Goal: Task Accomplishment & Management: Complete application form

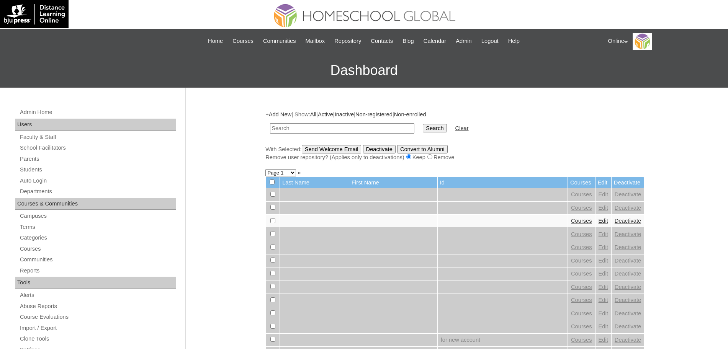
click at [285, 115] on link "Add New" at bounding box center [280, 114] width 23 height 6
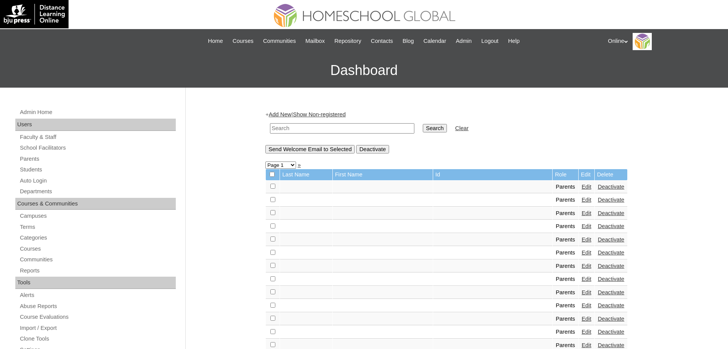
click at [293, 131] on input "text" at bounding box center [342, 128] width 144 height 10
paste input "Ivy Katrina Ochoa"
type input "[PERSON_NAME]"
click at [423, 128] on input "Search" at bounding box center [435, 128] width 24 height 8
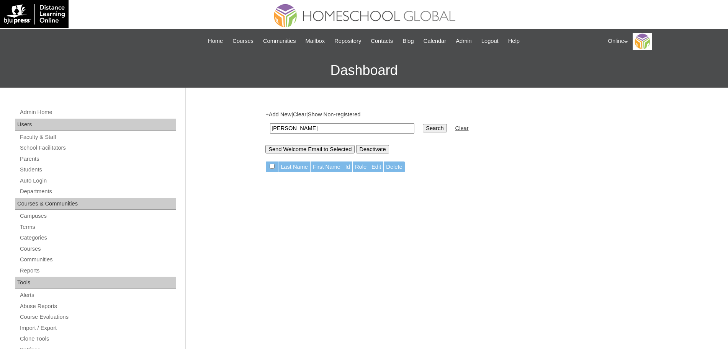
click at [349, 124] on input "Ivy Katrina Ochoa" at bounding box center [342, 128] width 144 height 10
type input "Ivy Katrina"
click at [423, 124] on input "Search" at bounding box center [435, 128] width 24 height 8
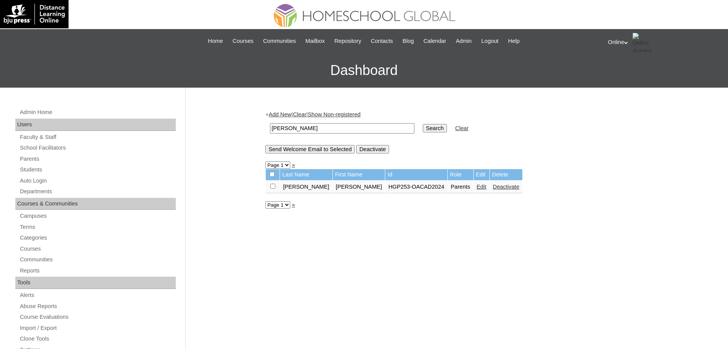
click at [477, 187] on link "Edit" at bounding box center [482, 187] width 10 height 6
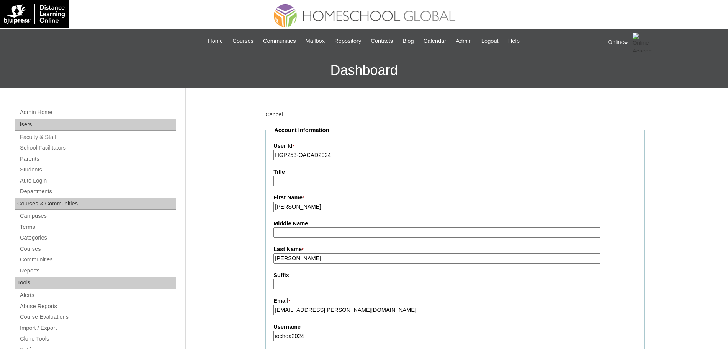
click at [335, 211] on input "[PERSON_NAME]" at bounding box center [436, 207] width 327 height 10
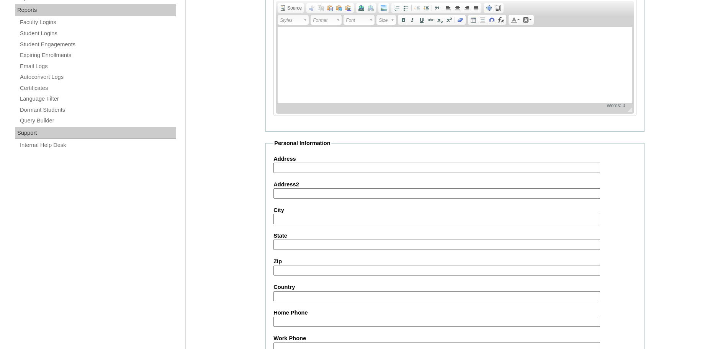
scroll to position [657, 0]
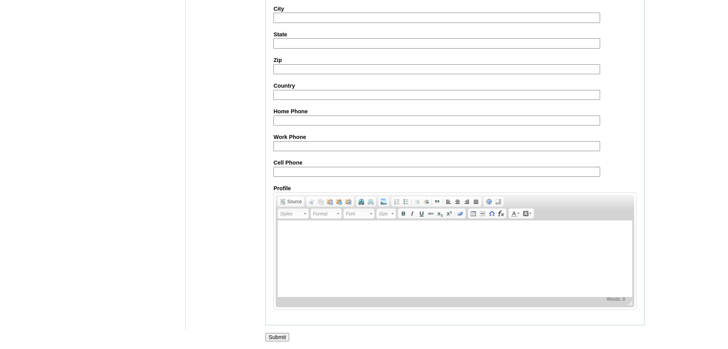
type input "Ivy Katrina (old account)"
click at [279, 336] on input "Submit" at bounding box center [277, 337] width 24 height 8
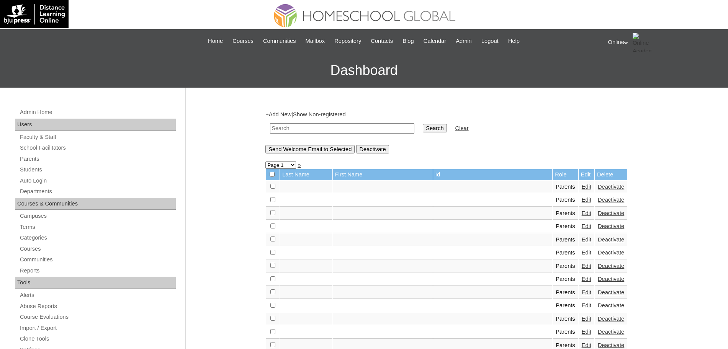
click at [278, 114] on link "Add New" at bounding box center [280, 114] width 23 height 6
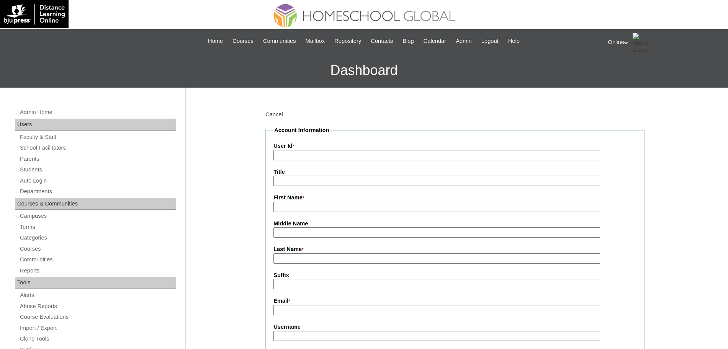
click at [292, 152] on input "User Id *" at bounding box center [436, 155] width 327 height 10
paste input "[PERSON_NAME] [PERSON_NAME][EMAIL_ADDRESS][DOMAIN_NAME] HGP0230-OACAD2025 ikoch…"
click at [335, 155] on input "Ivy Katrina Ochoa ivy.ochoa@gmail.com HGP0230-OACAD2025 ikochoa2025 Lkjh9" at bounding box center [436, 155] width 327 height 10
type input "ivy.ochoa@gmail.com HGP0230-OACAD2025 ikochoa2025 Lkjh9"
click at [306, 208] on input "First Name *" at bounding box center [436, 207] width 327 height 10
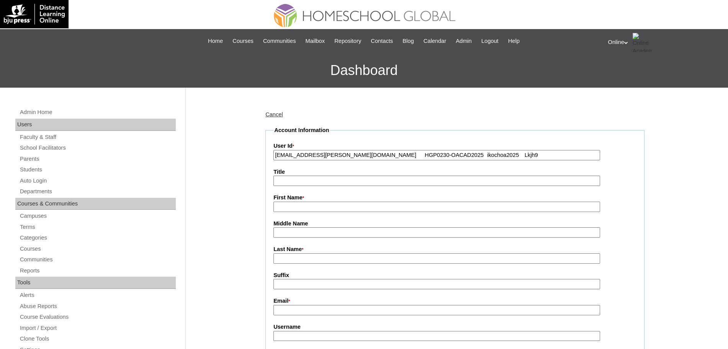
paste input "Ivy Katrina Ochoa"
click at [305, 207] on input "Ivy Katrina Ochoa" at bounding box center [436, 207] width 327 height 10
type input "Ivy Katrina"
click at [300, 256] on input "Last Name *" at bounding box center [436, 259] width 327 height 10
paste input "Ochoa"
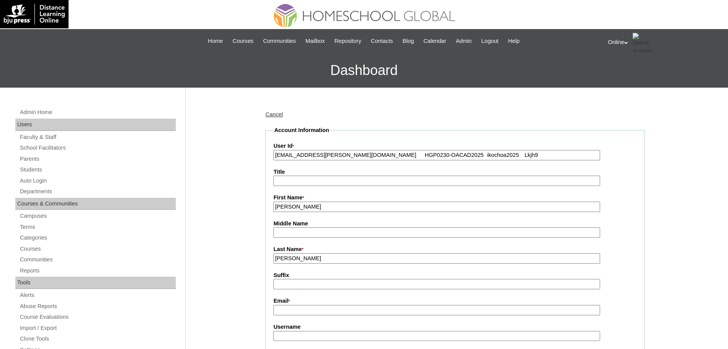
type input "Ochoa"
click at [337, 155] on input "ivy.ochoa@gmail.com HGP0230-OACAD2025 ikochoa2025 Lkjh9" at bounding box center [436, 155] width 327 height 10
type input "HGP0230-OACAD2025 ikochoa2025 Lkjh9"
click at [287, 311] on input "Email *" at bounding box center [436, 310] width 327 height 10
paste input "ivy.ochoa@gmail.com"
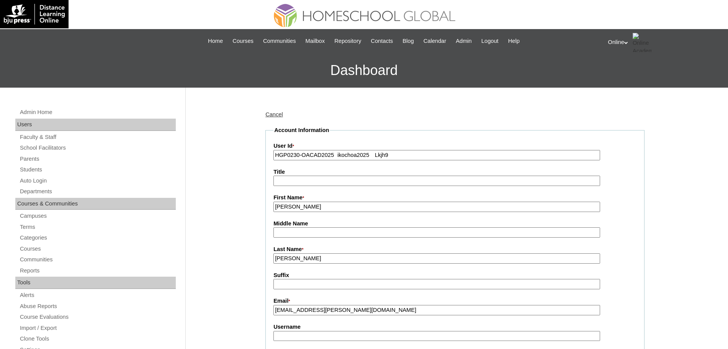
type input "ivy.ochoa@gmail.com"
click at [337, 154] on input "HGP0230-OACAD2025 ikochoa2025 Lkjh9" at bounding box center [436, 155] width 327 height 10
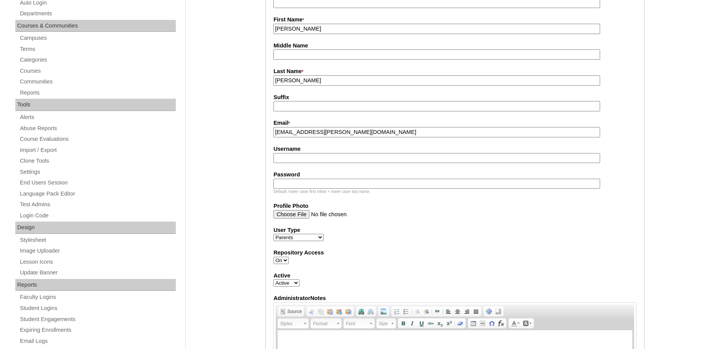
scroll to position [180, 0]
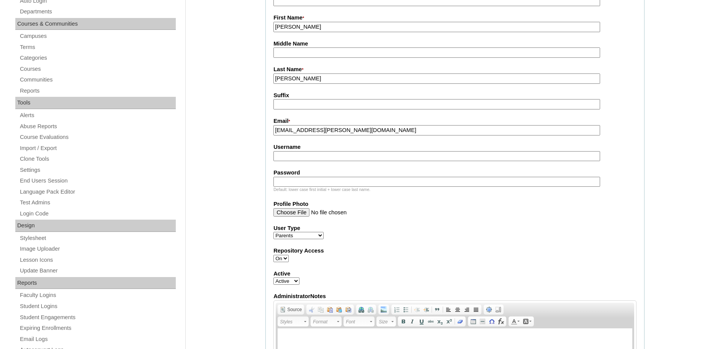
type input "HGP0230-OACAD2025"
click at [311, 159] on input "Username" at bounding box center [436, 156] width 327 height 10
paste input "ikochoa2025 Lkjh9"
click at [312, 159] on input "ikochoa2025 Lkjh9" at bounding box center [436, 156] width 327 height 10
type input "ikochoa2025"
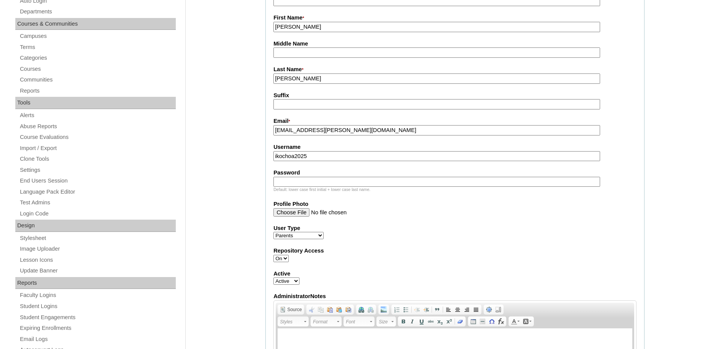
click at [288, 180] on input "Password" at bounding box center [436, 182] width 327 height 10
paste input "Lkjh9"
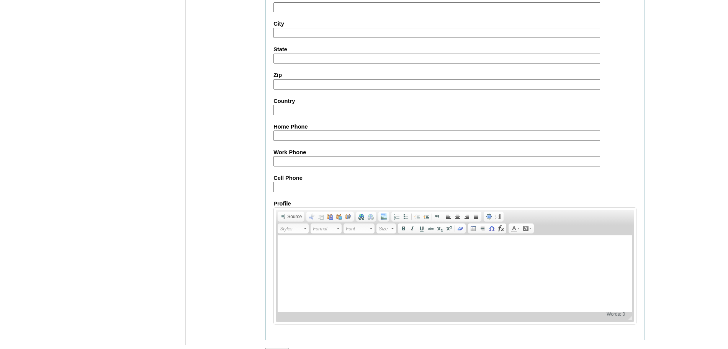
scroll to position [686, 0]
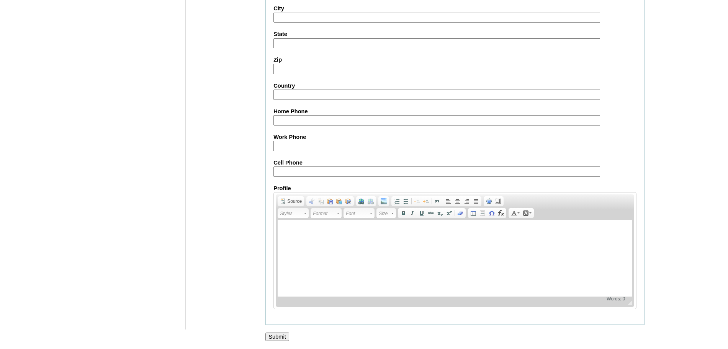
type input "Lkjh9"
click at [271, 334] on input "Submit" at bounding box center [277, 337] width 24 height 8
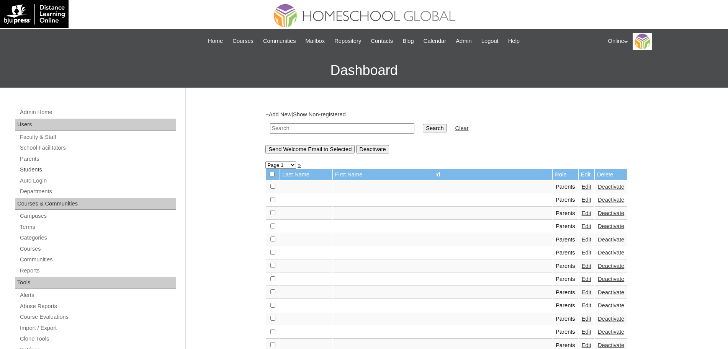
click at [40, 165] on link "Students" at bounding box center [97, 170] width 157 height 10
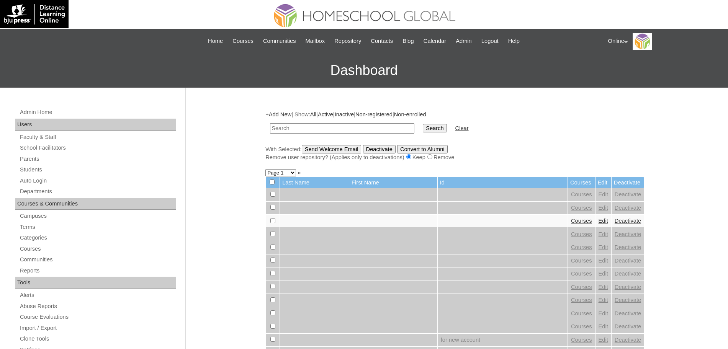
click at [280, 112] on link "Add New" at bounding box center [280, 114] width 23 height 6
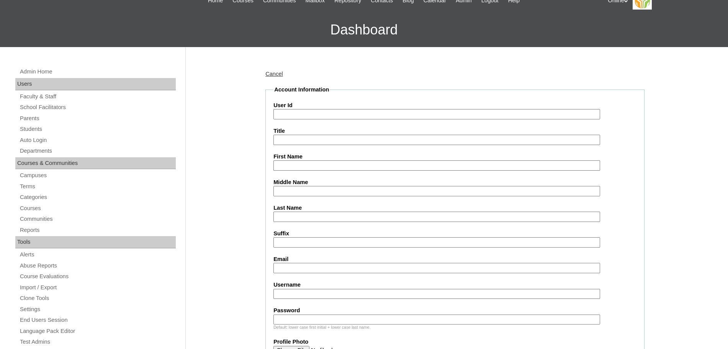
scroll to position [44, 0]
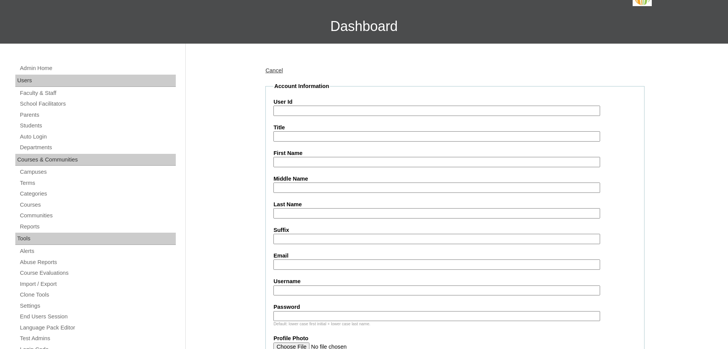
click at [280, 215] on input "Last Name" at bounding box center [436, 213] width 327 height 10
paste input "[PERSON_NAME] [PERSON_NAME] Caitlyn [EMAIL_ADDRESS][PERSON_NAME][DOMAIN_NAME] H…"
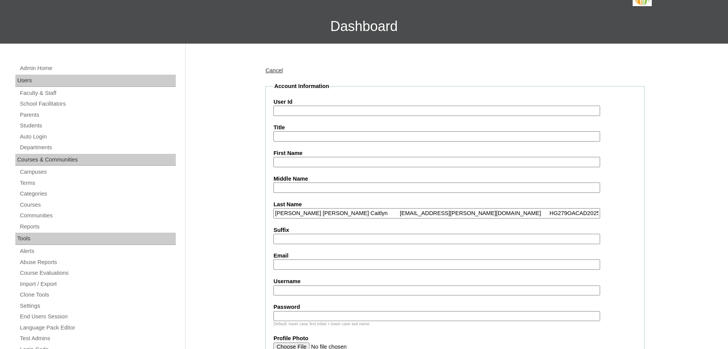
click at [300, 214] on input "Caroro Sofia Marie Caitlyn ivy.ochoa@gmail.com HG279OACAD2025 sofia.caroro2025 …" at bounding box center [436, 213] width 327 height 10
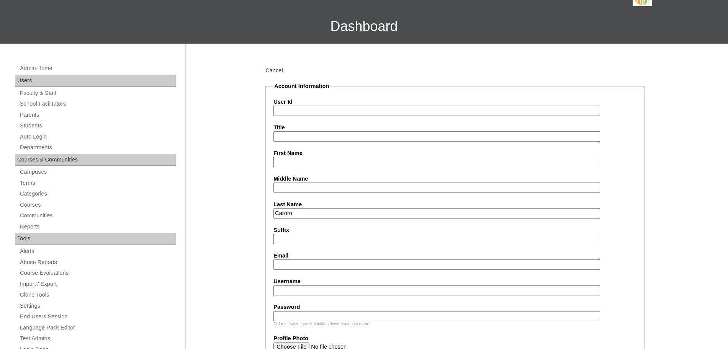
type input "Caroro"
click at [289, 163] on input "First Name" at bounding box center [436, 162] width 327 height 10
paste input "Sofia Marie Caitlyn ivy.ochoa@gmail.com HG279OACAD2025 sofia.caroro2025 poiUy"
click at [337, 159] on input "Sofia Marie Caitlyn ivy.ochoa@gmail.com HG279OACAD2025 sofia.caroro2025 poiUy" at bounding box center [436, 162] width 327 height 10
type input "Sofia Marie Caitlyn"
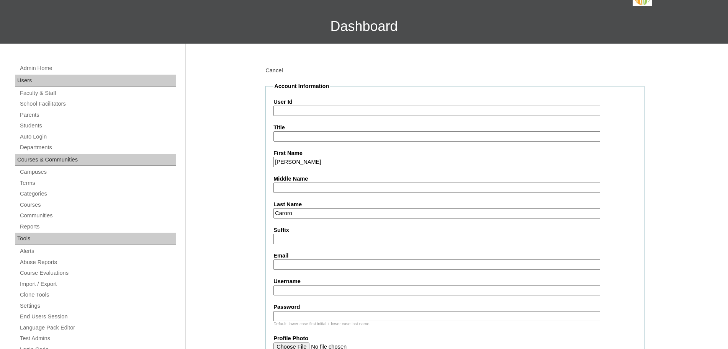
click at [305, 264] on input "Email" at bounding box center [436, 265] width 327 height 10
paste input "ivy.ochoa@gmail.com HG279OACAD2025 sofia.caroro2025 poiUy"
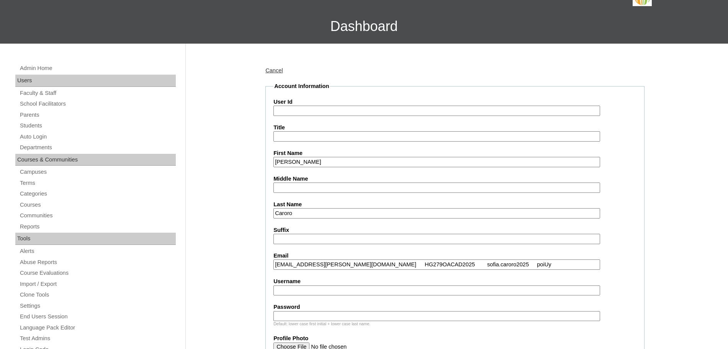
click at [339, 263] on input "ivy.ochoa@gmail.com HG279OACAD2025 sofia.caroro2025 poiUy" at bounding box center [436, 265] width 327 height 10
type input "ivy.ochoa@gmail.com"
click at [291, 110] on input "User Id" at bounding box center [436, 111] width 327 height 10
paste input "HG279OACAD2025 sofia.caroro2025 poiUy"
click at [337, 112] on input "HG279OACAD2025 sofia.caroro2025 poiUy" at bounding box center [436, 111] width 327 height 10
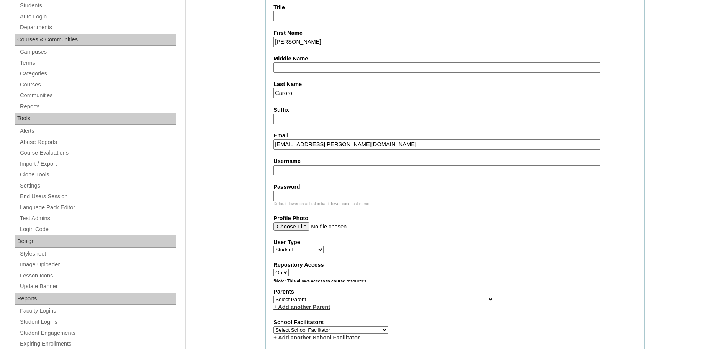
scroll to position [165, 0]
type input "HG279OACAD2025"
click at [301, 169] on input "Username" at bounding box center [436, 170] width 327 height 10
paste input "sofia.caroro2025 poiUy"
click at [324, 172] on input "sofia.caroro2025 poiUy" at bounding box center [436, 170] width 327 height 10
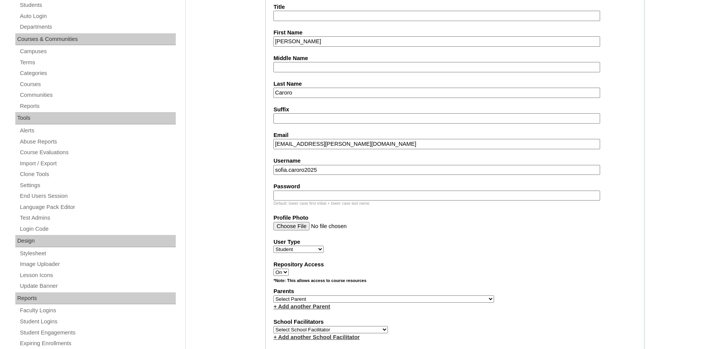
type input "sofia.caroro2025"
click at [306, 195] on input "Password" at bounding box center [436, 196] width 327 height 10
paste input "poiUy"
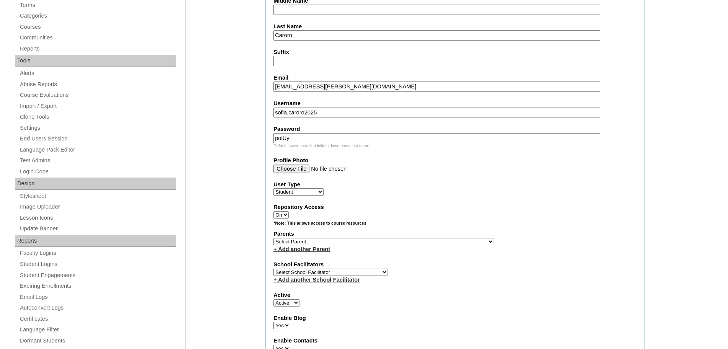
scroll to position [223, 0]
type input "poiUy"
click at [326, 242] on select "Select Parent , , , , , , , , , , , , , , , , , , , , , , , , , , , , , , , , ,…" at bounding box center [383, 241] width 221 height 7
click at [372, 241] on select "Select Parent , , , , , , , , , , , , , , , , , , , , , , , , , , , , , , , , ,…" at bounding box center [383, 241] width 221 height 7
select select "44014"
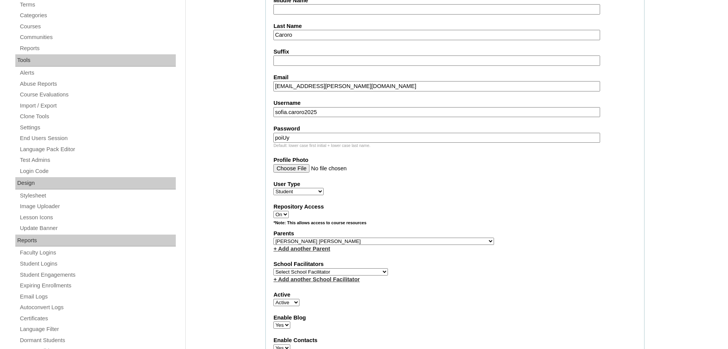
click at [273, 238] on select "Select Parent , , , , , , , , , , , , , , , , , , , , , , , , , , , , , , , , ,…" at bounding box center [383, 241] width 221 height 7
click at [339, 272] on select "Select School Facilitator Norman Añain Ruffa Abadijas Mary Abella Gloryfe Abion…" at bounding box center [330, 272] width 115 height 7
select select "43686"
click at [273, 269] on select "Select School Facilitator Norman Añain Ruffa Abadijas Mary Abella Gloryfe Abion…" at bounding box center [330, 272] width 115 height 7
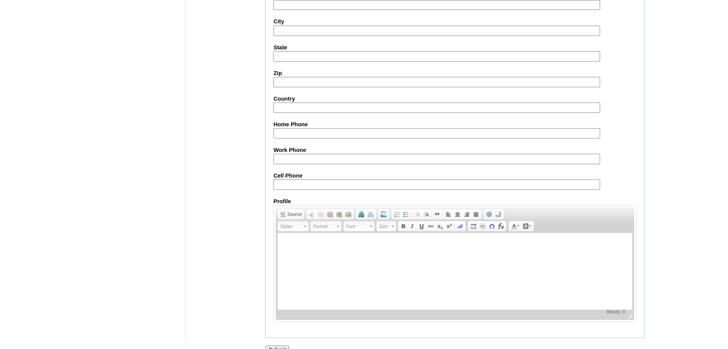
scroll to position [816, 0]
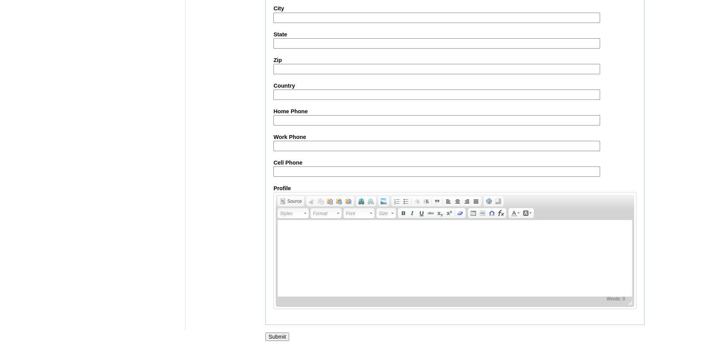
click at [278, 336] on input "Submit" at bounding box center [277, 337] width 24 height 8
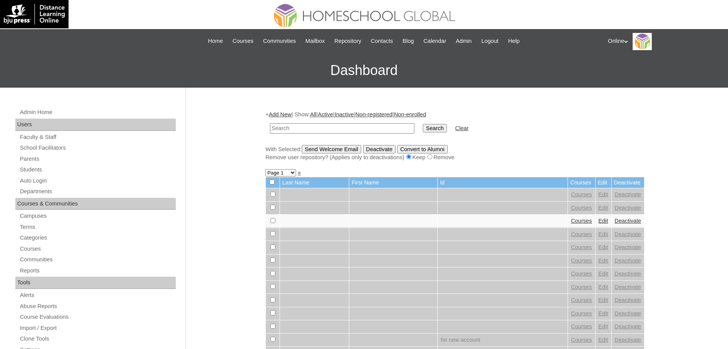
click at [491, 133] on form "Search Clear" at bounding box center [454, 129] width 379 height 20
click at [295, 126] on input "text" at bounding box center [342, 128] width 144 height 10
paste input "HG277OACAD2025"
type input "HG277OACAD2025"
click at [423, 126] on input "Search" at bounding box center [435, 128] width 24 height 8
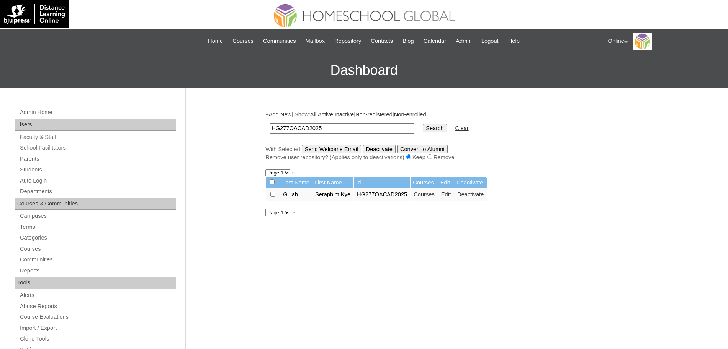
click at [434, 195] on link "Courses" at bounding box center [424, 195] width 21 height 6
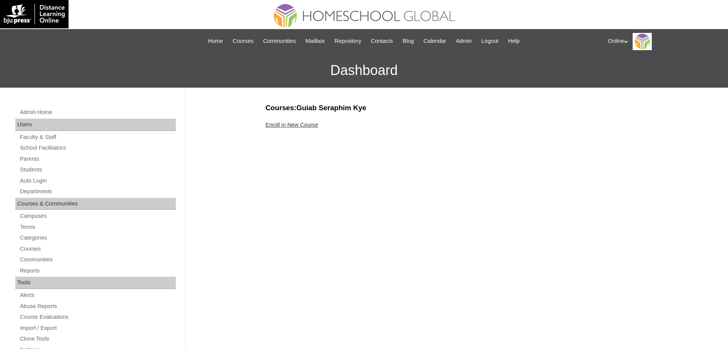
click at [284, 124] on link "Enroll in New Course" at bounding box center [291, 125] width 53 height 6
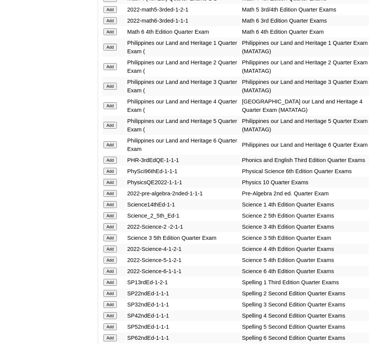
scroll to position [1829, 0]
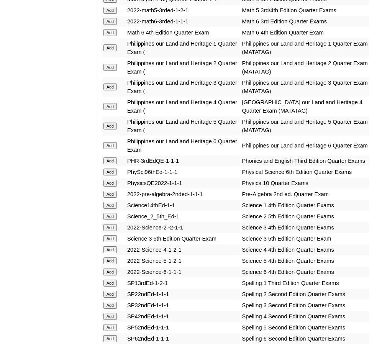
click at [108, 103] on input "Add" at bounding box center [109, 106] width 13 height 7
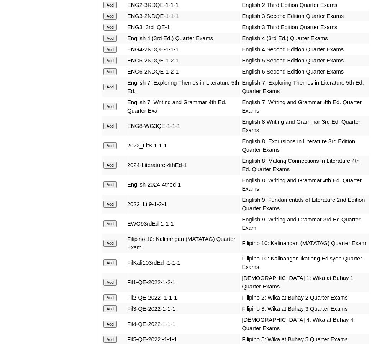
scroll to position [1162, 0]
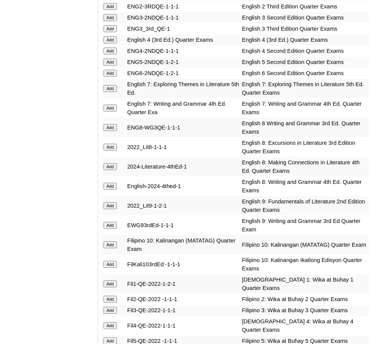
click at [113, 36] on input "Add" at bounding box center [109, 39] width 13 height 7
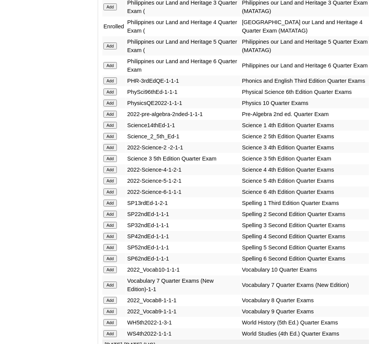
scroll to position [1910, 0]
click at [114, 166] on input "Add" at bounding box center [109, 169] width 13 height 7
click at [110, 232] on input "Add" at bounding box center [109, 235] width 13 height 7
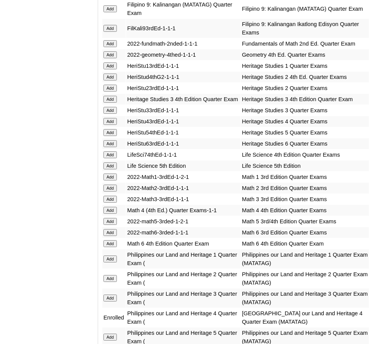
scroll to position [1619, 0]
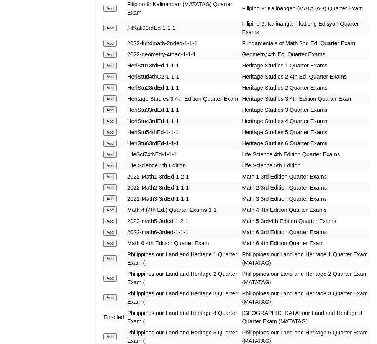
click at [111, 206] on input "Add" at bounding box center [109, 209] width 13 height 7
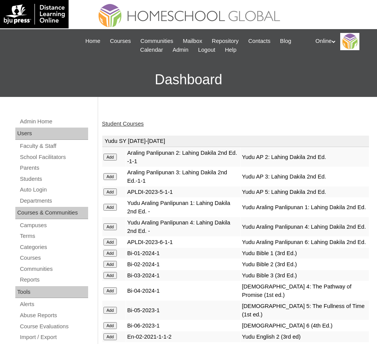
click at [134, 124] on link "Student Courses" at bounding box center [123, 124] width 42 height 6
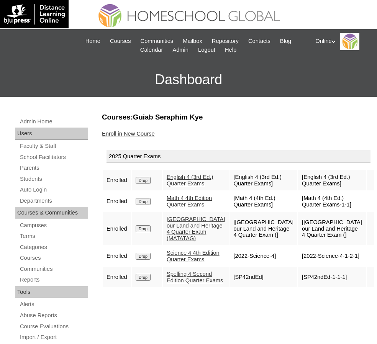
click at [144, 228] on input "Drop" at bounding box center [143, 228] width 15 height 7
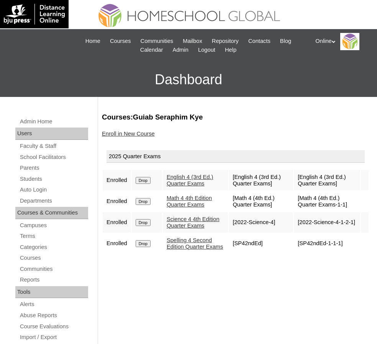
click at [135, 133] on link "Enroll in New Course" at bounding box center [128, 134] width 53 height 6
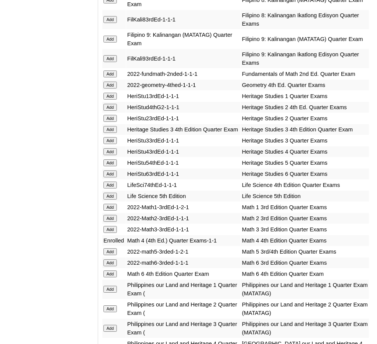
scroll to position [1586, 0]
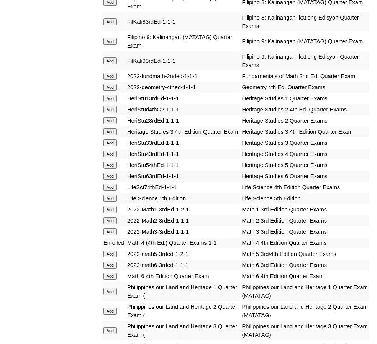
click at [113, 151] on input "Add" at bounding box center [109, 154] width 13 height 7
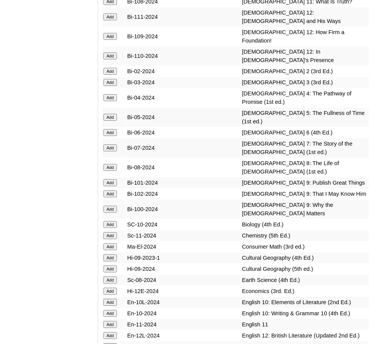
scroll to position [2583, 0]
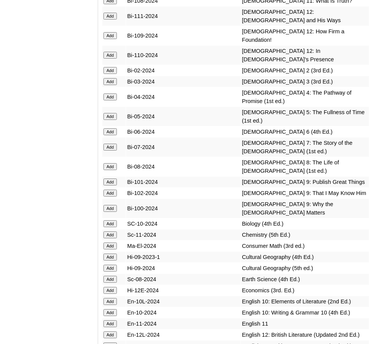
click at [110, 93] on input "Add" at bounding box center [109, 96] width 13 height 7
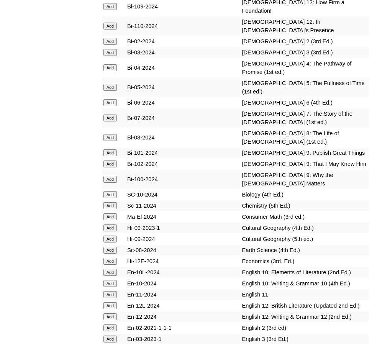
scroll to position [2612, 0]
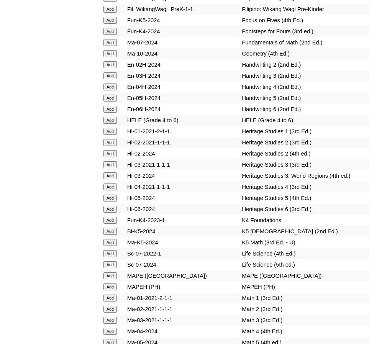
scroll to position [3209, 0]
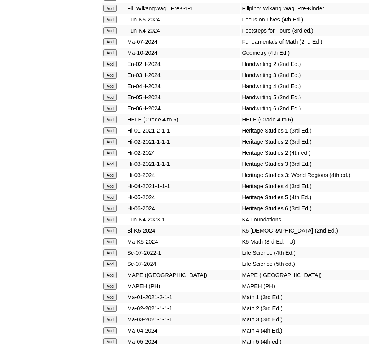
click at [113, 327] on input "Add" at bounding box center [109, 330] width 13 height 7
click at [111, 183] on input "Add" at bounding box center [109, 186] width 13 height 7
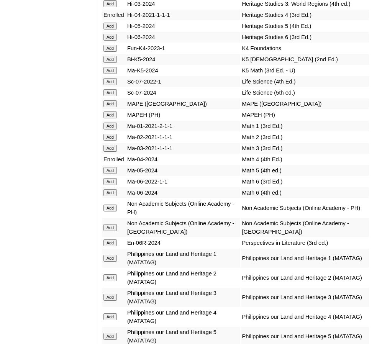
scroll to position [3381, 0]
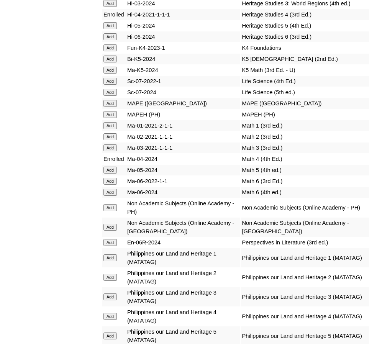
click at [112, 224] on input "Add" at bounding box center [109, 227] width 13 height 7
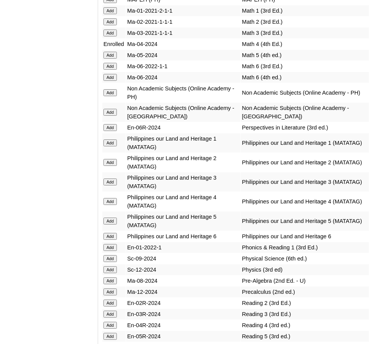
scroll to position [3503, 0]
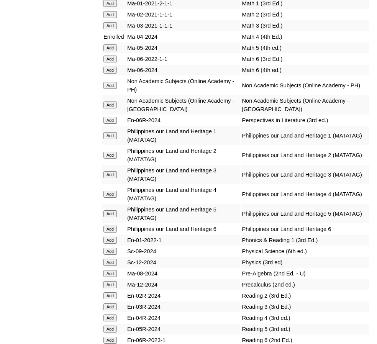
click at [114, 314] on input "Add" at bounding box center [109, 317] width 13 height 7
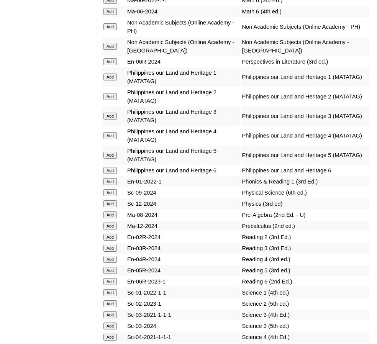
scroll to position [3570, 0]
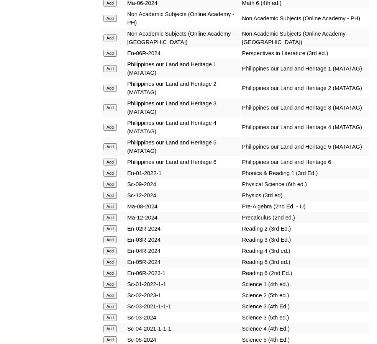
click at [108, 325] on input "Add" at bounding box center [109, 328] width 13 height 7
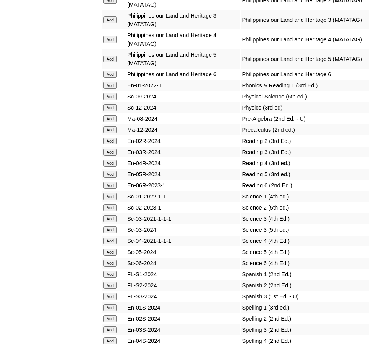
scroll to position [3658, 0]
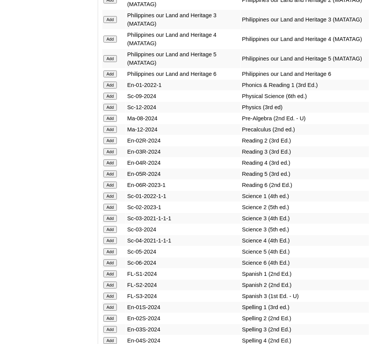
click at [113, 337] on input "Add" at bounding box center [109, 340] width 13 height 7
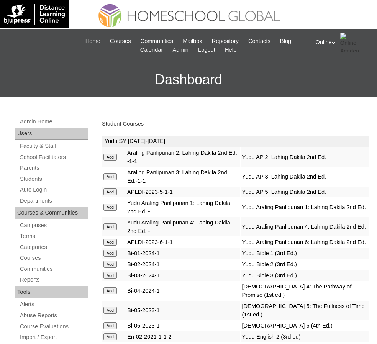
click at [131, 121] on link "Student Courses" at bounding box center [123, 124] width 42 height 6
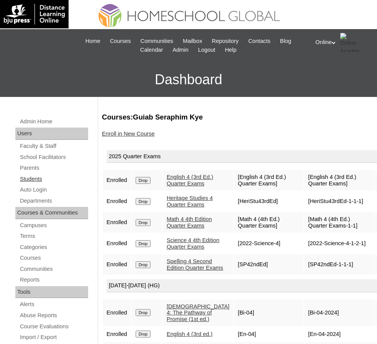
click at [41, 177] on link "Students" at bounding box center [53, 179] width 69 height 10
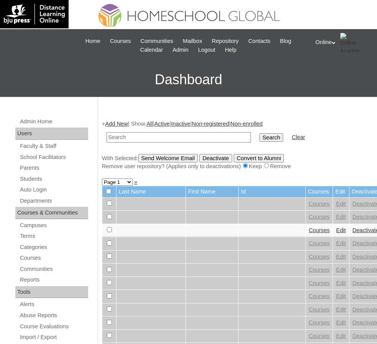
paste input "HG278OACAD2025"
type input "HG278OACAD2025"
click at [259, 134] on input "Search" at bounding box center [271, 137] width 24 height 8
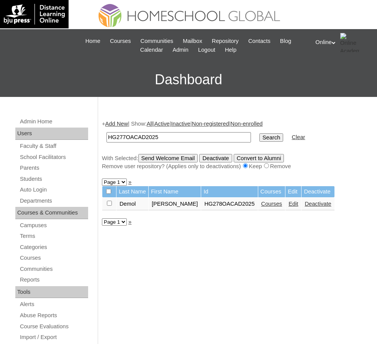
type input "HG277OACAD2025"
click at [259, 133] on input "Search" at bounding box center [271, 137] width 24 height 8
click at [181, 136] on input "HG278OACAD2025" at bounding box center [178, 137] width 144 height 10
type input "HG279OACAD2025"
click at [259, 137] on input "Search" at bounding box center [271, 137] width 24 height 8
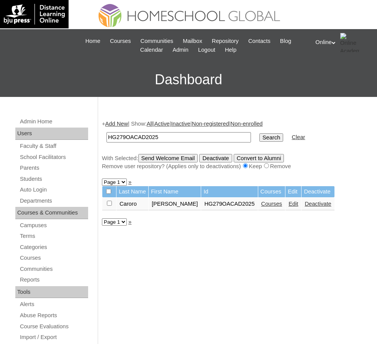
click at [282, 203] on link "Courses" at bounding box center [271, 204] width 21 height 6
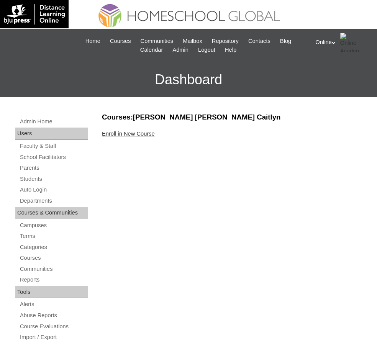
click at [133, 134] on link "Enroll in New Course" at bounding box center [128, 134] width 53 height 6
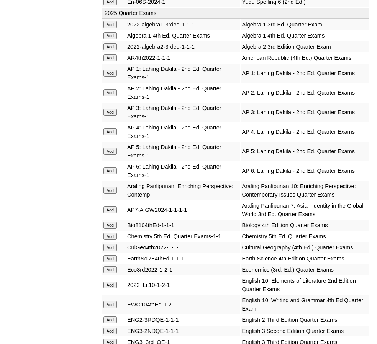
scroll to position [853, 0]
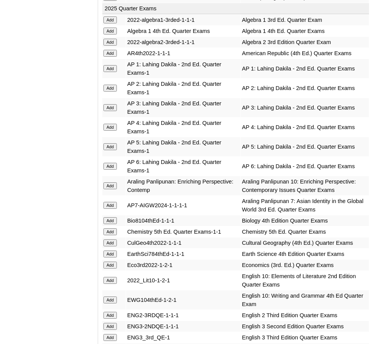
click at [113, 143] on input "Add" at bounding box center [109, 146] width 13 height 7
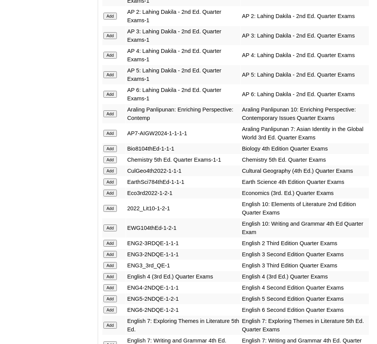
scroll to position [928, 0]
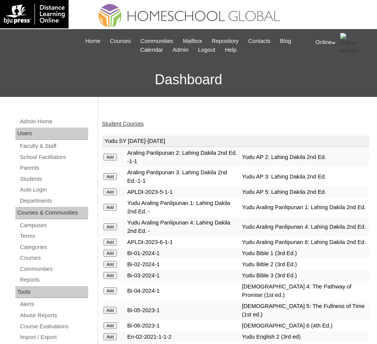
drag, startPoint x: 0, startPoint y: 0, endPoint x: 124, endPoint y: 121, distance: 172.8
click at [124, 121] on link "Student Courses" at bounding box center [123, 124] width 42 height 6
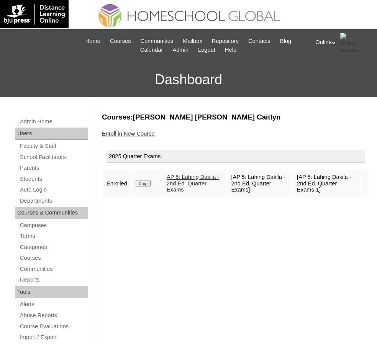
click at [142, 183] on input "Drop" at bounding box center [143, 183] width 15 height 7
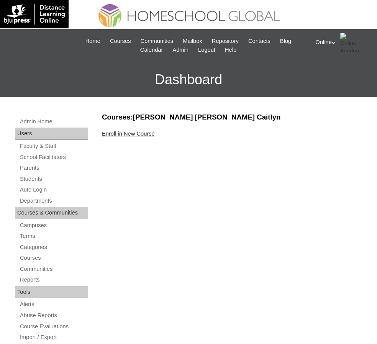
click at [140, 131] on link "Enroll in New Course" at bounding box center [128, 134] width 53 height 6
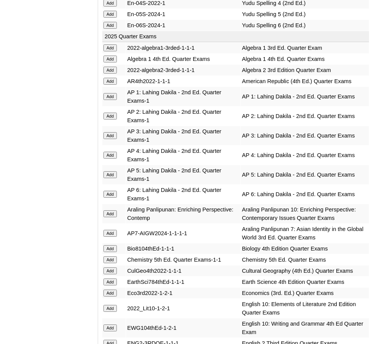
scroll to position [826, 0]
click at [112, 151] on input "Add" at bounding box center [109, 154] width 13 height 7
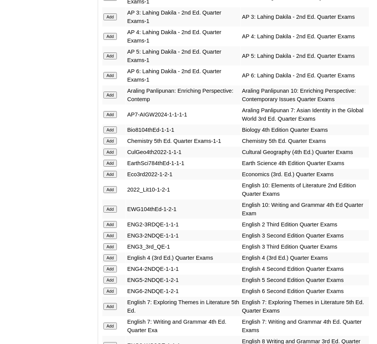
scroll to position [945, 0]
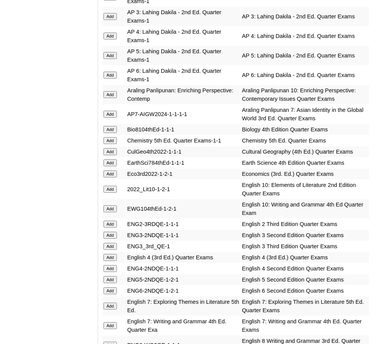
click at [112, 265] on input "Add" at bounding box center [109, 268] width 13 height 7
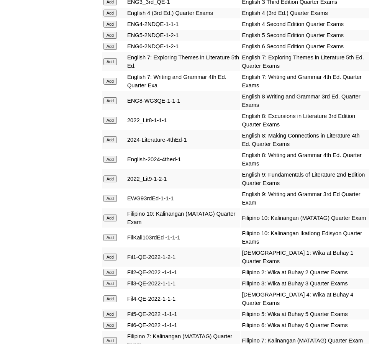
scroll to position [1189, 0]
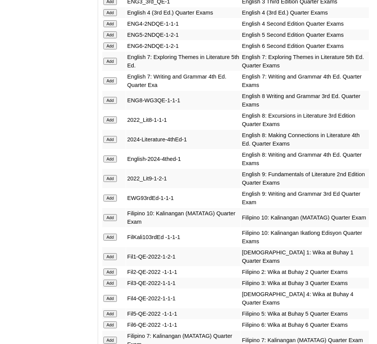
click at [109, 295] on input "Add" at bounding box center [109, 298] width 13 height 7
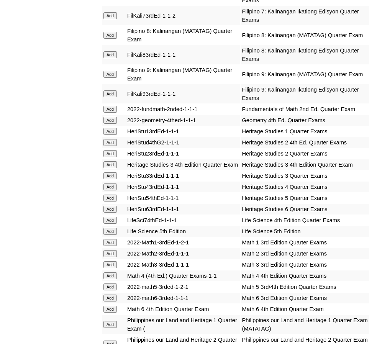
scroll to position [1557, 0]
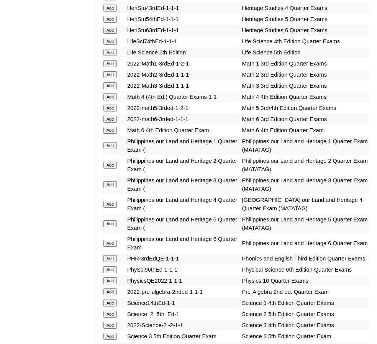
scroll to position [1731, 0]
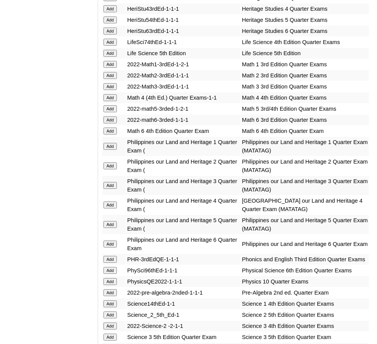
click at [111, 201] on input "Add" at bounding box center [109, 204] width 13 height 7
click at [110, 94] on input "Add" at bounding box center [109, 97] width 13 height 7
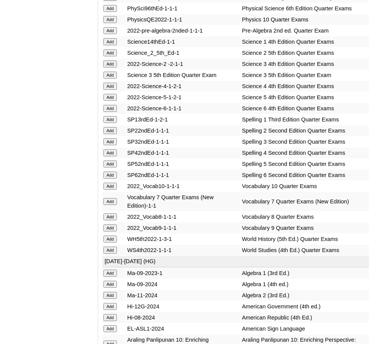
scroll to position [1981, 0]
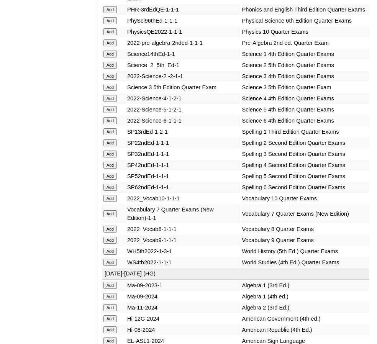
click at [111, 162] on input "Add" at bounding box center [109, 165] width 13 height 7
click at [112, 95] on input "Add" at bounding box center [109, 98] width 13 height 7
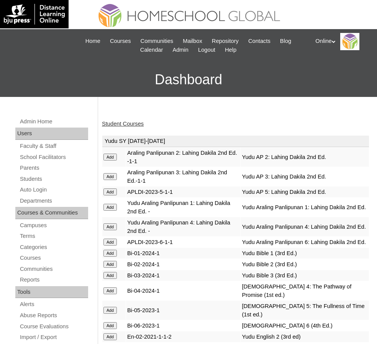
click at [129, 123] on link "Student Courses" at bounding box center [123, 124] width 42 height 6
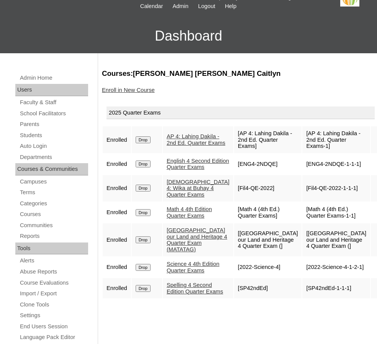
scroll to position [44, 0]
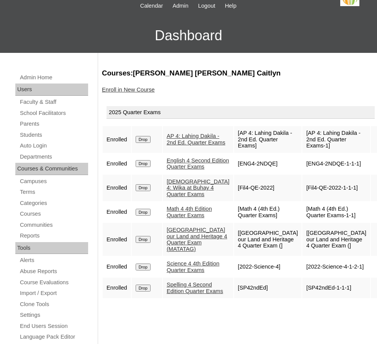
click at [146, 138] on input "Drop" at bounding box center [143, 139] width 15 height 7
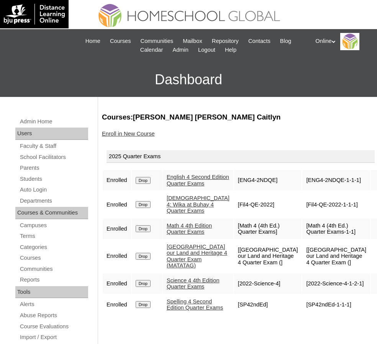
click at [133, 135] on link "Enroll in New Course" at bounding box center [128, 134] width 53 height 6
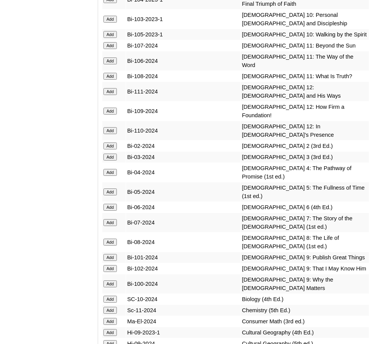
scroll to position [2508, 0]
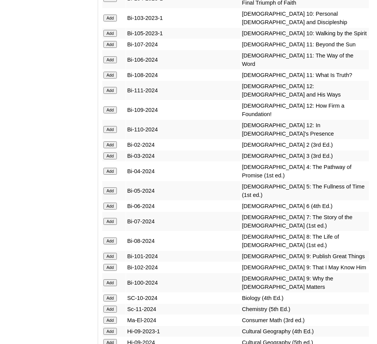
click at [111, 168] on input "Add" at bounding box center [109, 171] width 13 height 7
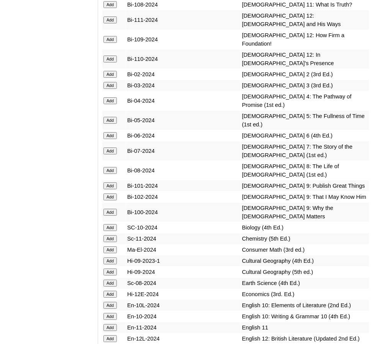
scroll to position [2581, 0]
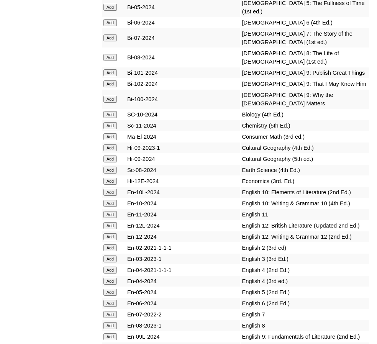
scroll to position [2692, 0]
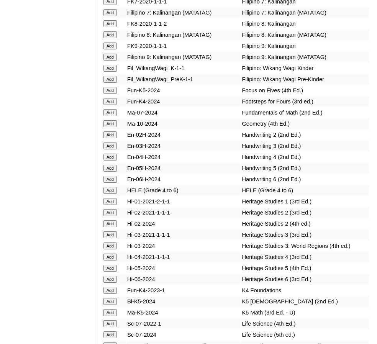
scroll to position [3140, 0]
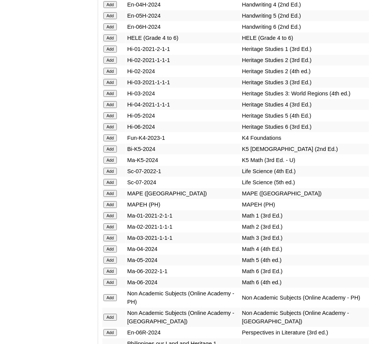
scroll to position [3299, 0]
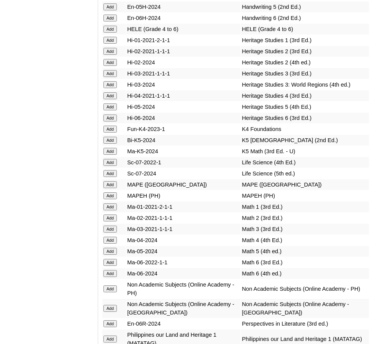
click at [113, 237] on input "Add" at bounding box center [109, 240] width 13 height 7
click at [113, 285] on input "Add" at bounding box center [109, 288] width 13 height 7
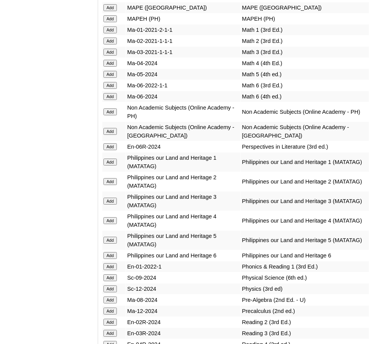
scroll to position [3478, 0]
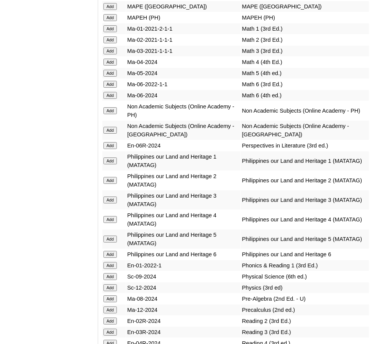
click at [107, 340] on input "Add" at bounding box center [109, 343] width 13 height 7
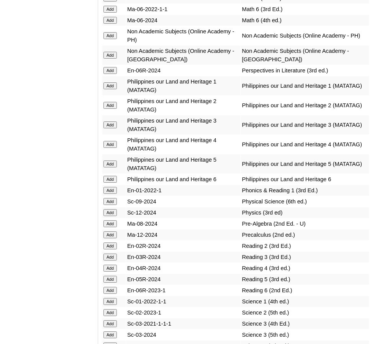
scroll to position [3566, 0]
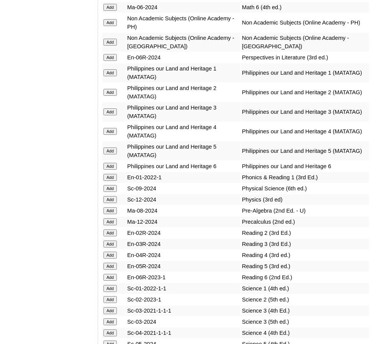
click at [113, 329] on input "Add" at bounding box center [109, 332] width 13 height 7
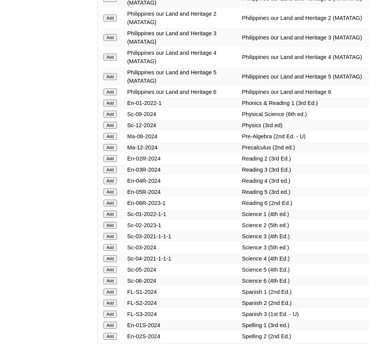
scroll to position [3646, 0]
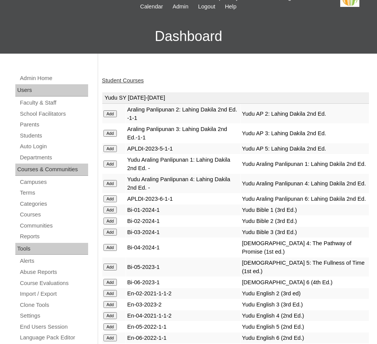
scroll to position [40, 0]
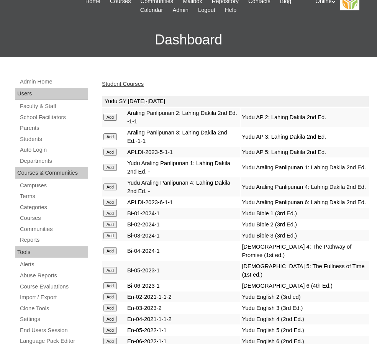
click at [123, 85] on link "Student Courses" at bounding box center [123, 84] width 42 height 6
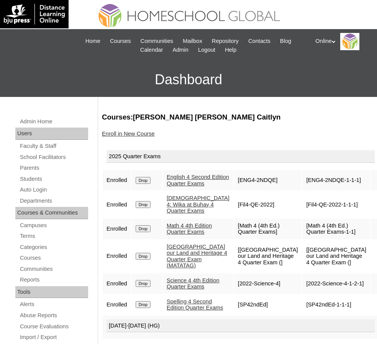
click at [135, 131] on link "Enroll in New Course" at bounding box center [128, 134] width 53 height 6
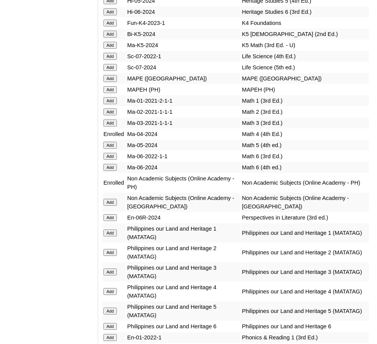
scroll to position [3407, 0]
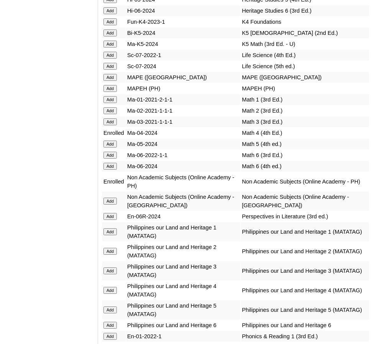
click at [110, 287] on input "Add" at bounding box center [109, 290] width 13 height 7
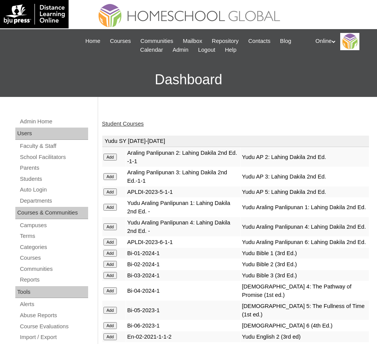
click at [135, 126] on link "Student Courses" at bounding box center [123, 124] width 42 height 6
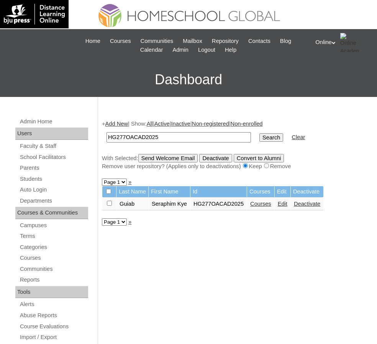
click at [265, 205] on link "Courses" at bounding box center [260, 204] width 21 height 6
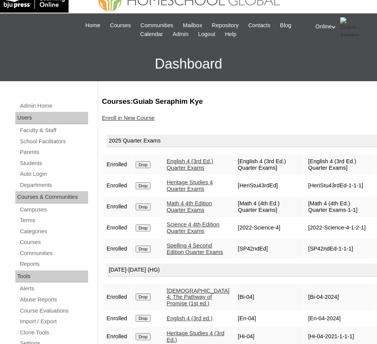
scroll to position [15, 0]
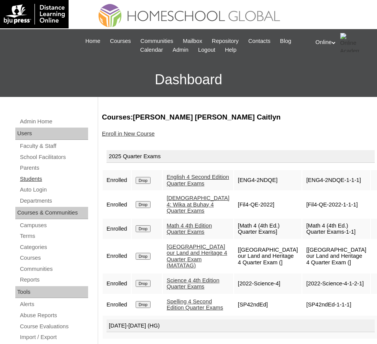
click at [33, 177] on link "Students" at bounding box center [53, 179] width 69 height 10
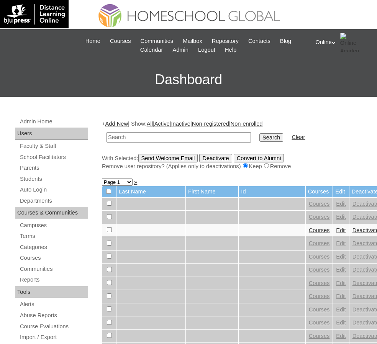
click at [131, 138] on input "text" at bounding box center [178, 137] width 144 height 10
click at [126, 138] on input "HG279OACAD2025" at bounding box center [178, 137] width 144 height 10
type input "HG278OACAD2025"
click at [259, 133] on input "Search" at bounding box center [271, 137] width 24 height 8
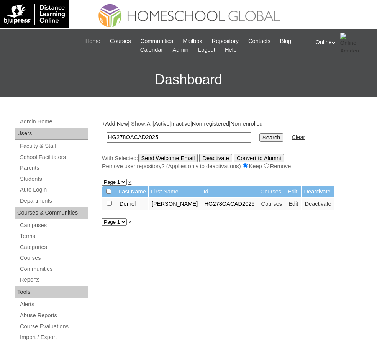
click at [270, 202] on link "Courses" at bounding box center [271, 204] width 21 height 6
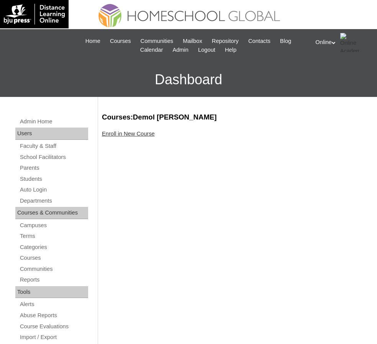
click at [142, 134] on link "Enroll in New Course" at bounding box center [128, 134] width 53 height 6
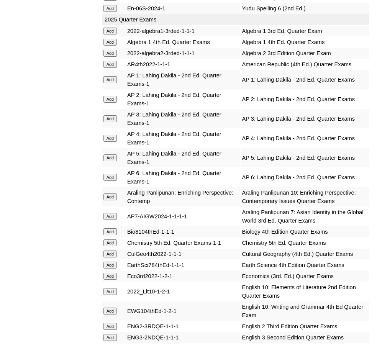
scroll to position [849, 0]
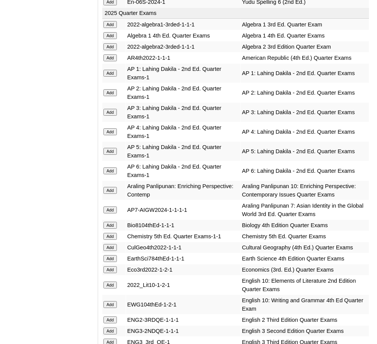
click at [111, 148] on input "Add" at bounding box center [109, 151] width 13 height 7
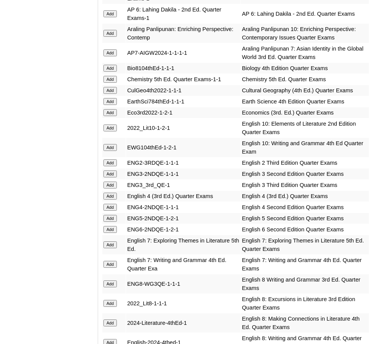
scroll to position [1009, 0]
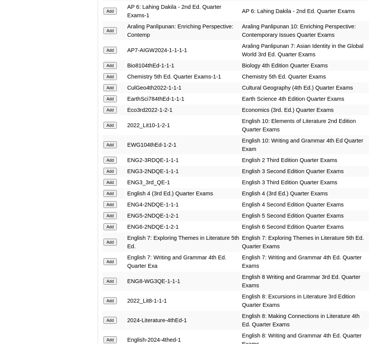
click at [111, 212] on input "Add" at bounding box center [109, 215] width 13 height 7
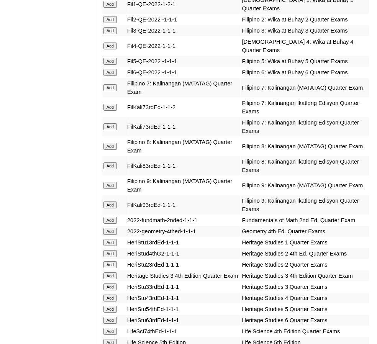
scroll to position [1442, 0]
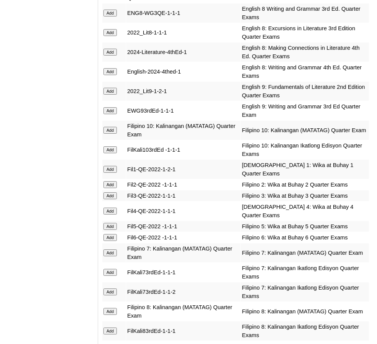
scroll to position [1300, 0]
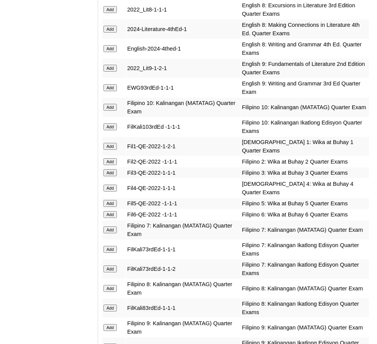
click at [108, 200] on input "Add" at bounding box center [109, 203] width 13 height 7
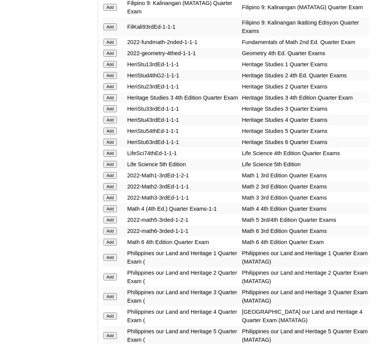
scroll to position [1620, 0]
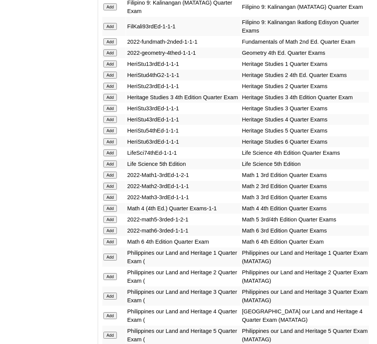
click at [106, 216] on input "Add" at bounding box center [109, 219] width 13 height 7
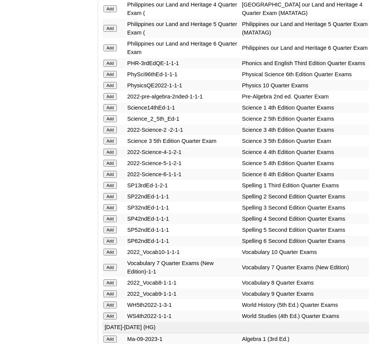
scroll to position [1928, 0]
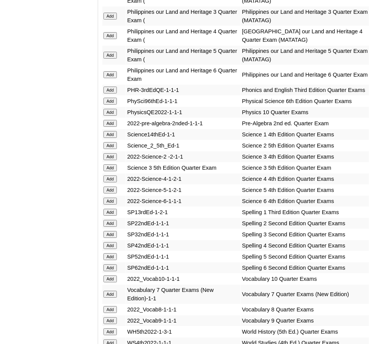
scroll to position [1900, 0]
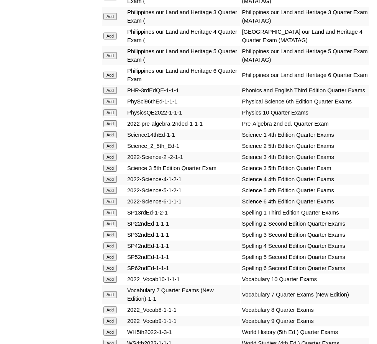
click at [110, 187] on input "Add" at bounding box center [109, 190] width 13 height 7
click at [113, 254] on input "Add" at bounding box center [109, 257] width 13 height 7
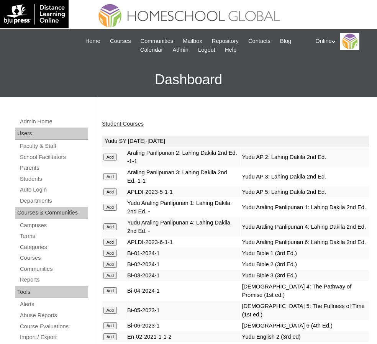
click at [132, 126] on link "Student Courses" at bounding box center [123, 124] width 42 height 6
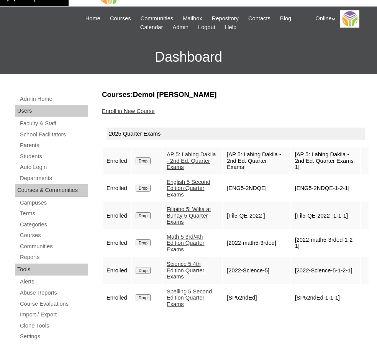
scroll to position [23, 0]
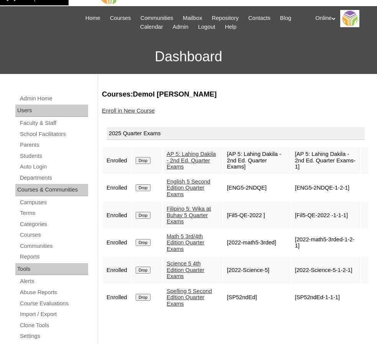
click at [136, 109] on link "Enroll in New Course" at bounding box center [128, 111] width 53 height 6
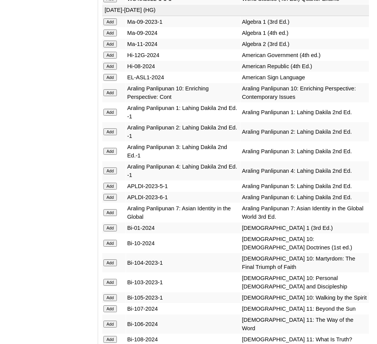
scroll to position [2245, 0]
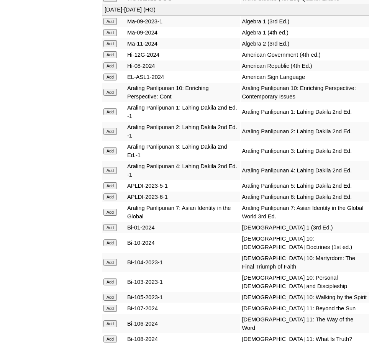
click at [116, 182] on input "Add" at bounding box center [109, 185] width 13 height 7
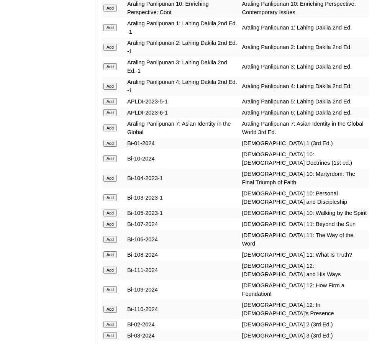
scroll to position [2333, 0]
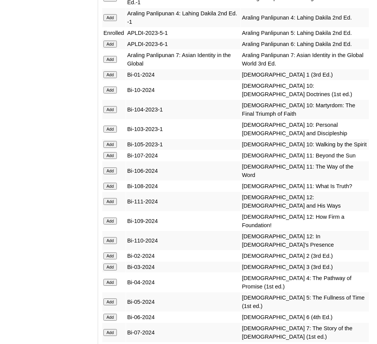
scroll to position [2398, 0]
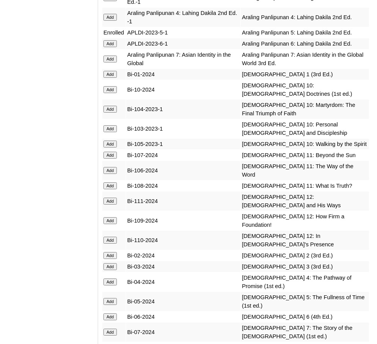
click at [111, 298] on input "Add" at bounding box center [109, 301] width 13 height 7
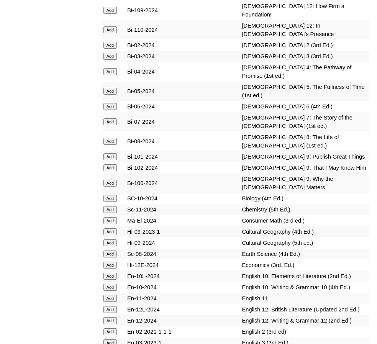
scroll to position [2608, 0]
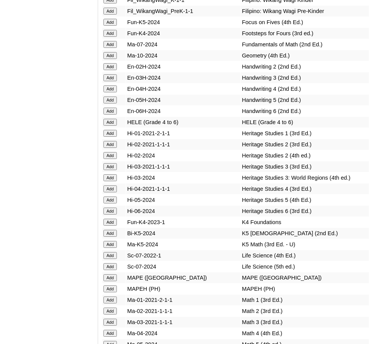
scroll to position [3207, 0]
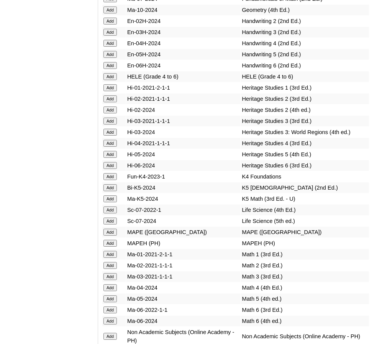
scroll to position [3252, 0]
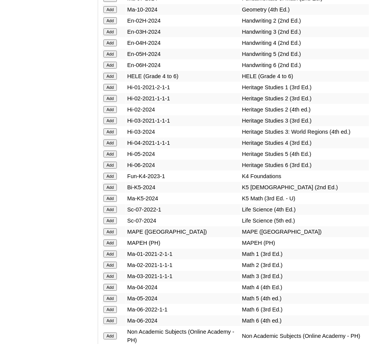
click at [110, 295] on input "Add" at bounding box center [109, 298] width 13 height 7
click at [111, 332] on input "Add" at bounding box center [109, 335] width 13 height 7
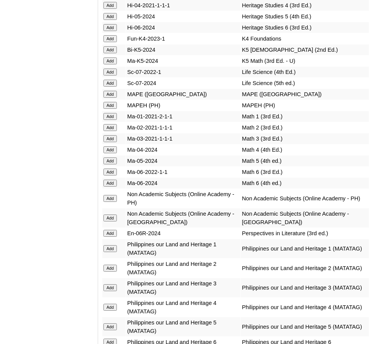
scroll to position [3391, 0]
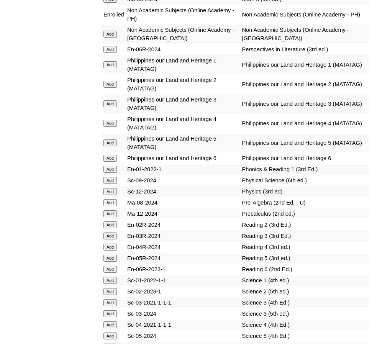
scroll to position [3574, 0]
click at [112, 254] on input "Add" at bounding box center [109, 257] width 13 height 7
click at [115, 332] on input "Add" at bounding box center [109, 335] width 13 height 7
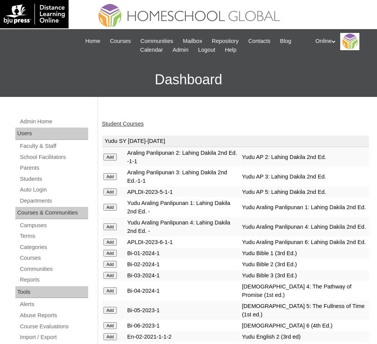
click at [121, 124] on link "Student Courses" at bounding box center [123, 124] width 42 height 6
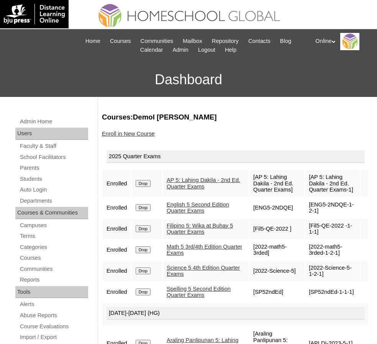
click at [133, 133] on link "Enroll in New Course" at bounding box center [128, 134] width 53 height 6
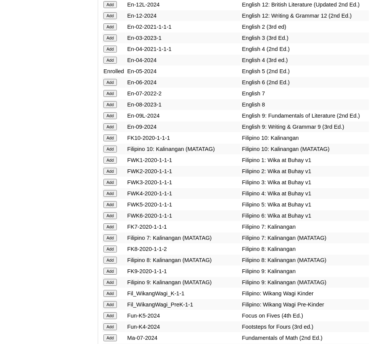
scroll to position [2893, 0]
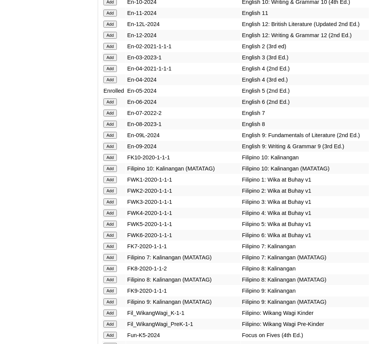
click at [109, 221] on input "Add" at bounding box center [109, 224] width 13 height 7
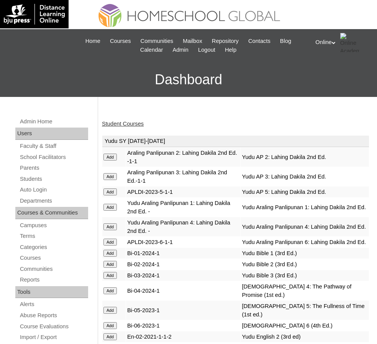
click at [115, 121] on link "Student Courses" at bounding box center [123, 124] width 42 height 6
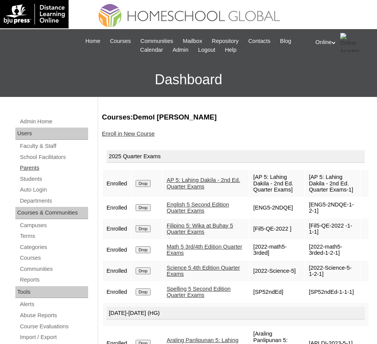
click at [29, 168] on link "Parents" at bounding box center [53, 168] width 69 height 10
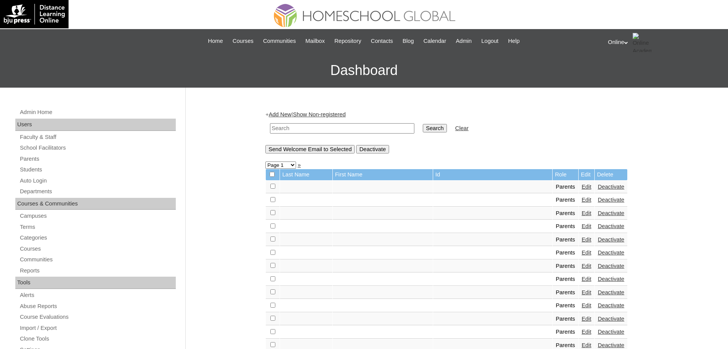
click at [341, 125] on input "text" at bounding box center [342, 128] width 144 height 10
click at [285, 113] on link "Add New" at bounding box center [280, 114] width 23 height 6
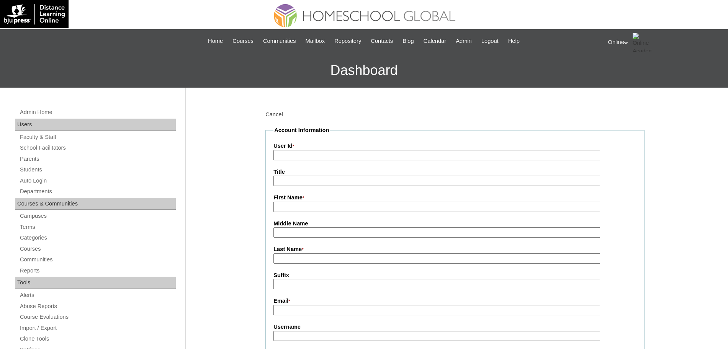
click at [278, 206] on input "First Name *" at bounding box center [436, 207] width 327 height 10
paste input "Esther Yeom isaiah6205@naver.com HGP0231-OACAD2025 yeom2025 PKjh6"
click at [294, 210] on input "Esther Yeom isaiah6205@naver.com HGP0231-OACAD2025 yeom2025 PKjh6" at bounding box center [436, 207] width 327 height 10
type input "Esther"
click at [292, 260] on input "Last Name *" at bounding box center [436, 259] width 327 height 10
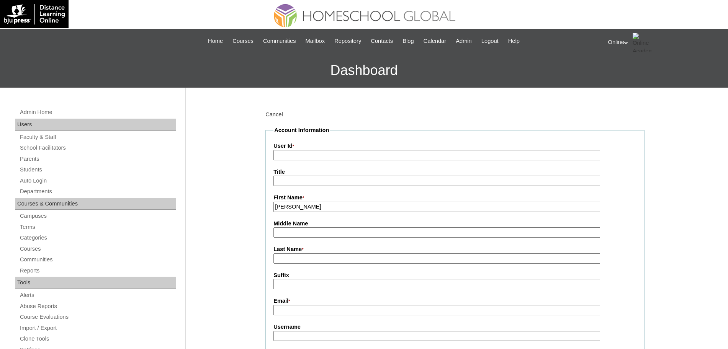
paste input "Yeom isaiah6205@naver.com HGP0231-OACAD2025 yeom2025 PKjh6"
click at [301, 260] on input "Yeom isaiah6205@naver.com HGP0231-OACAD2025 yeom2025 PKjh6" at bounding box center [436, 259] width 327 height 10
type input "Yeom"
click at [318, 313] on input "Email *" at bounding box center [436, 310] width 327 height 10
paste input "isaiah6205@naver.com HGP0231-OACAD2025 yeom2025 PKjh6"
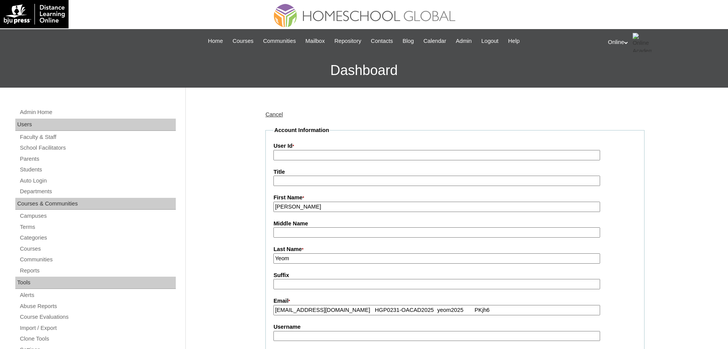
click at [349, 312] on input "isaiah6205@naver.com HGP0231-OACAD2025 yeom2025 PKjh6" at bounding box center [436, 310] width 327 height 10
type input "isaiah6205@naver.com"
click at [318, 156] on input "User Id *" at bounding box center [436, 155] width 327 height 10
paste input "HGP0231-OACAD2025 yeom2025 PKjh6"
click at [339, 156] on input "HGP0231-OACAD2025 yeom2025 PKjh6" at bounding box center [436, 155] width 327 height 10
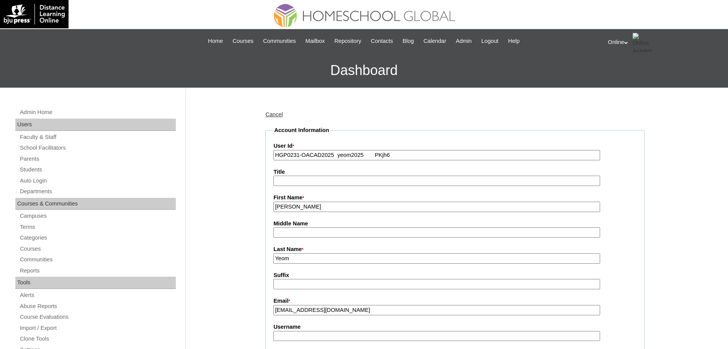
click at [339, 156] on input "HGP0231-OACAD2025 yeom2025 PKjh6" at bounding box center [436, 155] width 327 height 10
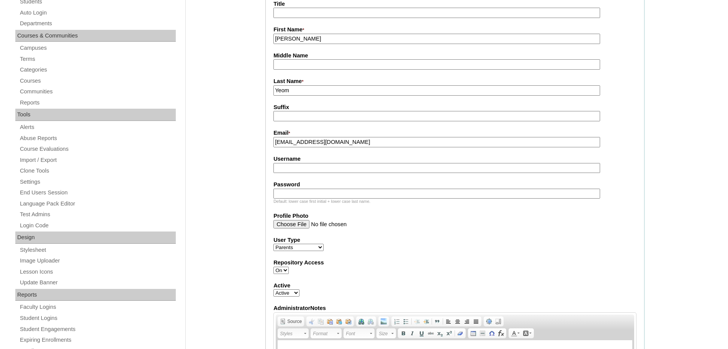
scroll to position [174, 0]
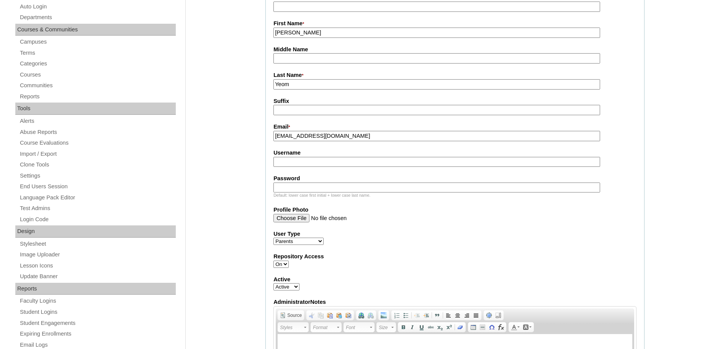
type input "HGP0231-OACAD2025"
click at [310, 166] on input "Username" at bounding box center [436, 162] width 327 height 10
paste input "yeom2025 PKjh6"
click at [312, 164] on input "yeom2025 PKjh6" at bounding box center [436, 162] width 327 height 10
type input "yeom2025"
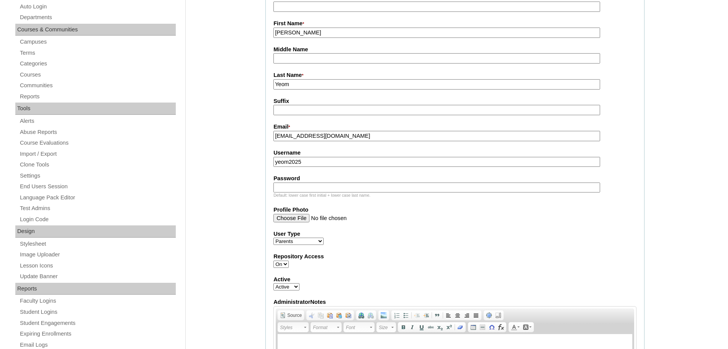
click at [299, 192] on input "Password" at bounding box center [436, 188] width 327 height 10
paste input "PKjh6"
type input "PKjh6"
click at [422, 251] on fieldset "Account Information User Id * HGP0231-OACAD2025 Title First Name * Esther Middl…" at bounding box center [454, 195] width 379 height 487
click at [333, 188] on input "PKjh6" at bounding box center [436, 188] width 327 height 10
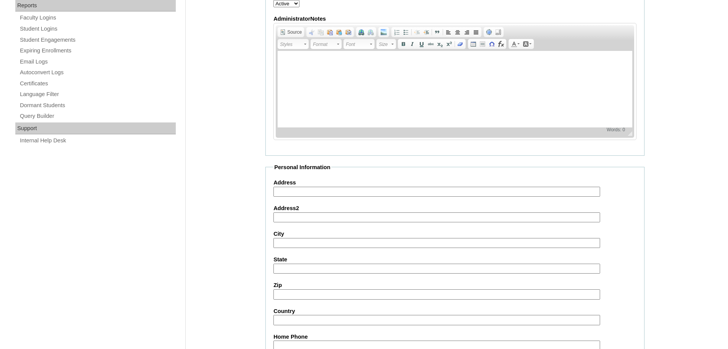
scroll to position [686, 0]
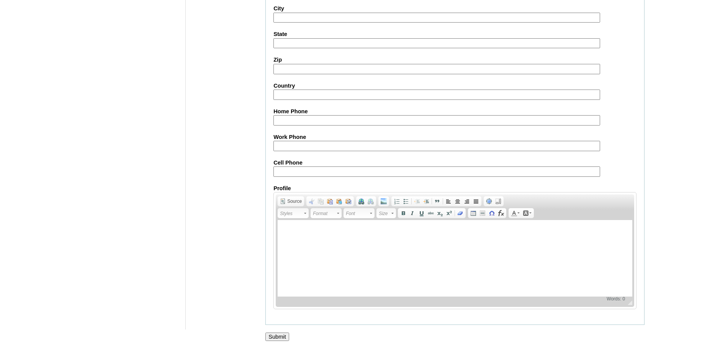
click at [282, 335] on input "Submit" at bounding box center [277, 337] width 24 height 8
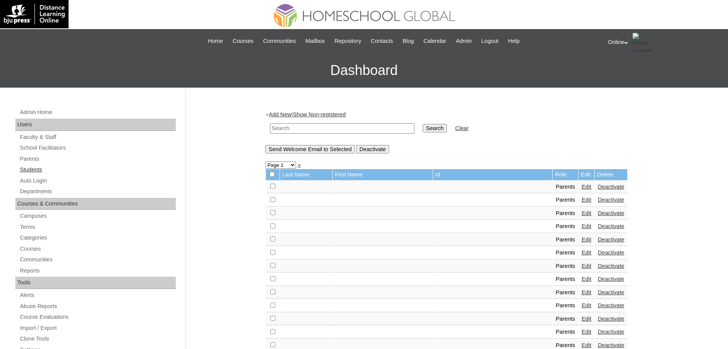
click at [38, 170] on link "Students" at bounding box center [97, 170] width 157 height 10
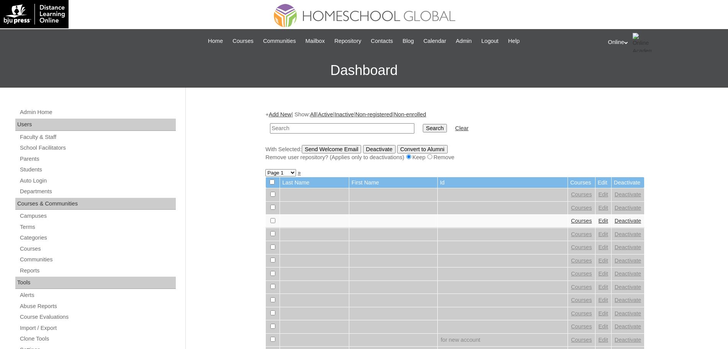
click at [287, 113] on link "Add New" at bounding box center [280, 114] width 23 height 6
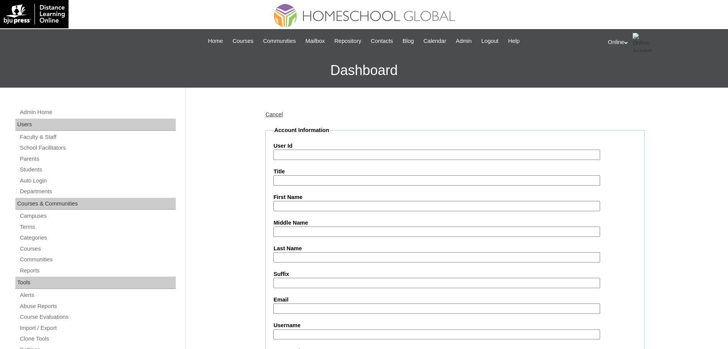
click at [287, 258] on input "Last Name" at bounding box center [436, 257] width 327 height 10
paste input "Yun Taeyang isaiah6205@naver.com HG280OACAD2025 taeyang.yun2025 uHbv3"
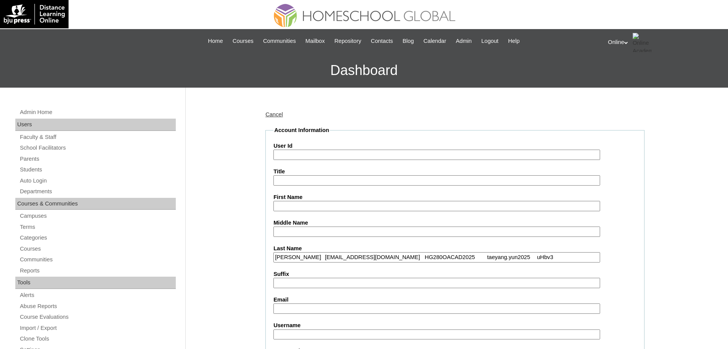
click at [300, 257] on input "Yun Taeyang isaiah6205@naver.com HG280OACAD2025 taeyang.yun2025 uHbv3" at bounding box center [436, 257] width 327 height 10
type input "Yun"
click at [335, 203] on input "First Name" at bounding box center [436, 206] width 327 height 10
paste input "Taeyang isaiah6205@naver.com HG280OACAD2025 taeyang.yun2025 uHbv3"
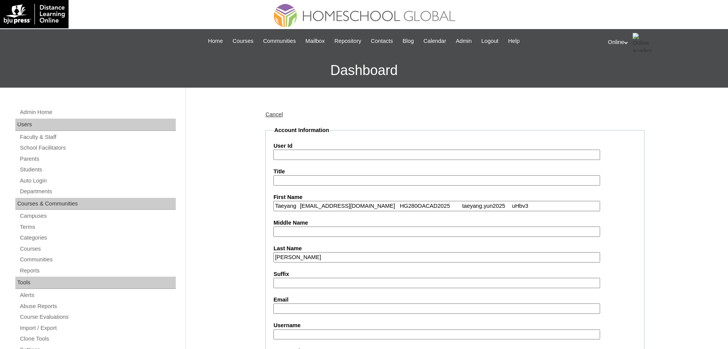
click at [299, 204] on input "Taeyang isaiah6205@naver.com HG280OACAD2025 taeyang.yun2025 uHbv3" at bounding box center [436, 206] width 327 height 10
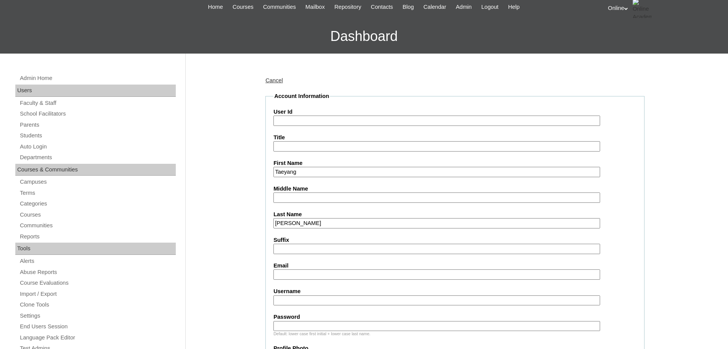
scroll to position [36, 0]
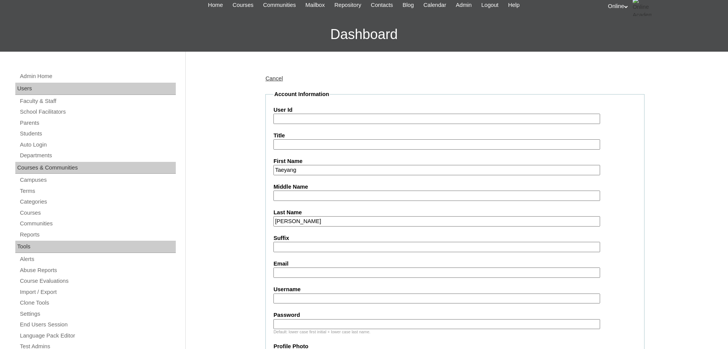
type input "Taeyang"
click at [337, 272] on input "Email" at bounding box center [436, 273] width 327 height 10
paste input "isaiah6205@naver.com HG280OACAD2025 taeyang.yun2025 uHbv3"
click at [337, 273] on input "isaiah6205@naver.com HG280OACAD2025 taeyang.yun2025 uHbv3" at bounding box center [436, 273] width 327 height 10
click at [350, 273] on input "isaiah6205@naver.com HG280OACAD2025 taeyang.yun2025 uHbv3" at bounding box center [436, 273] width 327 height 10
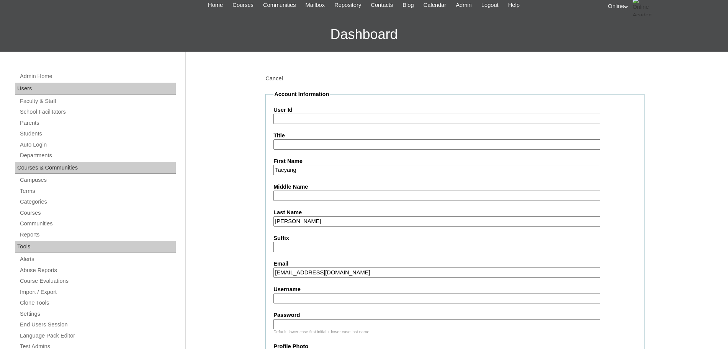
type input "isaiah6205@naver.com"
click at [310, 119] on input "User Id" at bounding box center [436, 119] width 327 height 10
paste input "HG280OACAD2025 taeyang.yun2025 uHbv3"
click at [336, 118] on input "HG280OACAD2025 taeyang.yun2025 uHbv3" at bounding box center [436, 119] width 327 height 10
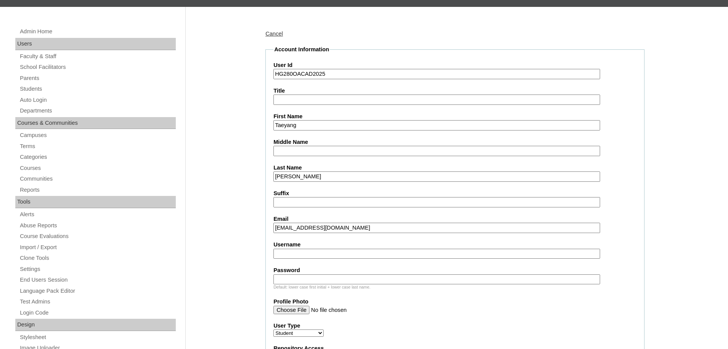
scroll to position [87, 0]
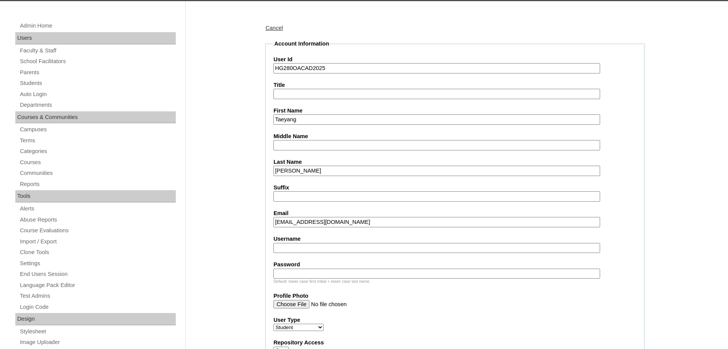
type input "HG280OACAD2025"
click at [281, 251] on input "Username" at bounding box center [436, 248] width 327 height 10
paste input "taeyang.yun2025 uHbv3"
click at [326, 247] on input "taeyang.yun2025 uHbv3" at bounding box center [436, 248] width 327 height 10
type input "taeyang.yun2025"
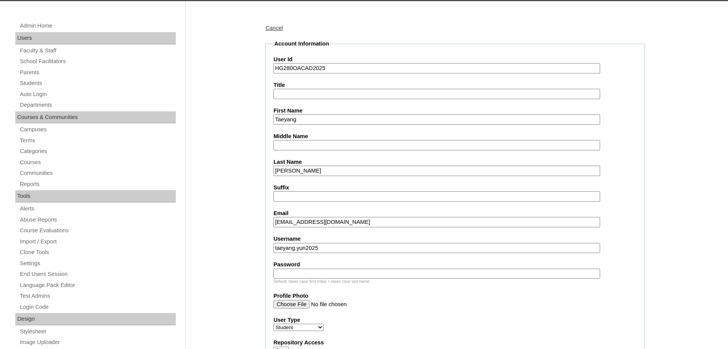
click at [365, 277] on input "Password" at bounding box center [436, 274] width 327 height 10
paste input "uHbv3"
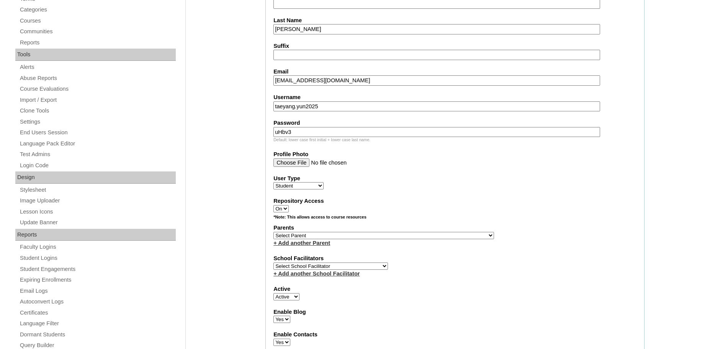
scroll to position [235, 0]
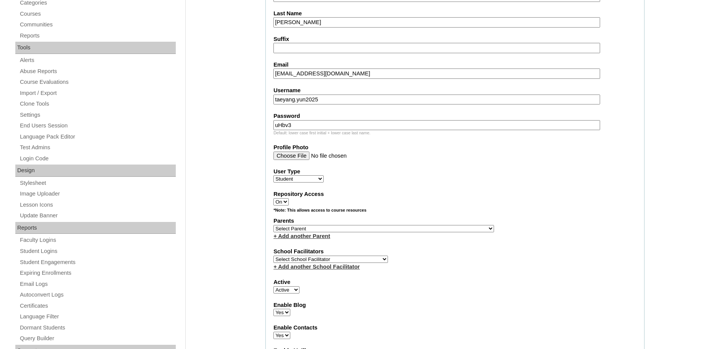
type input "uHbv3"
click at [324, 230] on select "Select Parent , , , , , , , , , , , , , , , , , , , , , , , , , , , , , , , , ,…" at bounding box center [383, 228] width 221 height 7
select select "44017"
click at [273, 225] on select "Select Parent , , , , , , , , , , , , , , , , , , , , , , , , , , , , , , , , ,…" at bounding box center [383, 228] width 221 height 7
click at [353, 260] on select "Select School Facilitator Norman Añain Ruffa Abadijas Mary Abella Gloryfe Abion…" at bounding box center [330, 259] width 115 height 7
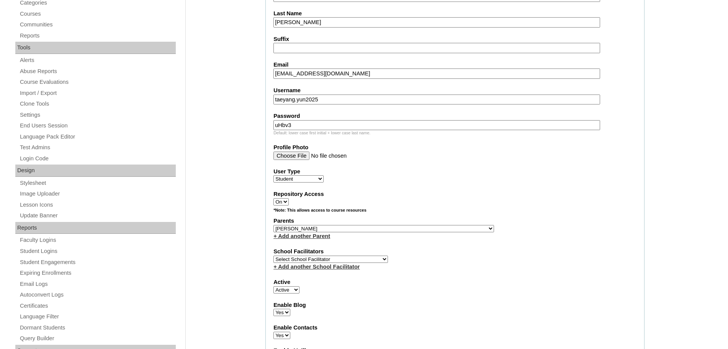
select select "43686"
click at [273, 256] on select "Select School Facilitator Norman Añain Ruffa Abadijas Mary Abella Gloryfe Abion…" at bounding box center [330, 259] width 115 height 7
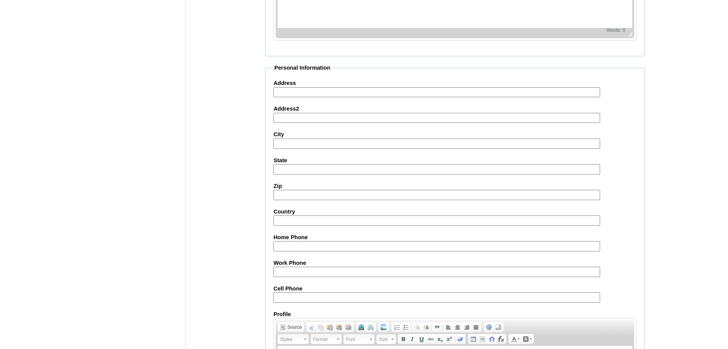
scroll to position [816, 0]
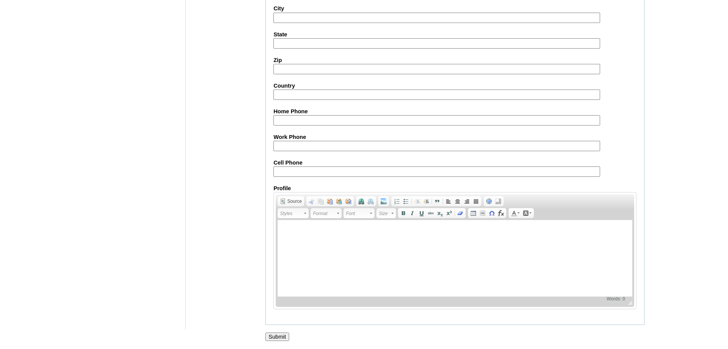
click at [280, 338] on input "Submit" at bounding box center [277, 337] width 24 height 8
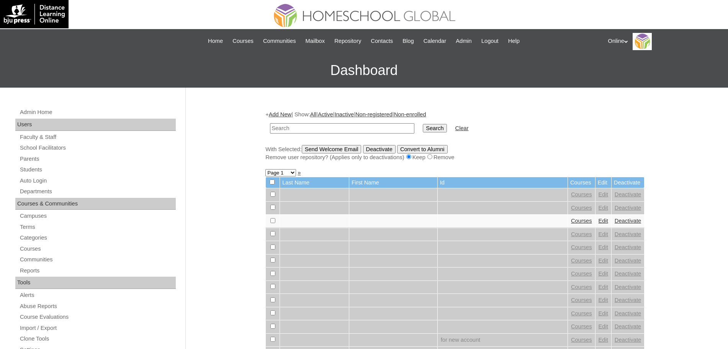
paste input "HG280OACAD2025"
type input "HG280OACAD2025"
click at [423, 126] on input "Search" at bounding box center [435, 128] width 24 height 8
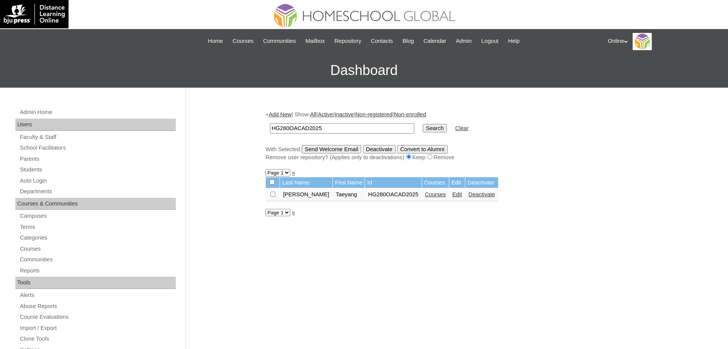
click at [425, 194] on link "Courses" at bounding box center [435, 195] width 21 height 6
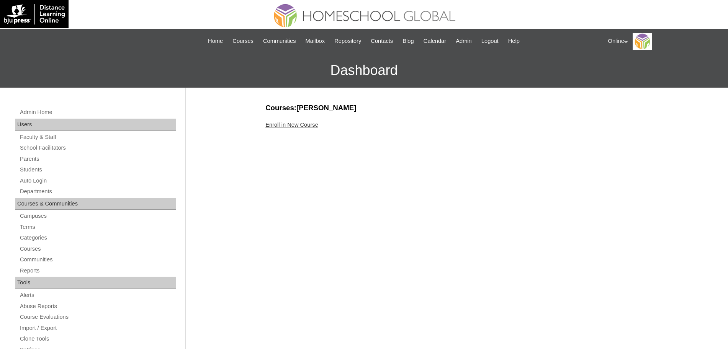
click at [307, 125] on link "Enroll in New Course" at bounding box center [291, 125] width 53 height 6
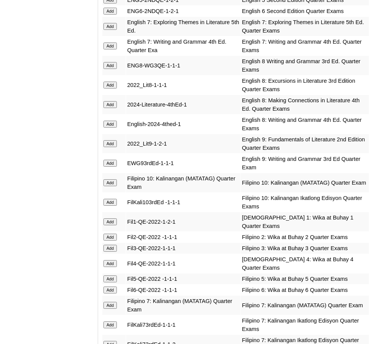
scroll to position [1225, 0]
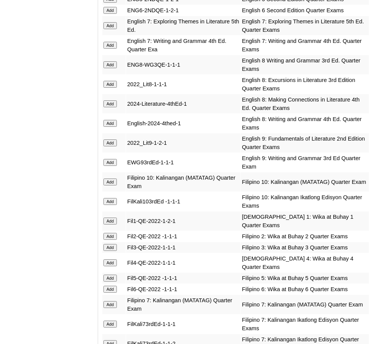
click at [113, 61] on input "Add" at bounding box center [109, 64] width 13 height 7
click at [110, 100] on input "Add" at bounding box center [109, 103] width 13 height 7
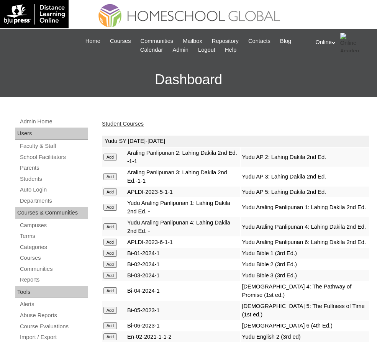
click at [117, 122] on link "Student Courses" at bounding box center [123, 124] width 42 height 6
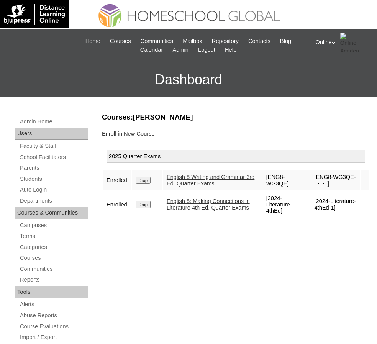
click at [142, 178] on input "Drop" at bounding box center [143, 180] width 15 height 7
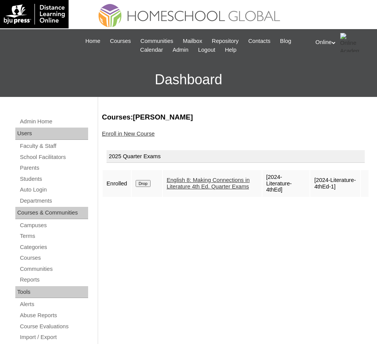
click at [132, 133] on link "Enroll in New Course" at bounding box center [128, 134] width 53 height 6
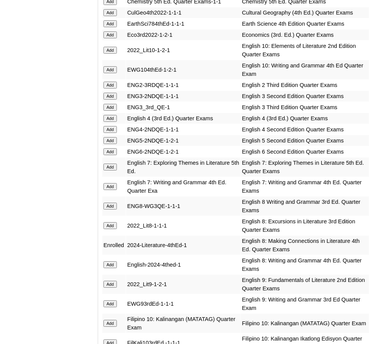
scroll to position [1086, 0]
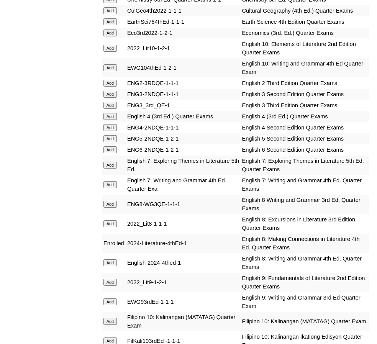
click at [109, 259] on input "Add" at bounding box center [109, 262] width 13 height 7
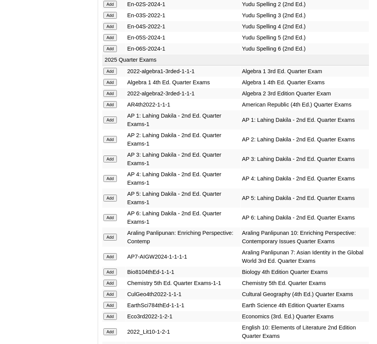
scroll to position [810, 0]
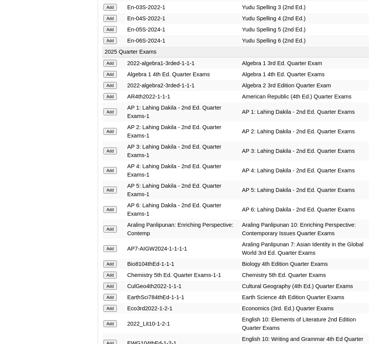
click at [111, 93] on input "Add" at bounding box center [109, 96] width 13 height 7
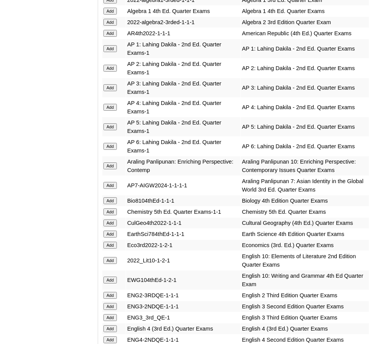
scroll to position [875, 0]
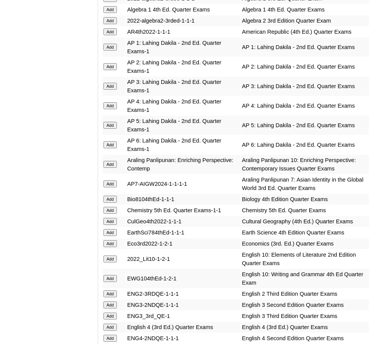
click at [115, 229] on input "Add" at bounding box center [109, 232] width 13 height 7
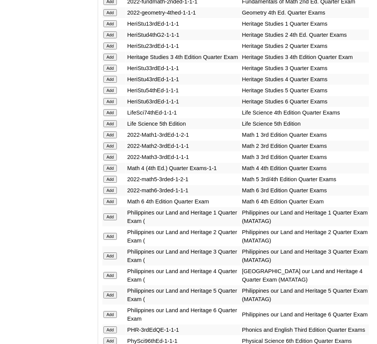
scroll to position [1661, 0]
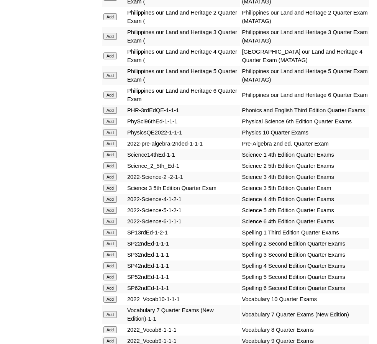
scroll to position [1879, 0]
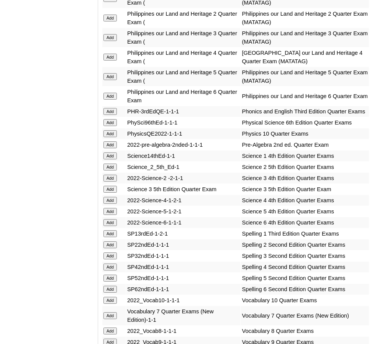
click at [113, 141] on input "Add" at bounding box center [109, 144] width 13 height 7
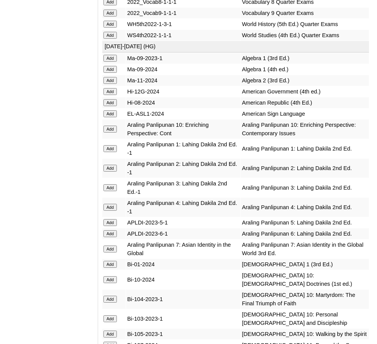
scroll to position [2208, 0]
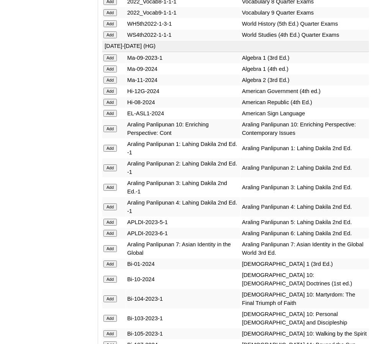
click at [114, 99] on input "Add" at bounding box center [109, 102] width 13 height 7
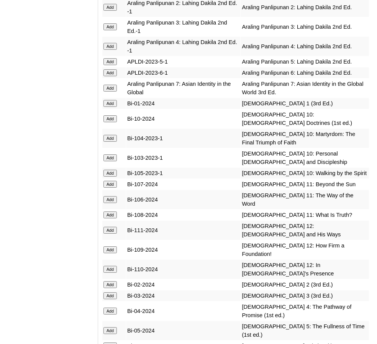
scroll to position [2369, 0]
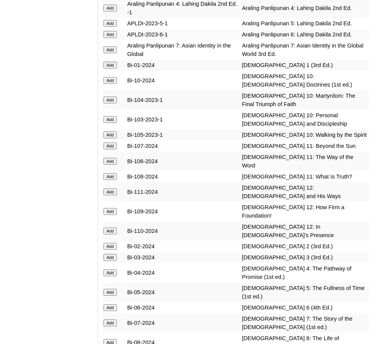
scroll to position [2413, 0]
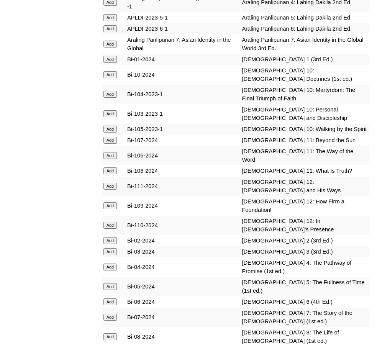
click at [110, 333] on input "Add" at bounding box center [109, 336] width 13 height 7
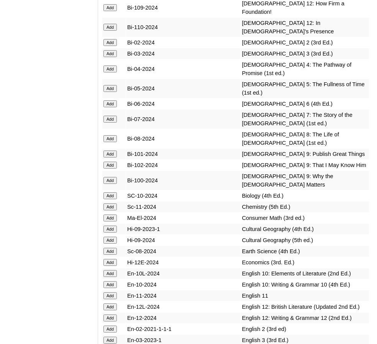
scroll to position [2612, 0]
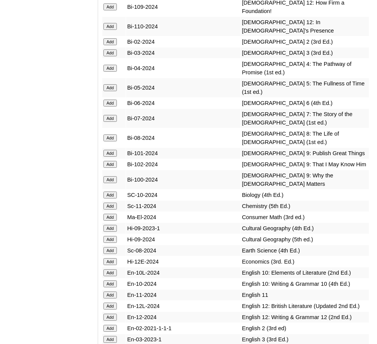
click at [113, 247] on input "Add" at bounding box center [109, 250] width 13 height 7
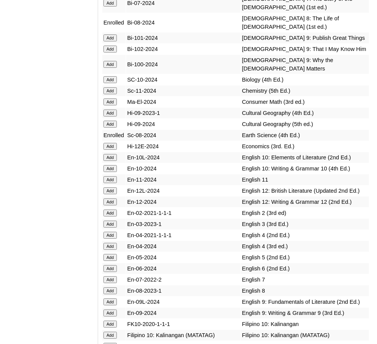
scroll to position [2727, 0]
click at [110, 287] on input "Add" at bounding box center [109, 290] width 13 height 7
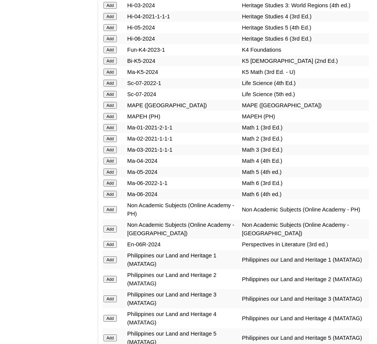
scroll to position [3388, 0]
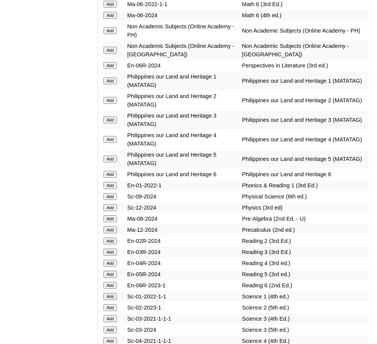
scroll to position [3558, 0]
click at [113, 215] on input "Add" at bounding box center [109, 218] width 13 height 7
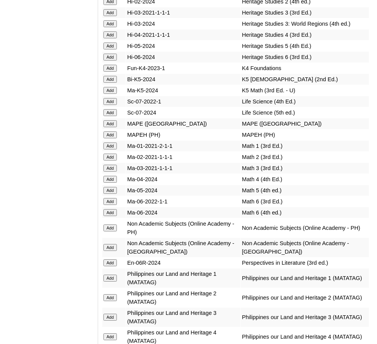
scroll to position [3356, 0]
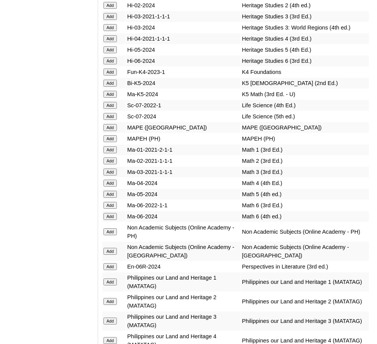
click at [113, 248] on input "Add" at bounding box center [109, 251] width 13 height 7
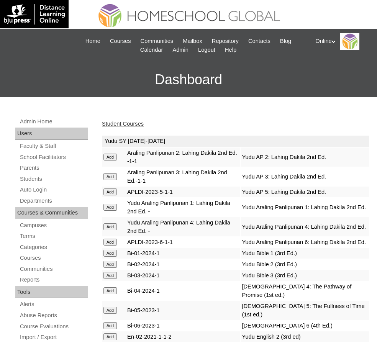
click at [123, 124] on link "Student Courses" at bounding box center [123, 124] width 42 height 6
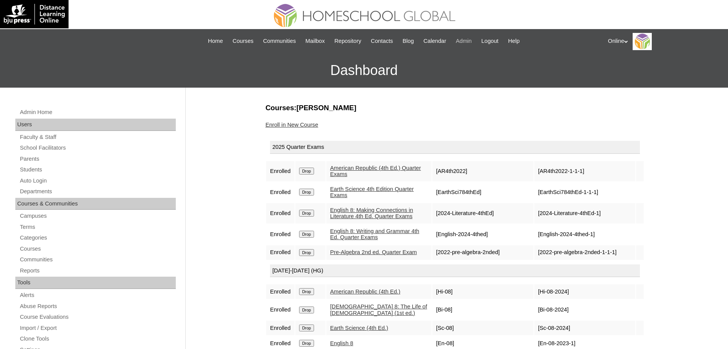
click at [377, 41] on span "Admin" at bounding box center [464, 41] width 16 height 9
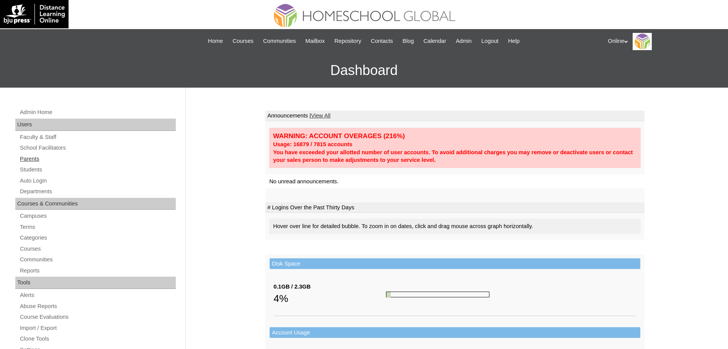
click at [29, 157] on link "Parents" at bounding box center [97, 159] width 157 height 10
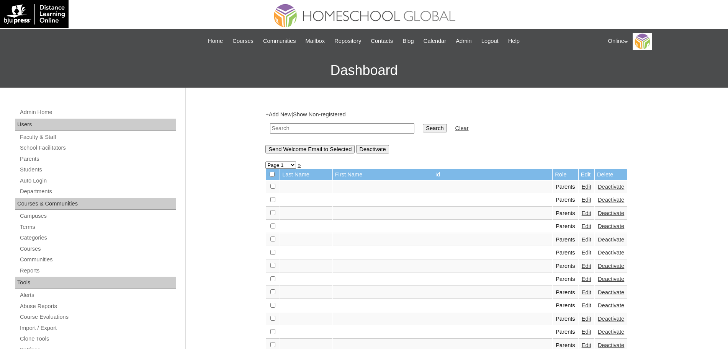
click at [291, 112] on link "Add New" at bounding box center [280, 114] width 23 height 6
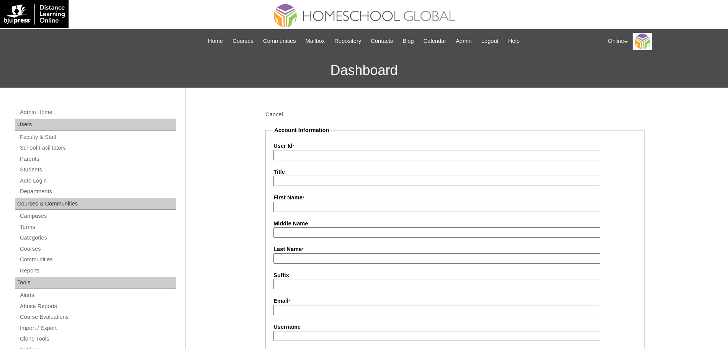
click at [301, 156] on input "User Id *" at bounding box center [436, 155] width 327 height 10
click at [292, 208] on input "First Name *" at bounding box center [436, 207] width 327 height 10
paste input "Michelle Giray mitchie028@gmail.com HGP0232-OACAD2025 mgiray2025 Loph4"
click at [300, 208] on input "Michelle Giray mitchie028@gmail.com HGP0232-OACAD2025 mgiray2025 Loph4" at bounding box center [436, 207] width 327 height 10
type input "Michelle"
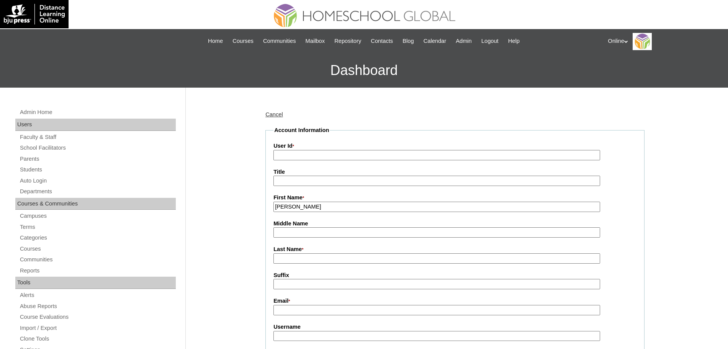
click at [283, 257] on input "Last Name *" at bounding box center [436, 259] width 327 height 10
paste input "Giray mitchie028@gmail.com HGP0232-OACAD2025 mgiray2025 Loph4"
click at [300, 260] on input "Giray mitchie028@gmail.com HGP0232-OACAD2025 mgiray2025 Loph4" at bounding box center [436, 259] width 327 height 10
type input "Giray"
click at [290, 312] on input "Email *" at bounding box center [436, 310] width 327 height 10
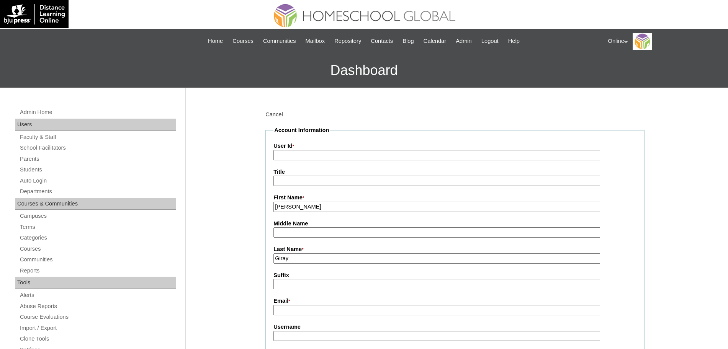
paste input "mitchie028@gmail.com HGP0232-OACAD2025 mgiray2025 Loph4"
click at [350, 312] on input "mitchie028@gmail.com HGP0232-OACAD2025 mgiray2025 Loph4" at bounding box center [436, 310] width 327 height 10
type input "mitchie028@gmail.com"
click at [311, 153] on input "User Id *" at bounding box center [436, 155] width 327 height 10
paste input "HGP0232-OACAD2025 mgiray2025 Loph4"
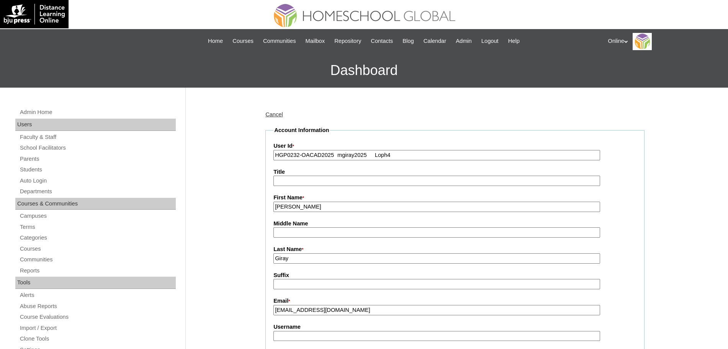
click at [337, 155] on input "HGP0232-OACAD2025 mgiray2025 Loph4" at bounding box center [436, 155] width 327 height 10
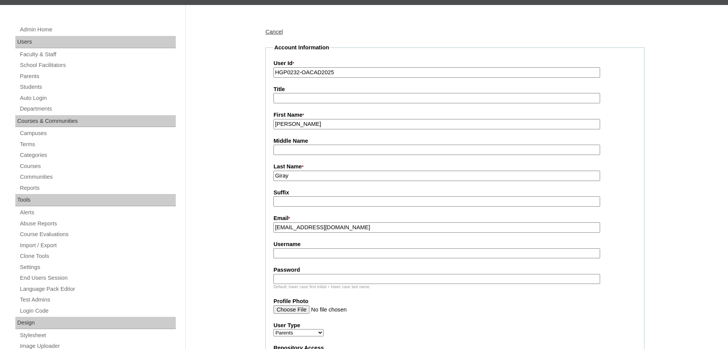
scroll to position [118, 0]
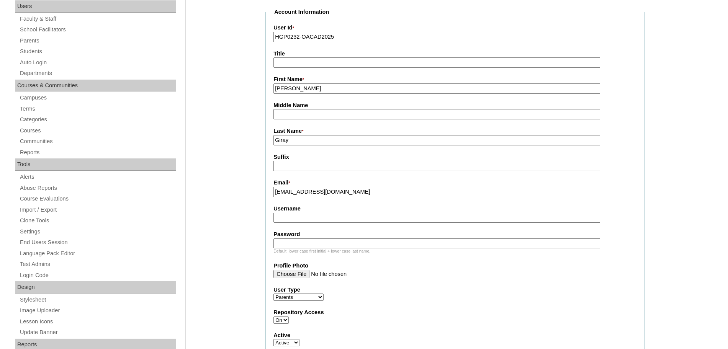
type input "HGP0232-OACAD2025"
click at [348, 219] on input "Username" at bounding box center [436, 218] width 327 height 10
paste input "mgiray2025 Loph4"
click at [313, 219] on input "mgiray2025 Loph4" at bounding box center [436, 218] width 327 height 10
type input "mgiray2025"
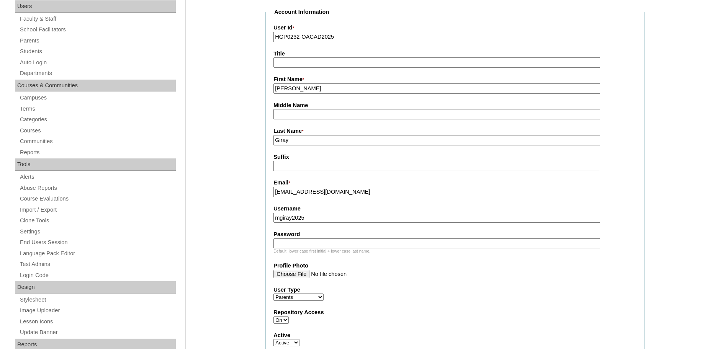
click at [303, 241] on input "Password" at bounding box center [436, 244] width 327 height 10
paste input "Loph4"
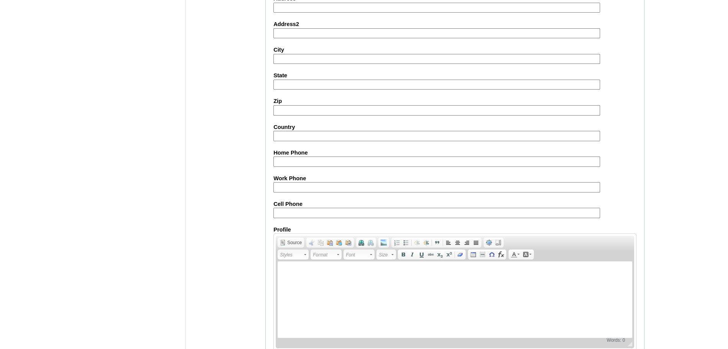
scroll to position [686, 0]
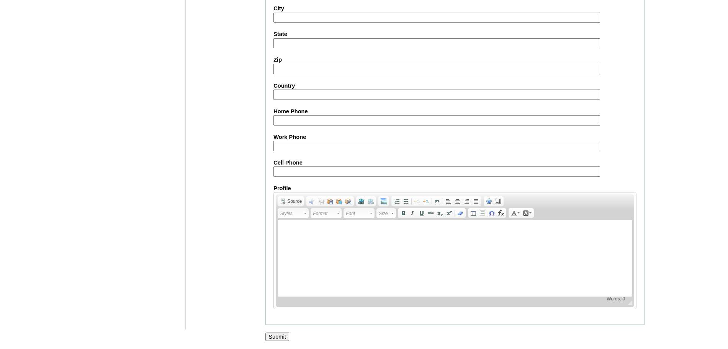
type input "Loph4"
click at [276, 339] on input "Submit" at bounding box center [277, 337] width 24 height 8
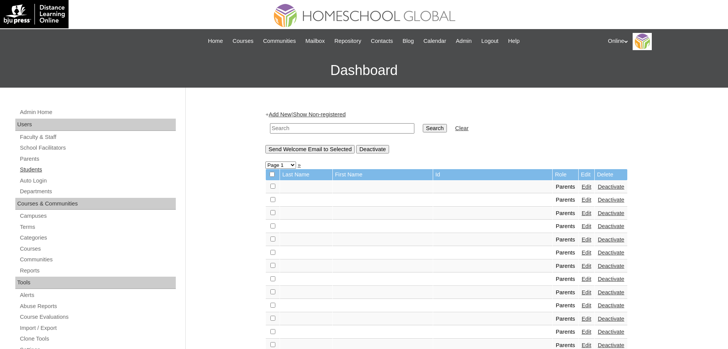
click at [35, 167] on link "Students" at bounding box center [97, 170] width 157 height 10
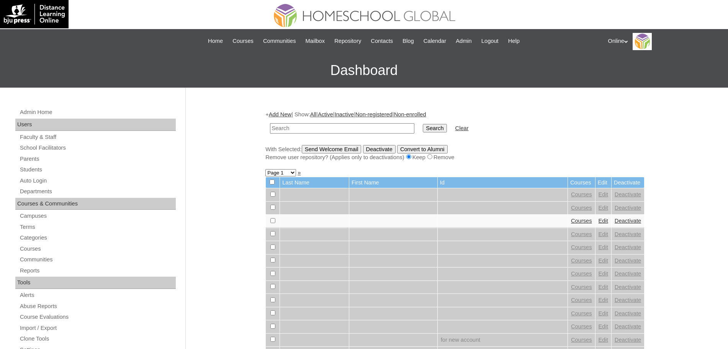
click at [285, 111] on link "Add New" at bounding box center [280, 114] width 23 height 6
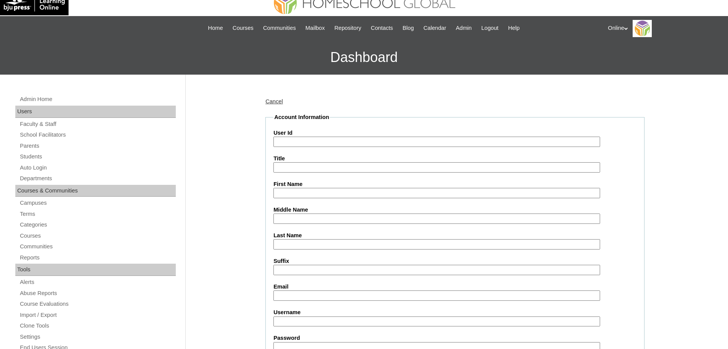
scroll to position [13, 0]
click at [309, 242] on input "Last Name" at bounding box center [436, 244] width 327 height 10
paste input "Miranda Dohan mitchie028@gmail.com HG281OACAD2025 dohan.miranda2025 Ufa5c"
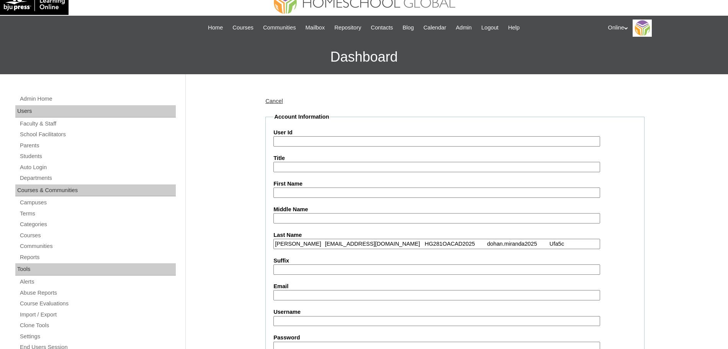
click at [300, 244] on input "Miranda Dohan mitchie028@gmail.com HG281OACAD2025 dohan.miranda2025 Ufa5c" at bounding box center [436, 244] width 327 height 10
type input "Miranda"
click at [285, 193] on input "First Name" at bounding box center [436, 193] width 327 height 10
paste input "Dohan mitchie028@gmail.com HG281OACAD2025 dohan.miranda2025 Ufa5c"
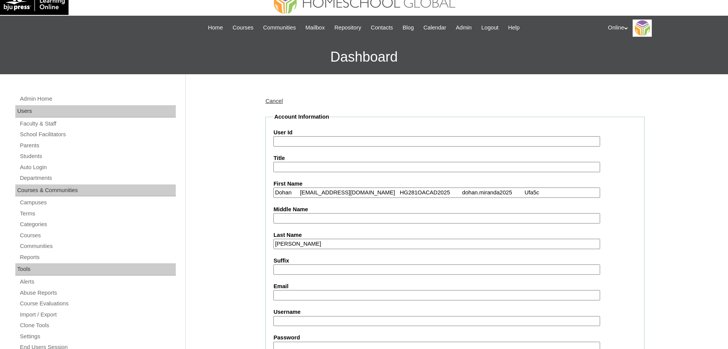
click at [300, 193] on input "Dohan mitchie028@gmail.com HG281OACAD2025 dohan.miranda2025 Ufa5c" at bounding box center [436, 193] width 327 height 10
type input "Dohan"
click at [290, 293] on input "Email" at bounding box center [436, 295] width 327 height 10
paste input "mitchie028@gmail.com HG281OACAD2025 dohan.miranda2025 Ufa5c"
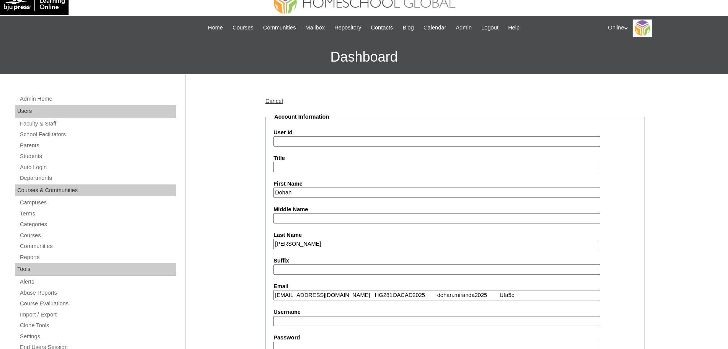
click at [350, 295] on input "mitchie028@gmail.com HG281OACAD2025 dohan.miranda2025 Ufa5c" at bounding box center [436, 295] width 327 height 10
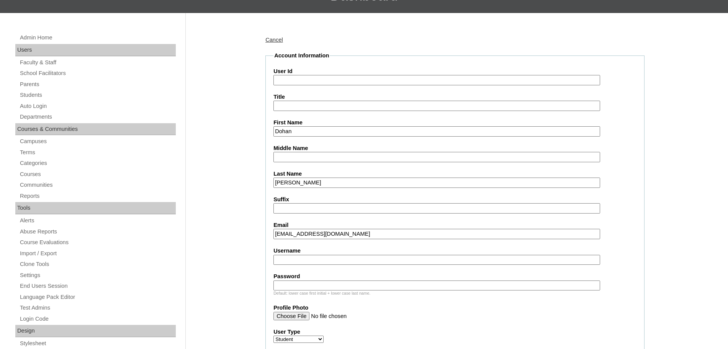
scroll to position [88, 0]
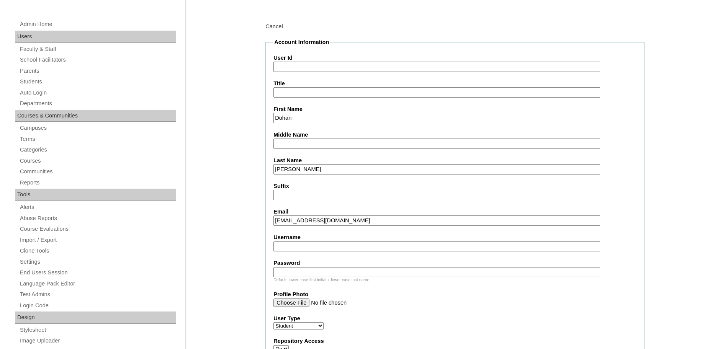
type input "mitchie028@gmail.com"
click at [297, 248] on input "Username" at bounding box center [436, 247] width 327 height 10
paste input "HG281OACAD2025 dohan.miranda2025 Ufa5c"
click at [339, 245] on input "HG281OACAD2025 dohan.miranda2025 Ufa5c" at bounding box center [436, 247] width 327 height 10
type input "dohan.miranda2025 Ufa5c"
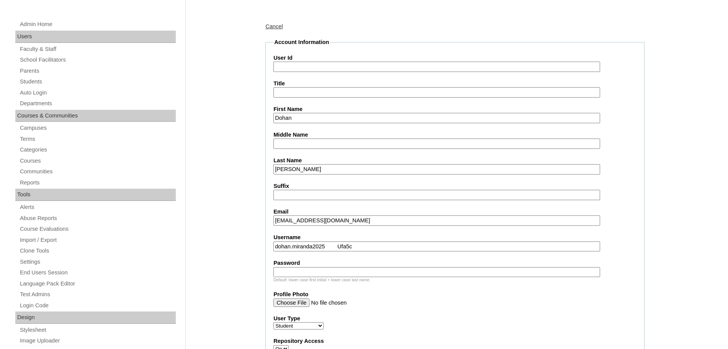
click at [311, 65] on input "User Id" at bounding box center [436, 67] width 327 height 10
paste input "HG281OACAD2025"
type input "HG281OACAD2025"
click at [337, 247] on input "dohan.miranda2025 Ufa5c" at bounding box center [436, 247] width 327 height 10
type input "dohan.miranda2025"
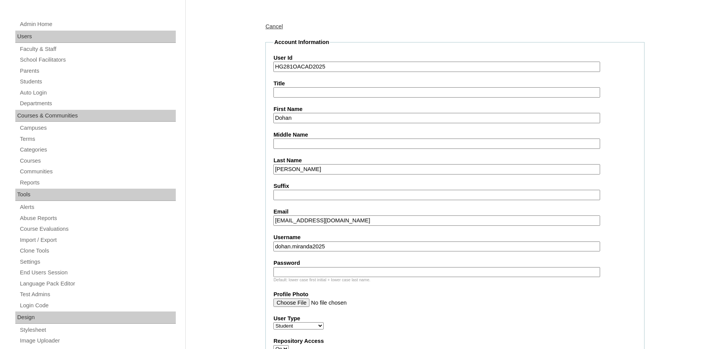
click at [311, 272] on input "Password" at bounding box center [436, 272] width 327 height 10
paste input "Ufa5c"
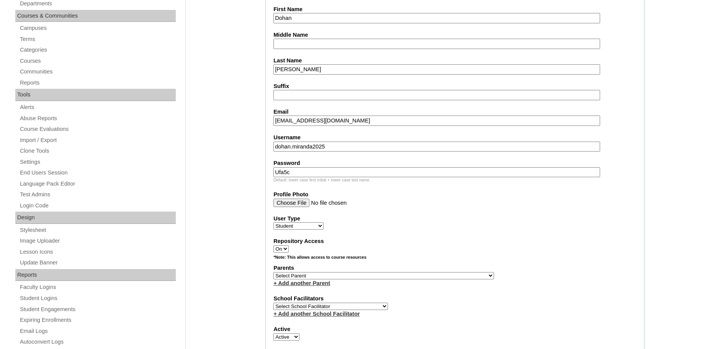
scroll to position [190, 0]
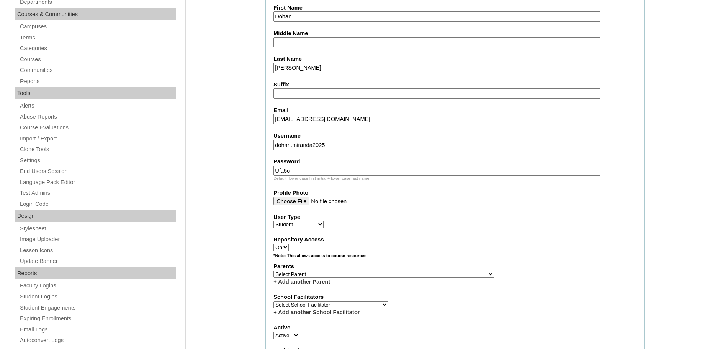
type input "Ufa5c"
click at [316, 273] on select "Select Parent , , , , , , , , , , , , , , , , , , , , , , , , , , , , , , , , ,…" at bounding box center [383, 274] width 221 height 7
click at [344, 272] on select "Select Parent , , , , , , , , , , , , , , , , , , , , , , , , , , , , , , , , ,…" at bounding box center [383, 274] width 221 height 7
select select "44024"
click at [273, 271] on select "Select Parent , , , , , , , , , , , , , , , , , , , , , , , , , , , , , , , , ,…" at bounding box center [383, 274] width 221 height 7
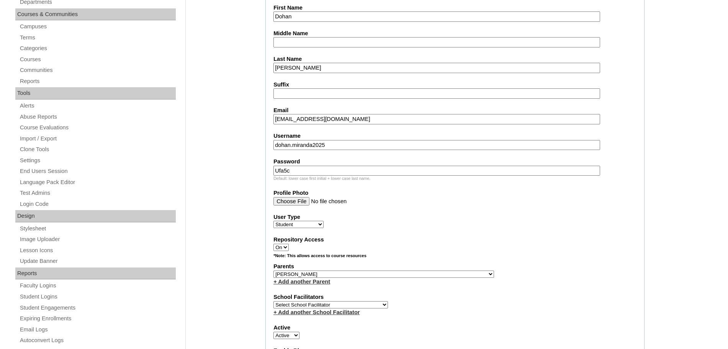
click at [318, 305] on select "Select School Facilitator Norman Añain Ruffa Abadijas Mary Abella Gloryfe Abion…" at bounding box center [330, 304] width 115 height 7
select select "43686"
click at [273, 301] on select "Select School Facilitator Norman Añain Ruffa Abadijas Mary Abella Gloryfe Abion…" at bounding box center [330, 304] width 115 height 7
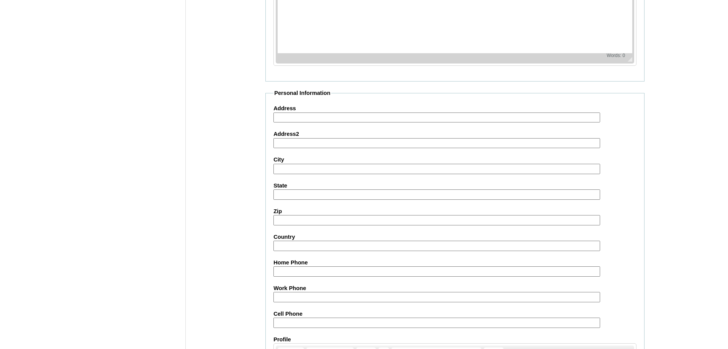
scroll to position [816, 0]
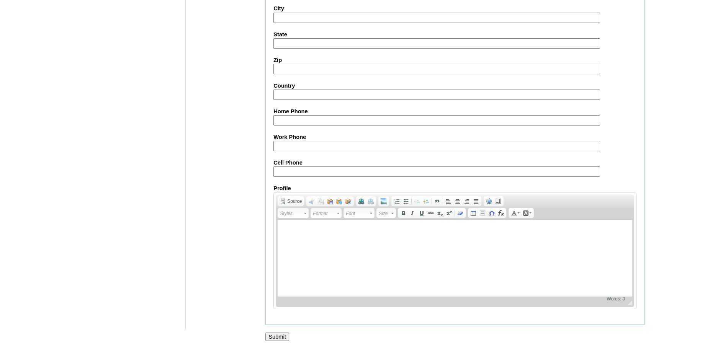
click at [279, 334] on input "Submit" at bounding box center [277, 337] width 24 height 8
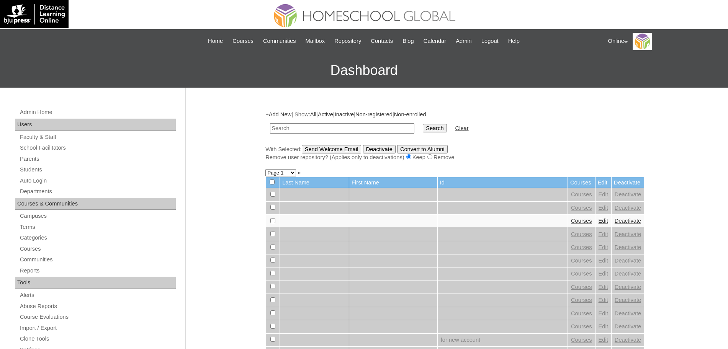
paste input "HG281OACAD2025"
type input "HG281OACAD2025"
click at [423, 124] on input "Search" at bounding box center [435, 128] width 24 height 8
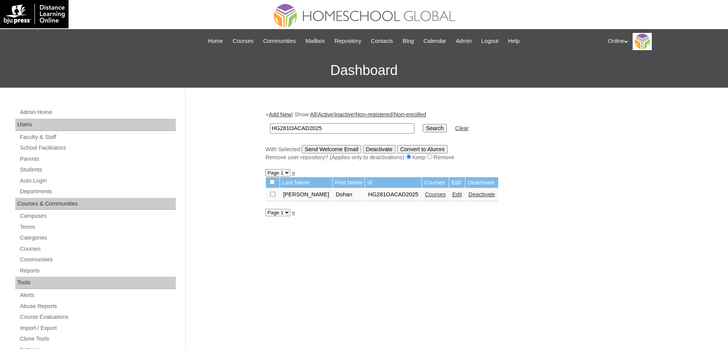
click at [425, 194] on link "Courses" at bounding box center [435, 195] width 21 height 6
click at [425, 193] on link "Courses" at bounding box center [435, 195] width 21 height 6
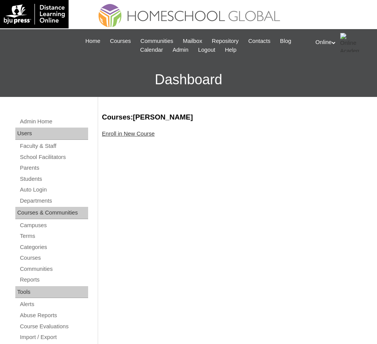
click at [113, 130] on div "Enroll in New Course" at bounding box center [235, 134] width 267 height 8
click at [115, 133] on link "Enroll in New Course" at bounding box center [128, 134] width 53 height 6
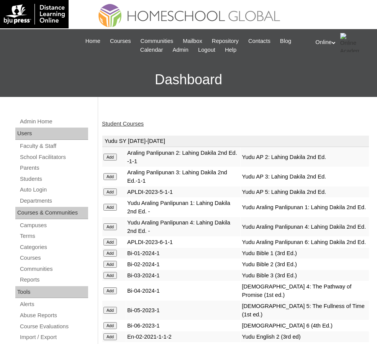
click at [130, 123] on link "Student Courses" at bounding box center [123, 124] width 42 height 6
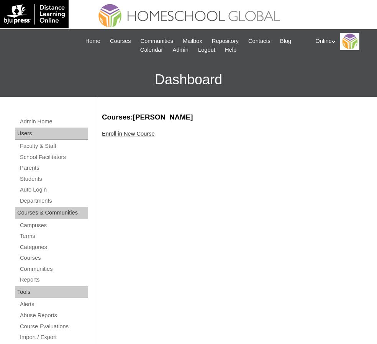
click at [129, 133] on link "Enroll in New Course" at bounding box center [128, 134] width 53 height 6
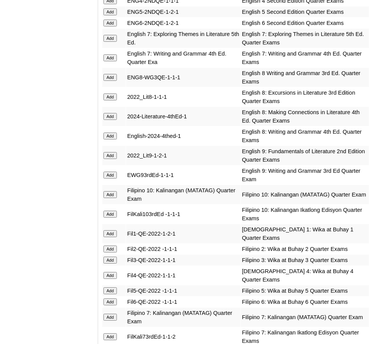
scroll to position [1208, 0]
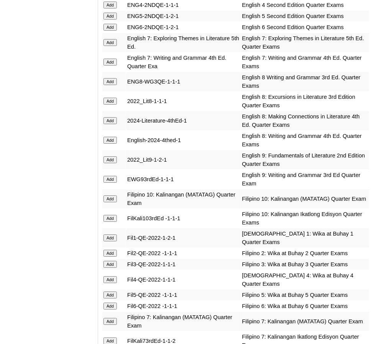
click at [113, 13] on input "Add" at bounding box center [109, 16] width 13 height 7
click at [111, 291] on input "Add" at bounding box center [109, 294] width 13 height 7
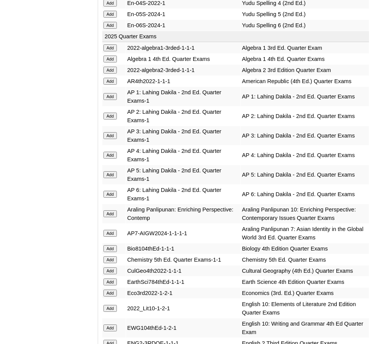
scroll to position [825, 0]
click at [109, 172] on input "Add" at bounding box center [109, 175] width 13 height 7
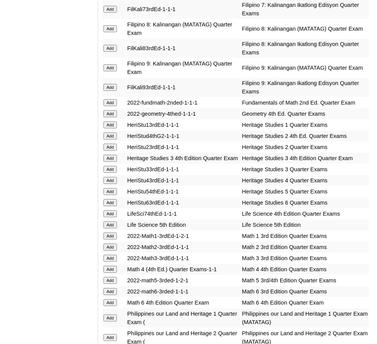
scroll to position [1560, 0]
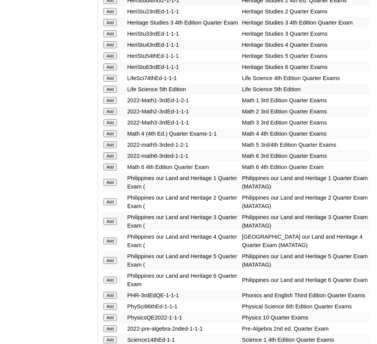
scroll to position [1695, 0]
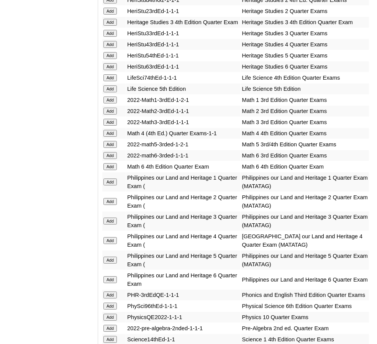
click at [112, 141] on input "Add" at bounding box center [109, 144] width 13 height 7
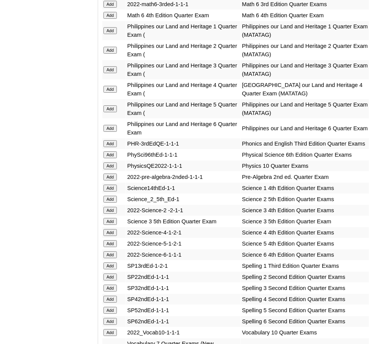
scroll to position [1848, 0]
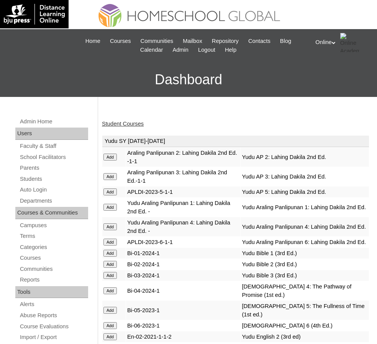
scroll to position [264, 0]
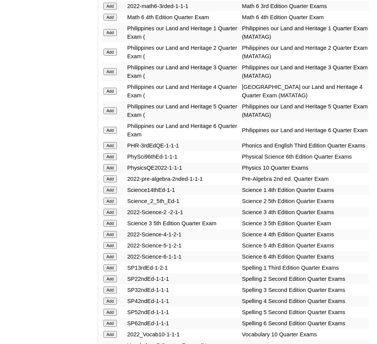
scroll to position [1845, 0]
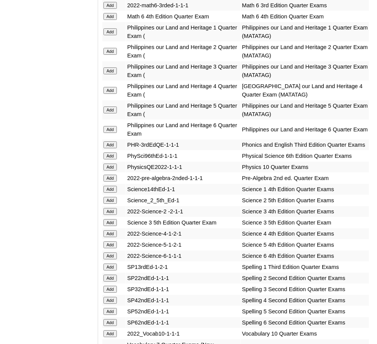
click at [111, 241] on input "Add" at bounding box center [109, 244] width 13 height 7
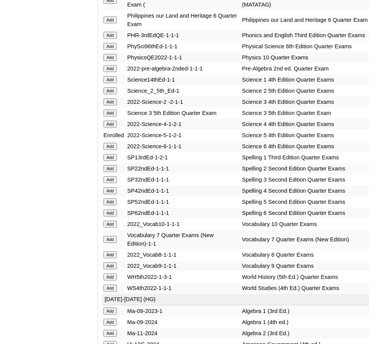
scroll to position [1955, 0]
click at [109, 198] on input "Add" at bounding box center [109, 201] width 13 height 7
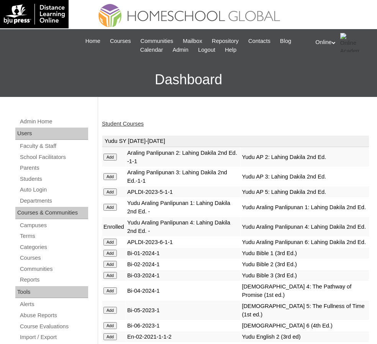
click at [134, 122] on link "Student Courses" at bounding box center [123, 124] width 42 height 6
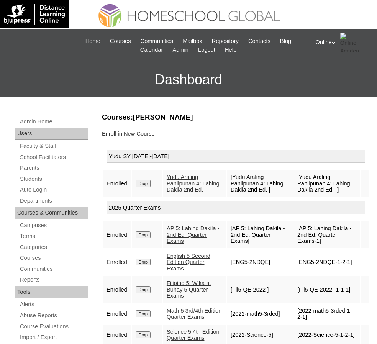
click at [144, 187] on input "Drop" at bounding box center [143, 183] width 15 height 7
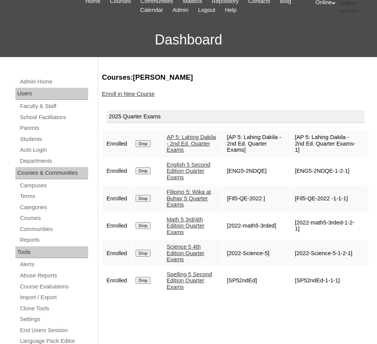
scroll to position [40, 0]
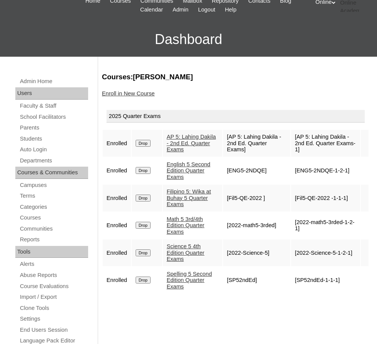
click at [126, 93] on link "Enroll in New Course" at bounding box center [128, 93] width 53 height 6
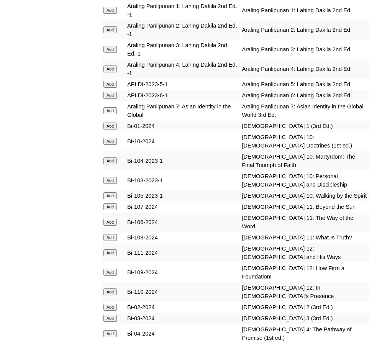
scroll to position [2354, 0]
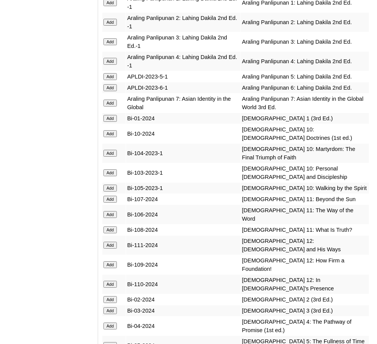
click at [113, 73] on input "Add" at bounding box center [109, 76] width 13 height 7
click at [110, 342] on input "Add" at bounding box center [109, 345] width 13 height 7
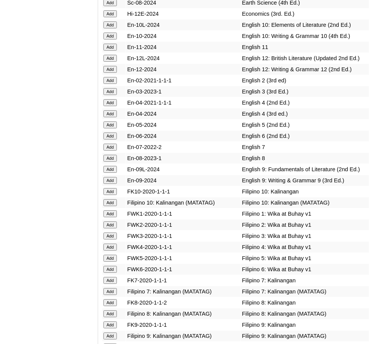
scroll to position [2860, 0]
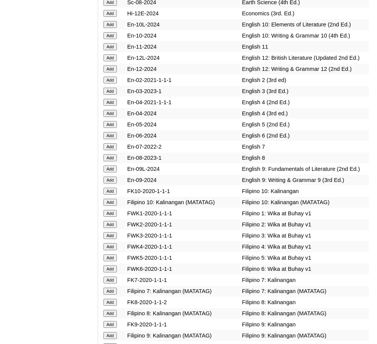
click at [111, 254] on input "Add" at bounding box center [109, 257] width 13 height 7
click at [111, 121] on input "Add" at bounding box center [109, 124] width 13 height 7
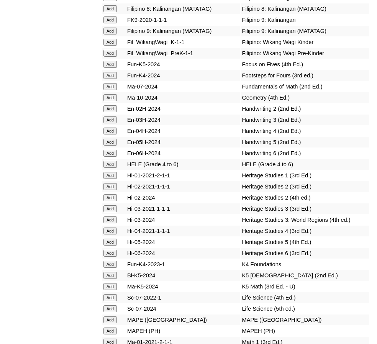
scroll to position [3166, 0]
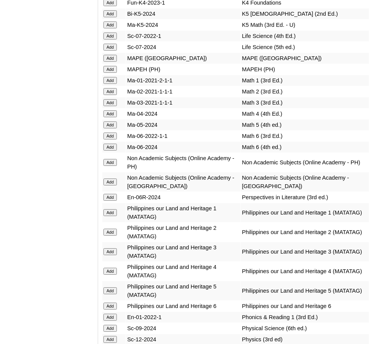
scroll to position [3424, 0]
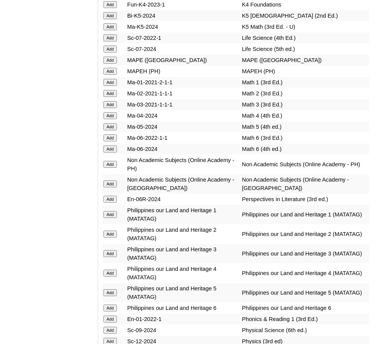
click at [112, 123] on input "Add" at bounding box center [109, 126] width 13 height 7
click at [111, 161] on input "Add" at bounding box center [109, 164] width 13 height 7
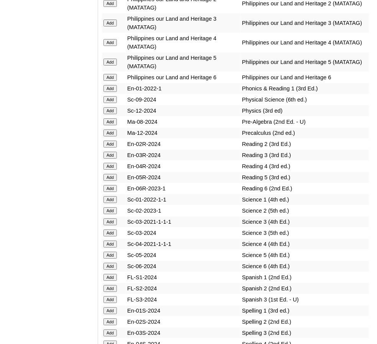
scroll to position [3658, 0]
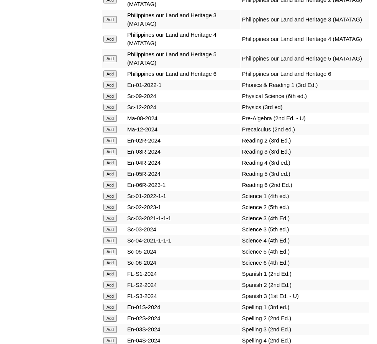
click at [111, 170] on input "Add" at bounding box center [109, 173] width 13 height 7
click at [110, 248] on input "Add" at bounding box center [109, 251] width 13 height 7
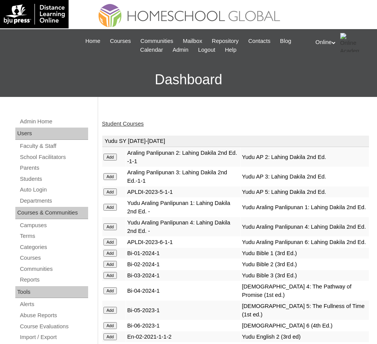
click at [130, 120] on div "Student Courses" at bounding box center [235, 124] width 267 height 8
click at [130, 122] on link "Student Courses" at bounding box center [123, 124] width 42 height 6
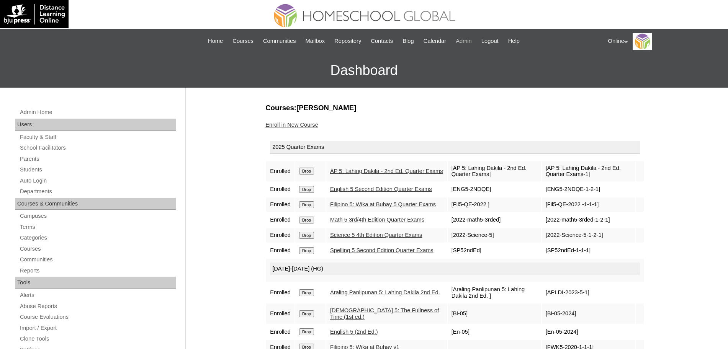
click at [377, 38] on span "Admin" at bounding box center [464, 41] width 16 height 9
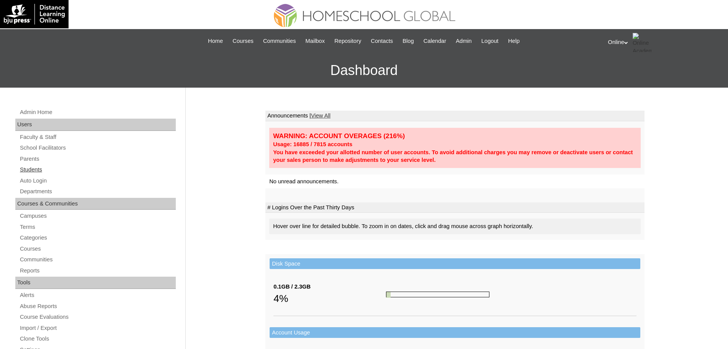
click at [41, 167] on link "Students" at bounding box center [97, 170] width 157 height 10
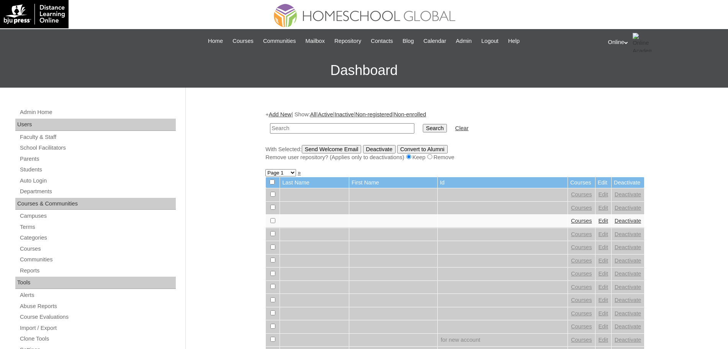
paste input "HG283OACAD2025"
type input "HG283OACAD2025"
click at [423, 127] on input "Search" at bounding box center [435, 128] width 24 height 8
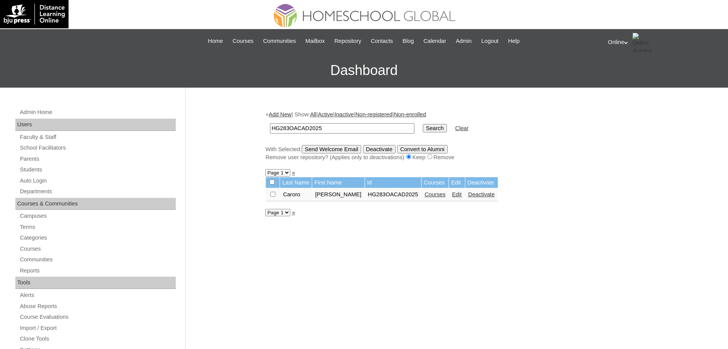
click at [441, 193] on link "Courses" at bounding box center [435, 195] width 21 height 6
click at [39, 156] on link "Parents" at bounding box center [97, 159] width 157 height 10
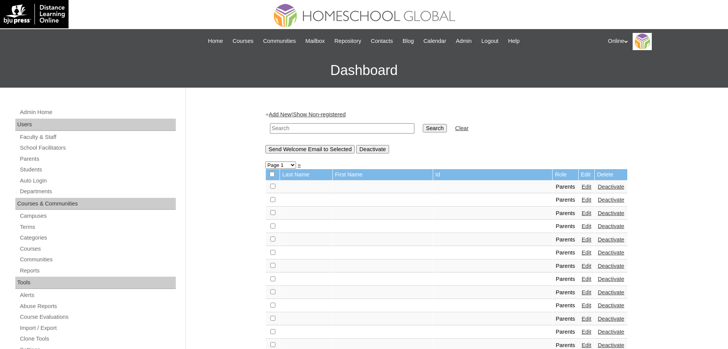
click at [328, 129] on input "text" at bounding box center [342, 128] width 144 height 10
type input "HGP0233-OACAD2025"
click at [423, 124] on input "Search" at bounding box center [435, 128] width 24 height 8
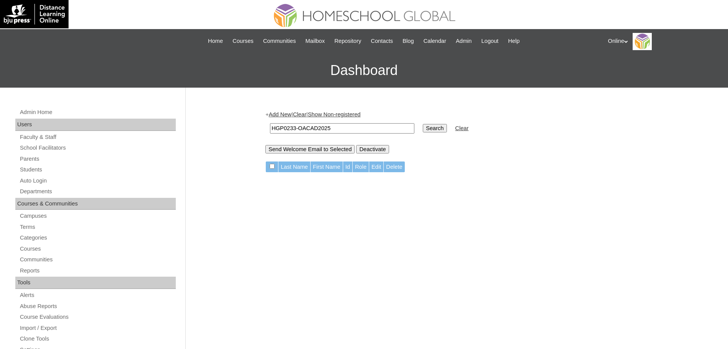
click at [283, 112] on link "Add New" at bounding box center [280, 114] width 23 height 6
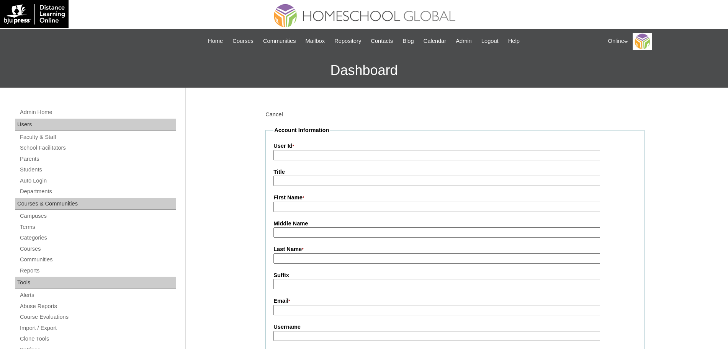
click at [295, 205] on input "First Name *" at bounding box center [436, 207] width 327 height 10
paste input "[PERSON_NAME] [EMAIL_ADDRESS][DOMAIN_NAME] HGP0233-OACAD2025 cubelo2025 LjmNh"
click at [293, 207] on input "[PERSON_NAME] [EMAIL_ADDRESS][DOMAIN_NAME] HGP0233-OACAD2025 cubelo2025 LjmNh" at bounding box center [436, 207] width 327 height 10
type input "[PERSON_NAME]"
click at [283, 260] on input "Last Name *" at bounding box center [436, 259] width 327 height 10
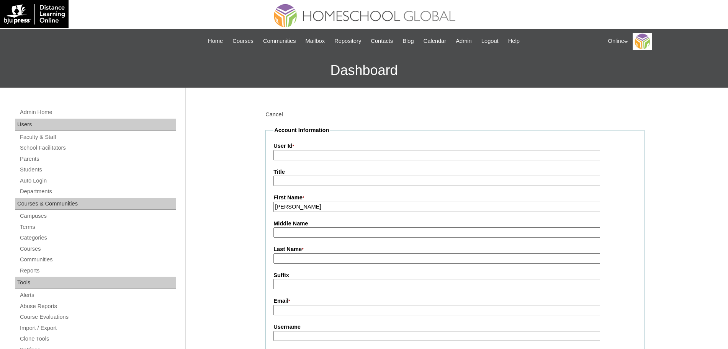
paste input "Cubelo cubelomarkquin@gmail.com HGP0233-OACAD2025 cubelo2025 LjmNh"
click at [302, 260] on input "Cubelo cubelomarkquin@gmail.com HGP0233-OACAD2025 cubelo2025 LjmNh" at bounding box center [436, 259] width 327 height 10
type input "Cubelo"
click at [401, 156] on input "User Id *" at bounding box center [436, 155] width 327 height 10
paste input "cubelomarkquin@gmail.com HGP0233-OACAD2025 cubelo2025 LjmNh"
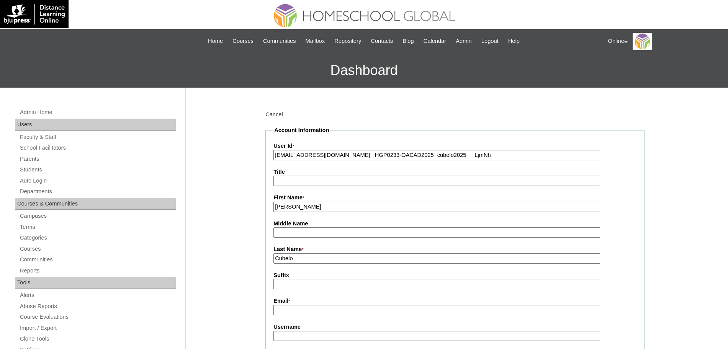
click at [364, 155] on input "cubelomarkquin@gmail.com HGP0233-OACAD2025 cubelo2025 LjmNh" at bounding box center [436, 155] width 327 height 10
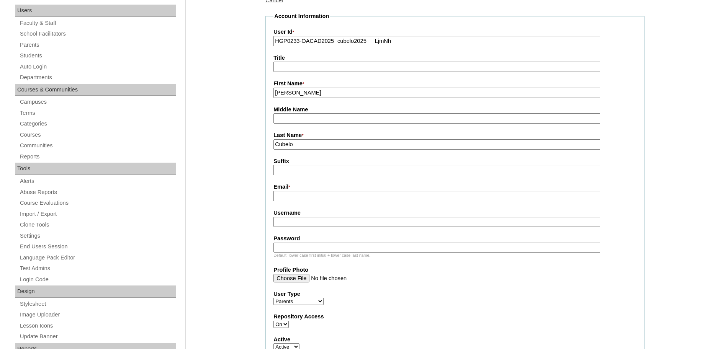
scroll to position [115, 0]
type input "HGP0233-OACAD2025 cubelo2025 LjmNh"
click at [318, 198] on input "Email *" at bounding box center [436, 196] width 327 height 10
paste input "cubelomarkquin@gmail.com"
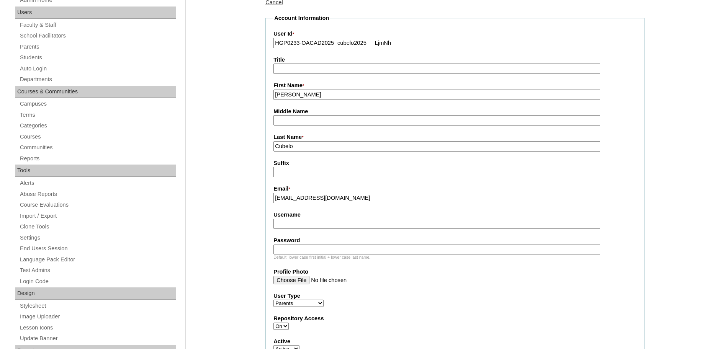
scroll to position [113, 0]
type input "cubelomarkquin@gmail.com"
click at [338, 42] on input "HGP0233-OACAD2025 cubelo2025 LjmNh" at bounding box center [436, 43] width 327 height 10
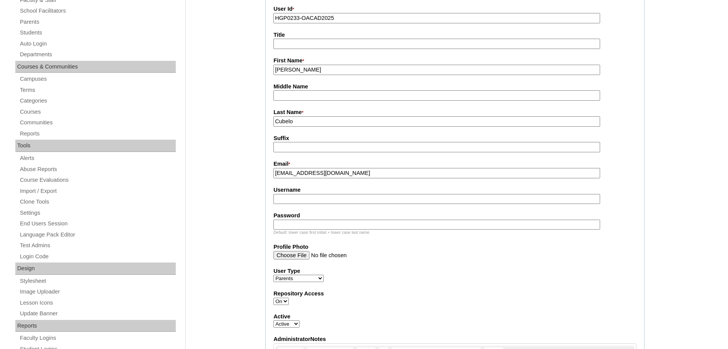
scroll to position [142, 0]
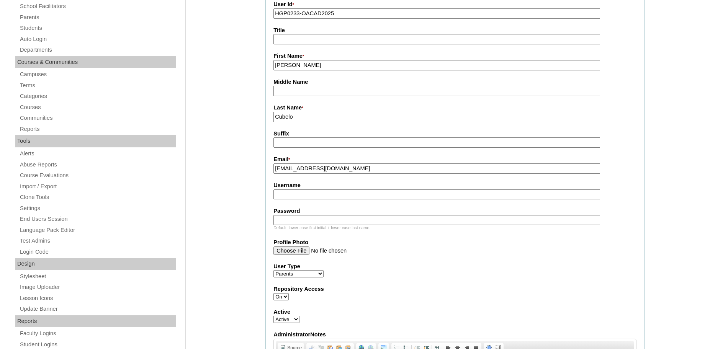
type input "HGP0233-OACAD2025"
click at [290, 195] on input "Username" at bounding box center [436, 195] width 327 height 10
paste input "cubelo2025 LjmNh"
click at [313, 194] on input "cubelo2025 LjmNh" at bounding box center [436, 195] width 327 height 10
type input "cubelo2025"
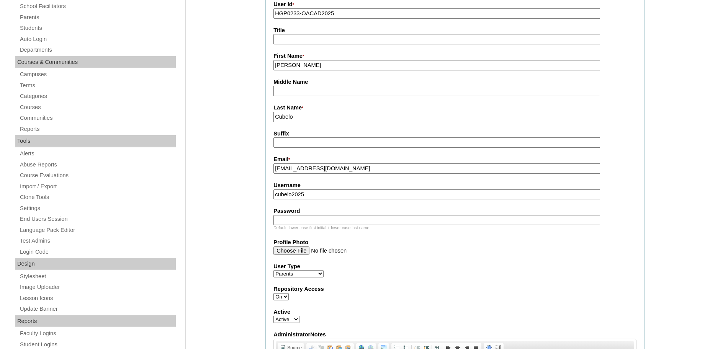
click at [299, 222] on input "Password" at bounding box center [436, 220] width 327 height 10
paste input "LjmNh"
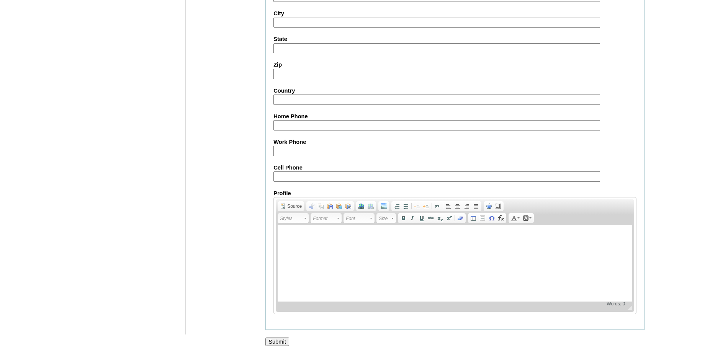
scroll to position [686, 0]
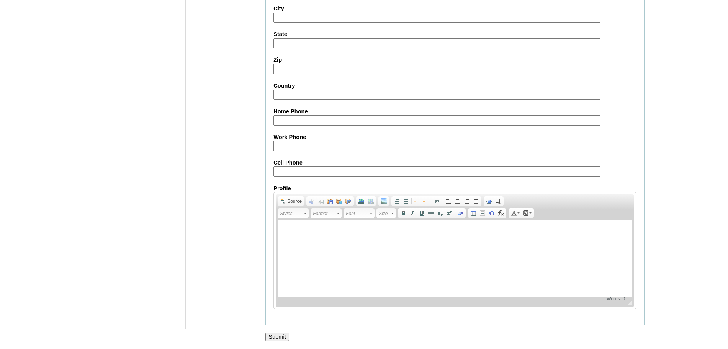
type input "LjmNh"
click at [274, 333] on input "Submit" at bounding box center [277, 337] width 24 height 8
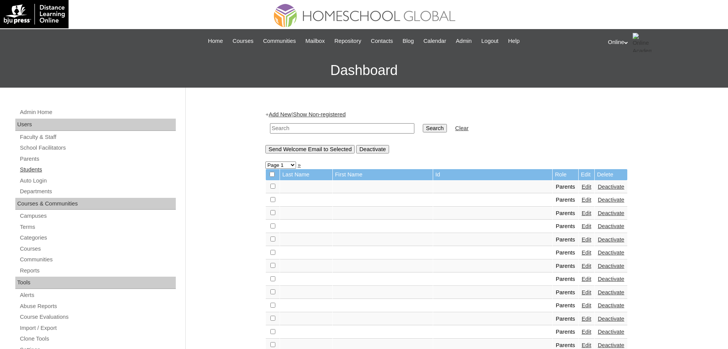
click at [43, 168] on link "Students" at bounding box center [97, 170] width 157 height 10
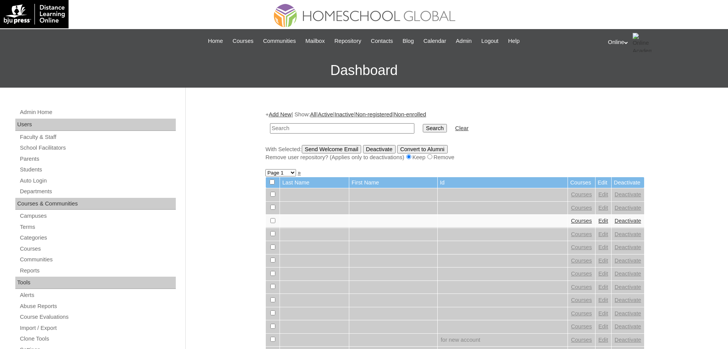
click at [287, 112] on link "Add New" at bounding box center [280, 114] width 23 height 6
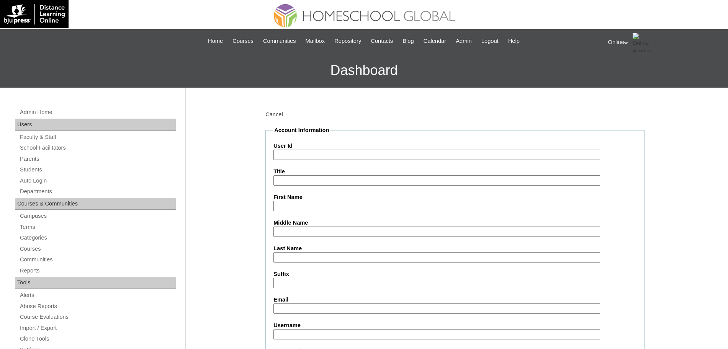
click at [284, 254] on input "Last Name" at bounding box center [436, 257] width 327 height 10
paste input "Cubelo Mark Quin cubelomarkquin@gmail.com HG282OACAD2025 mark.cubelo2025 Rfsav"
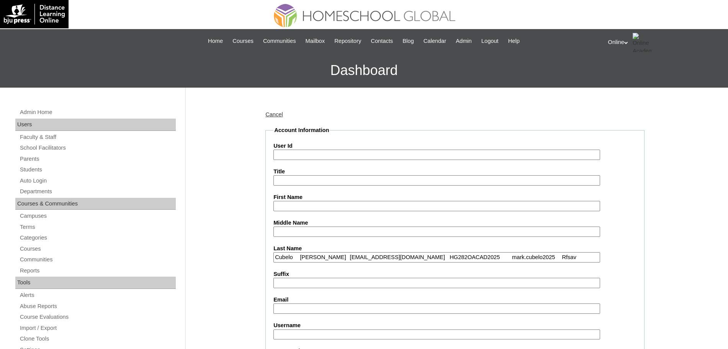
click at [313, 257] on input "Cubelo Mark Quin cubelomarkquin@gmail.com HG282OACAD2025 mark.cubelo2025 Rfsav" at bounding box center [436, 257] width 327 height 10
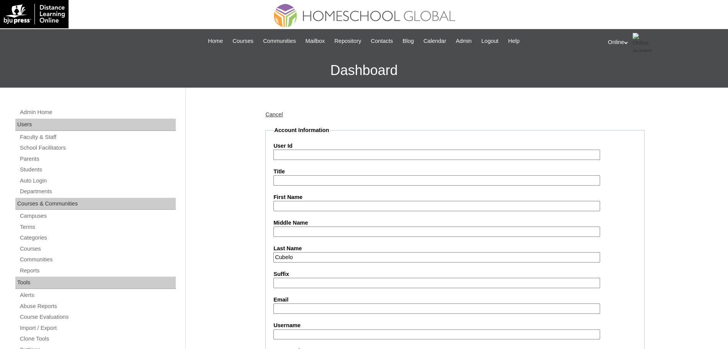
type input "Cubelo"
click at [287, 206] on input "First Name" at bounding box center [436, 206] width 327 height 10
paste input "Mark Quin cubelomarkquin@gmail.com HG282OACAD2025 mark.cubelo2025 Rfsav"
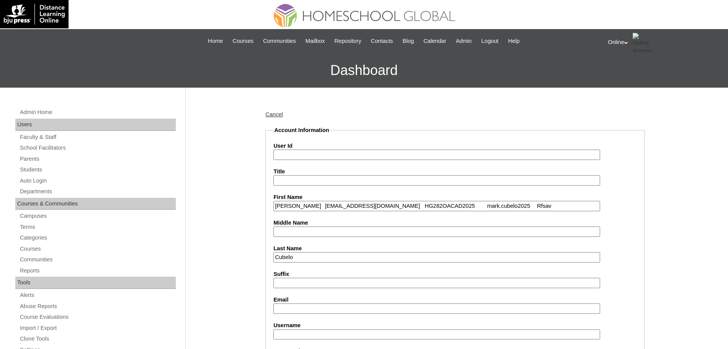
click at [312, 204] on input "Mark Quin cubelomarkquin@gmail.com HG282OACAD2025 mark.cubelo2025 Rfsav" at bounding box center [436, 206] width 327 height 10
type input "Mark Quin"
click at [278, 306] on input "Email" at bounding box center [436, 309] width 327 height 10
paste input "cubelomarkquin@gmail.com HG282OACAD2025 mark.cubelo2025 Rfsav"
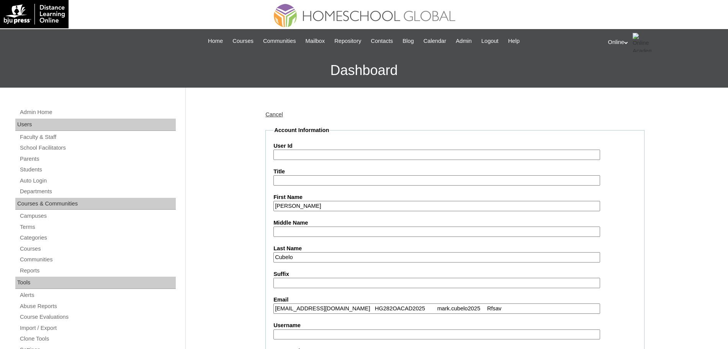
click at [363, 307] on input "cubelomarkquin@gmail.com HG282OACAD2025 mark.cubelo2025 Rfsav" at bounding box center [436, 309] width 327 height 10
type input "cubelomarkquin@gmail.com"
click at [312, 156] on input "User Id" at bounding box center [436, 155] width 327 height 10
paste input "HG282OACAD2025 mark.cubelo2025 Rfsav"
click at [338, 156] on input "HG282OACAD2025 mark.cubelo2025 Rfsav" at bounding box center [436, 155] width 327 height 10
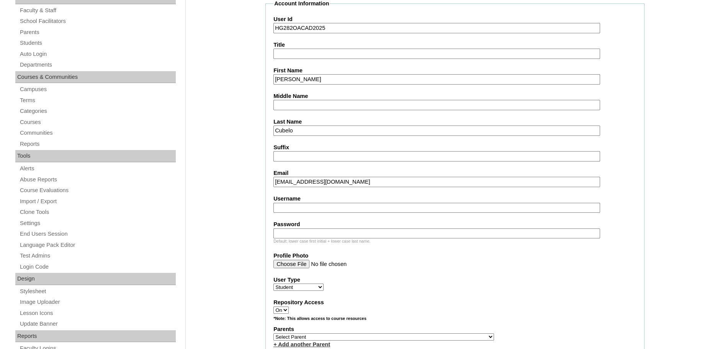
scroll to position [130, 0]
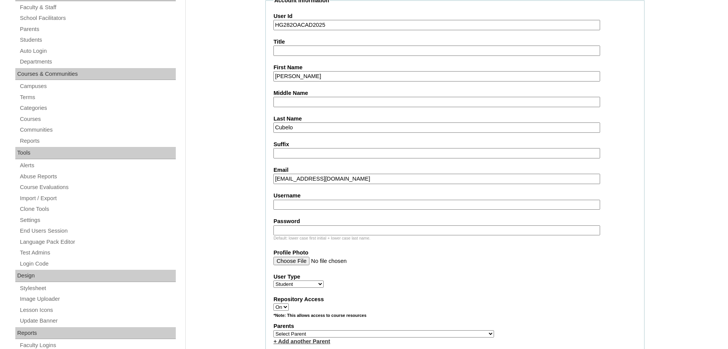
type input "HG282OACAD2025"
click at [311, 205] on input "Username" at bounding box center [436, 205] width 327 height 10
paste input "mark.cubelo2025 Rfsav"
click at [324, 205] on input "mark.cubelo2025 Rfsav" at bounding box center [436, 205] width 327 height 10
type input "mark.cubelo2025"
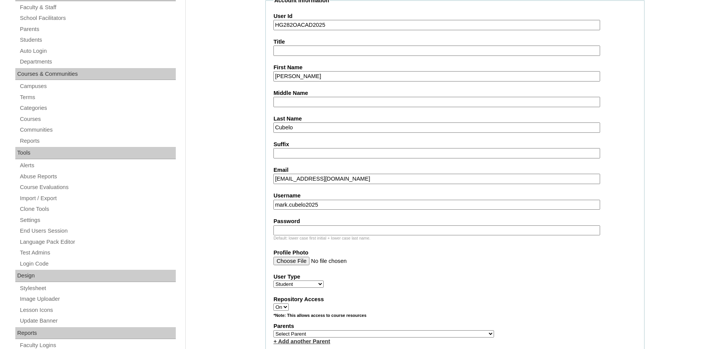
click at [375, 229] on input "Password" at bounding box center [436, 231] width 327 height 10
paste input "Rfsav"
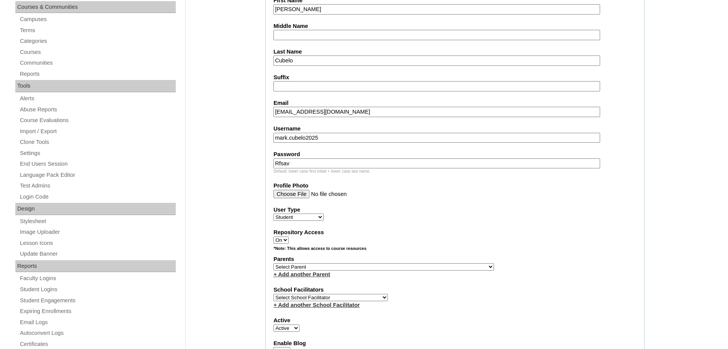
scroll to position [201, 0]
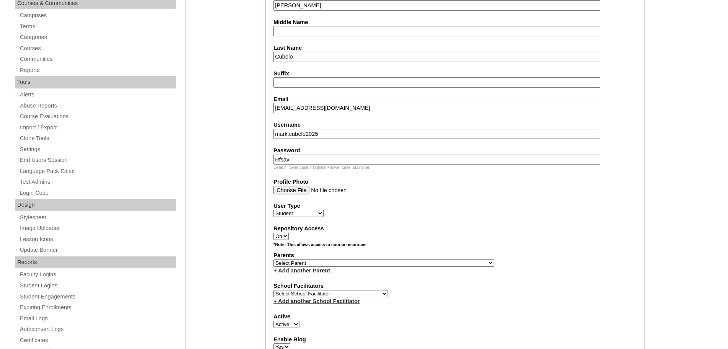
type input "Rfsav"
click at [372, 264] on select "Select Parent , , , , , , , , , , , , , , , , , , , , , , , , , , , , , , , , ,…" at bounding box center [383, 263] width 221 height 7
click at [403, 262] on select "Select Parent , , , , , , , , , , , , , , , , , , , , , , , , , , , , , , , , ,…" at bounding box center [383, 263] width 221 height 7
select select "36519"
click at [273, 260] on select "Select Parent , , , , , , , , , , , , , , , , , , , , , , , , , , , , , , , , ,…" at bounding box center [383, 263] width 221 height 7
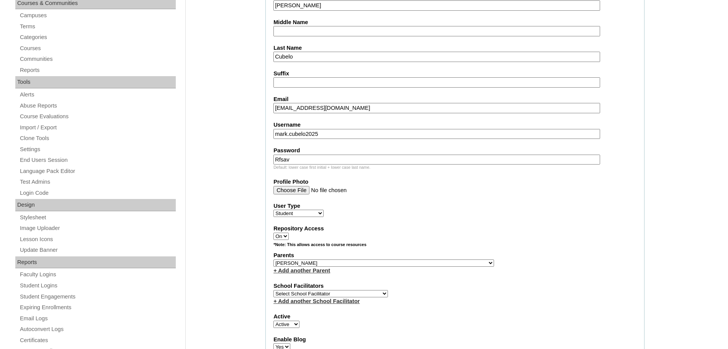
click at [359, 293] on select "Select School Facilitator Norman Añain Ruffa Abadijas Mary Abella Gloryfe Abion…" at bounding box center [330, 293] width 115 height 7
select select "43686"
click at [273, 290] on select "Select School Facilitator Norman Añain Ruffa Abadijas Mary Abella Gloryfe Abion…" at bounding box center [330, 293] width 115 height 7
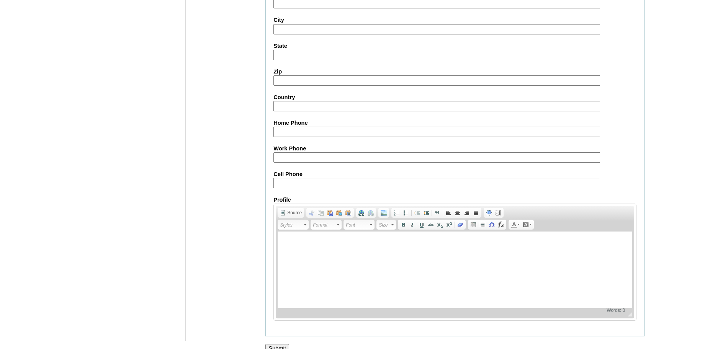
scroll to position [816, 0]
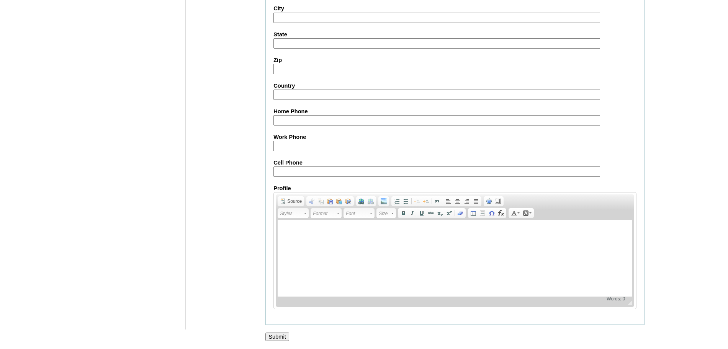
click at [277, 335] on input "Submit" at bounding box center [277, 337] width 24 height 8
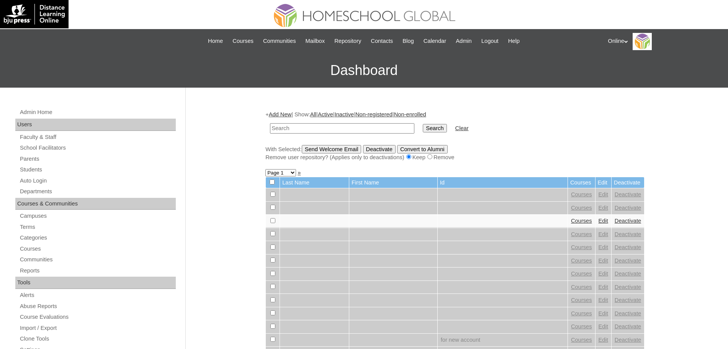
paste input "HG282OACAD2025"
type input "HG282OACAD2025"
click at [423, 129] on input "Search" at bounding box center [435, 128] width 24 height 8
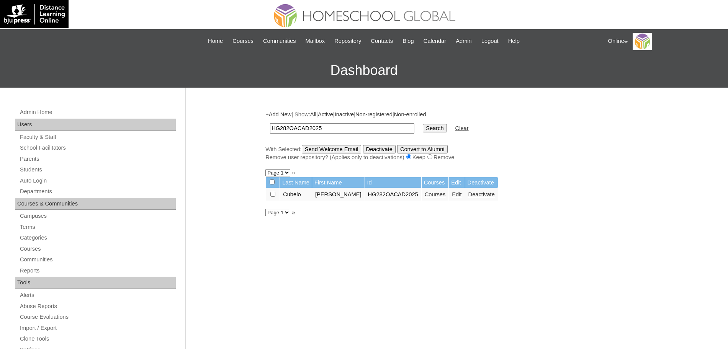
click at [425, 195] on link "Courses" at bounding box center [435, 195] width 21 height 6
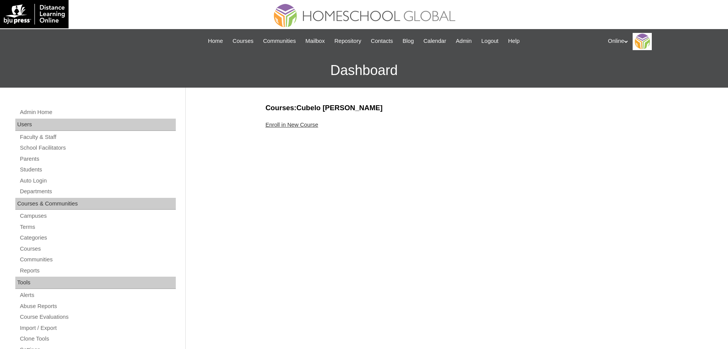
click at [307, 124] on link "Enroll in New Course" at bounding box center [291, 125] width 53 height 6
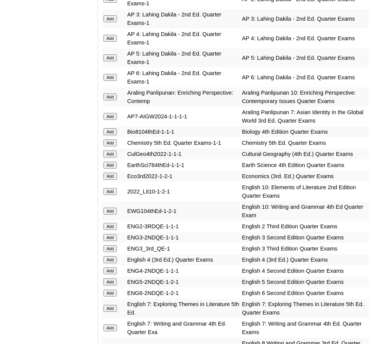
scroll to position [943, 0]
click at [105, 256] on input "Add" at bounding box center [109, 259] width 13 height 7
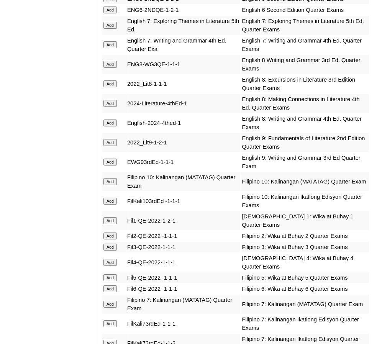
scroll to position [1226, 0]
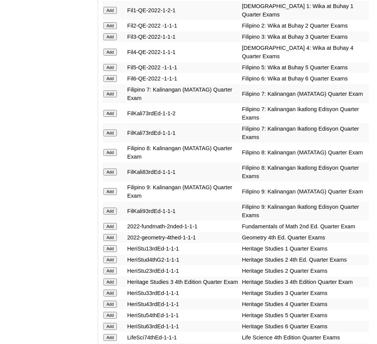
scroll to position [1430, 0]
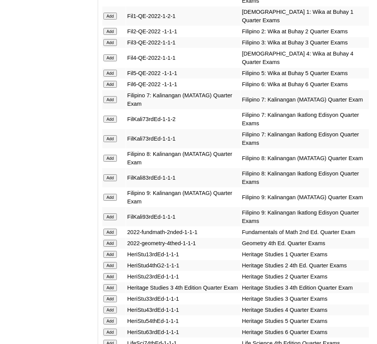
click at [113, 54] on input "Add" at bounding box center [109, 57] width 13 height 7
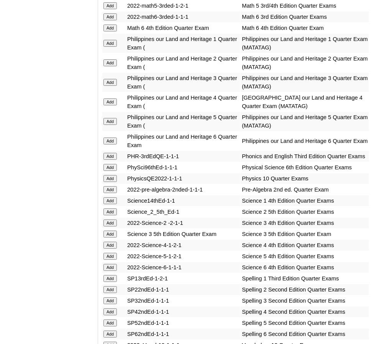
scroll to position [1834, 0]
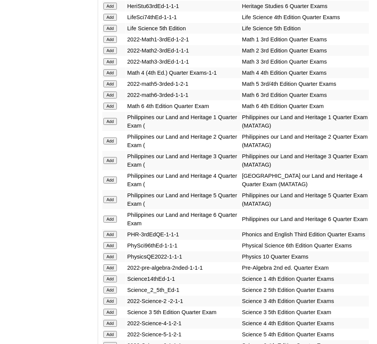
scroll to position [1758, 0]
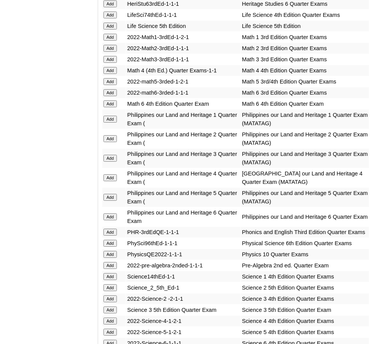
click at [109, 67] on input "Add" at bounding box center [109, 70] width 13 height 7
click at [115, 174] on input "Add" at bounding box center [109, 177] width 13 height 7
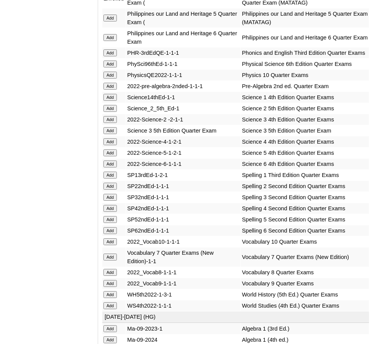
scroll to position [1939, 0]
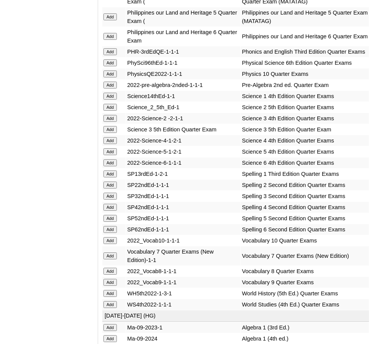
click at [111, 137] on input "Add" at bounding box center [109, 140] width 13 height 7
click at [111, 204] on input "Add" at bounding box center [109, 207] width 13 height 7
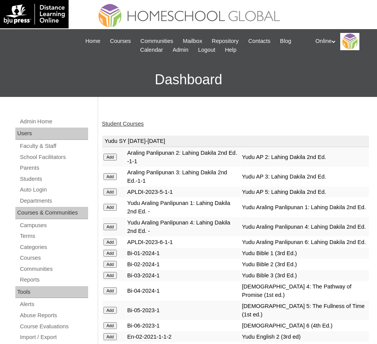
click at [121, 123] on link "Student Courses" at bounding box center [123, 124] width 42 height 6
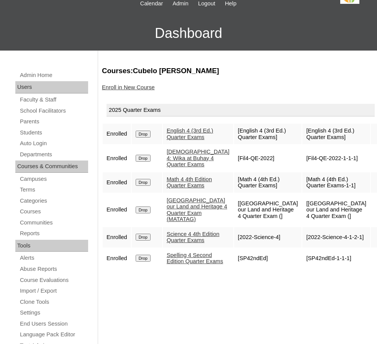
scroll to position [47, 0]
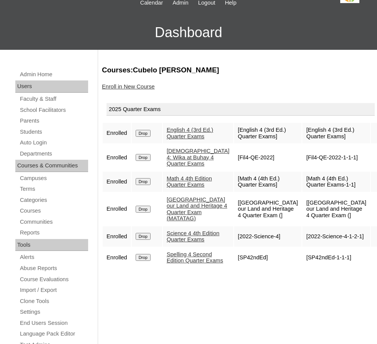
click at [139, 88] on link "Enroll in New Course" at bounding box center [128, 87] width 53 height 6
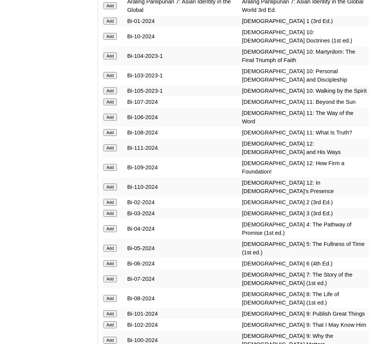
scroll to position [2453, 0]
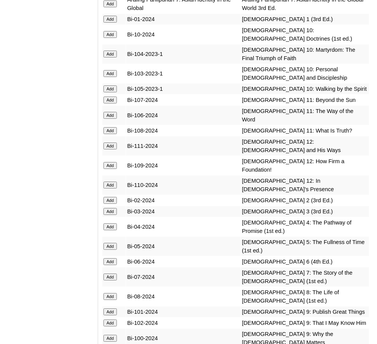
click at [113, 223] on input "Add" at bounding box center [109, 226] width 13 height 7
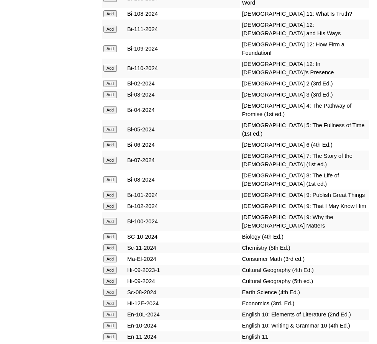
scroll to position [2571, 0]
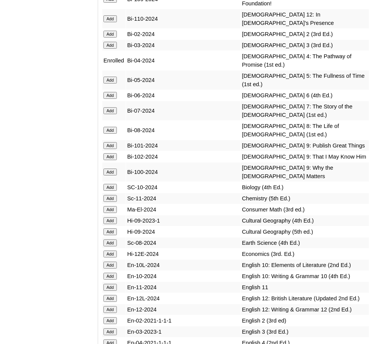
scroll to position [2618, 0]
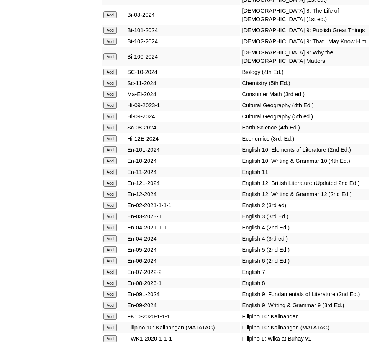
scroll to position [2735, 0]
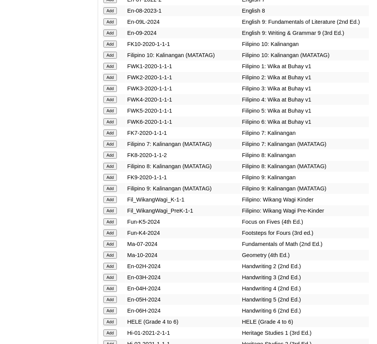
scroll to position [3033, 0]
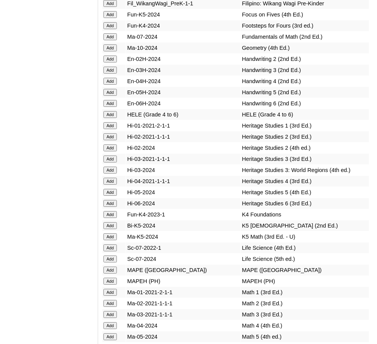
scroll to position [3214, 0]
click at [112, 323] on input "Add" at bounding box center [109, 326] width 13 height 7
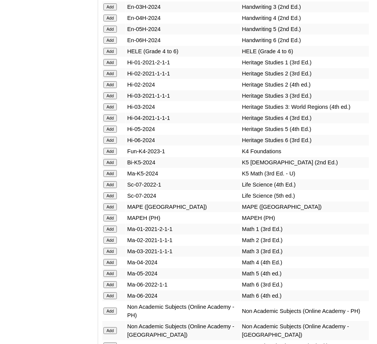
scroll to position [3291, 0]
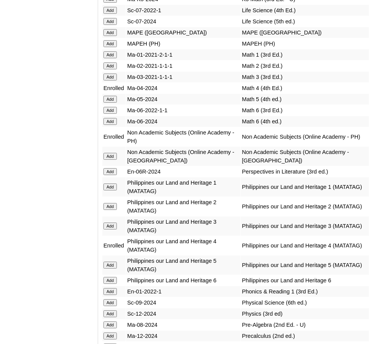
scroll to position [3455, 0]
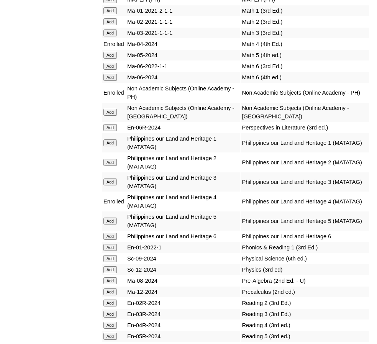
scroll to position [3539, 0]
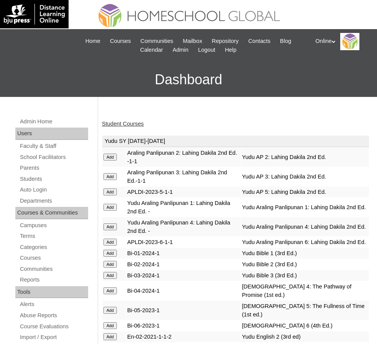
click at [118, 124] on link "Student Courses" at bounding box center [123, 124] width 42 height 6
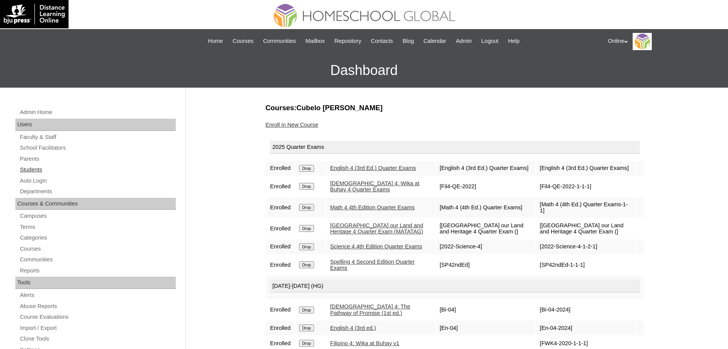
click at [36, 171] on link "Students" at bounding box center [97, 170] width 157 height 10
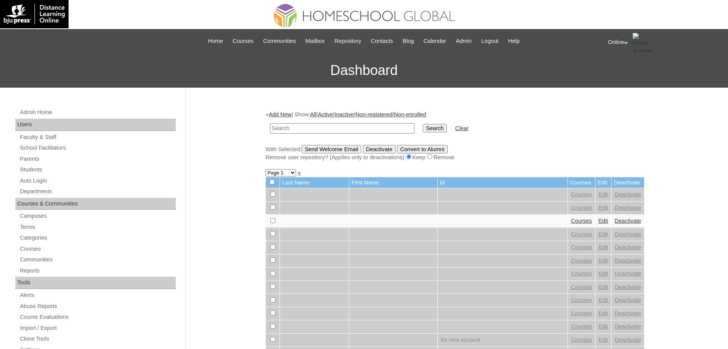
paste input "HG284OACAD2025"
type input "HG284OACAD2025"
click at [423, 124] on input "Search" at bounding box center [435, 128] width 24 height 8
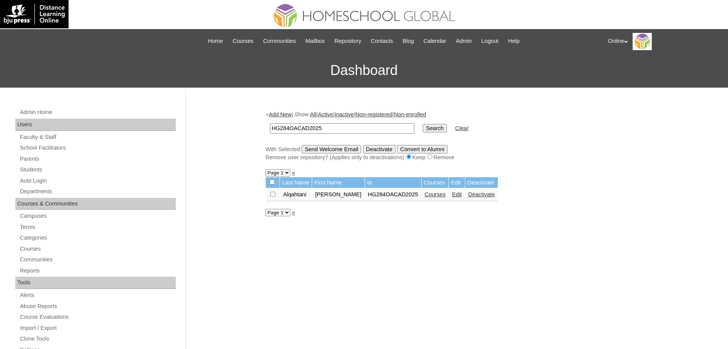
click at [425, 192] on link "Courses" at bounding box center [435, 195] width 21 height 6
paste input "48"
type input "HG248OACAD2025"
click at [423, 127] on input "Search" at bounding box center [435, 128] width 24 height 8
click at [445, 195] on link "Courses" at bounding box center [455, 195] width 21 height 6
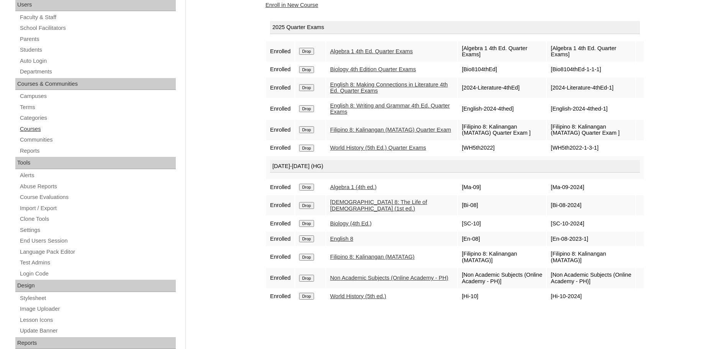
scroll to position [121, 0]
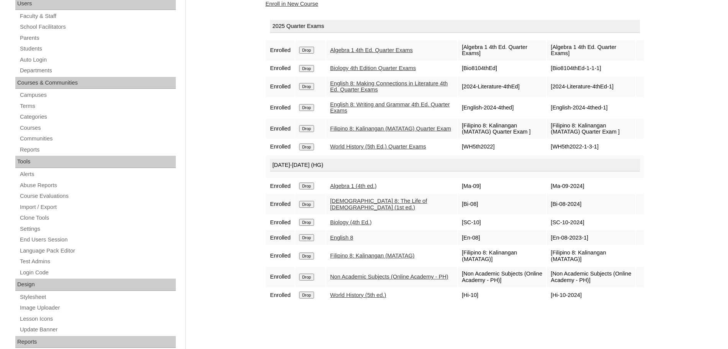
click at [290, 3] on link "Enroll in New Course" at bounding box center [291, 4] width 53 height 6
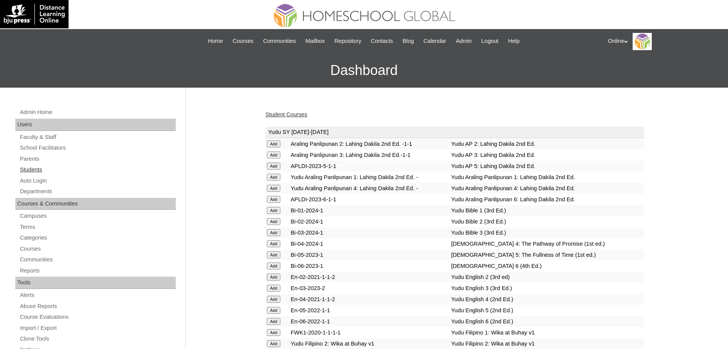
click at [31, 167] on link "Students" at bounding box center [97, 170] width 157 height 10
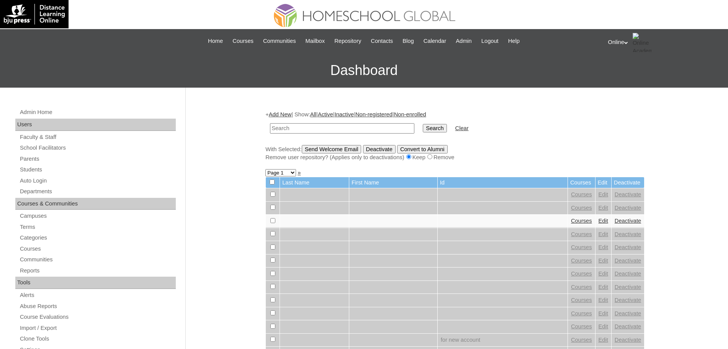
type input "g"
click at [291, 128] on input "HG253OACAD2025" at bounding box center [342, 128] width 144 height 10
type input "HG257OACAD2025"
click at [423, 124] on input "Search" at bounding box center [435, 128] width 24 height 8
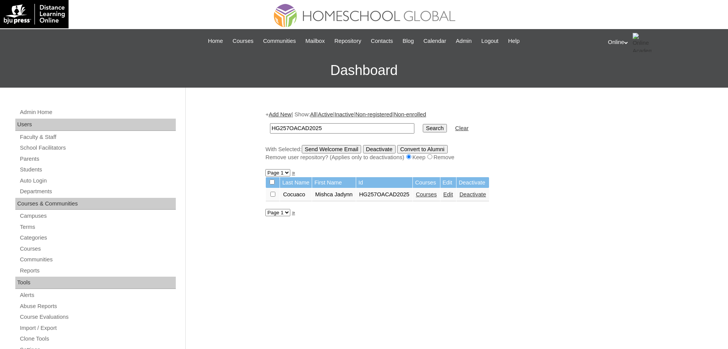
click at [437, 195] on link "Courses" at bounding box center [426, 195] width 21 height 6
